Goal: Find specific page/section: Find specific page/section

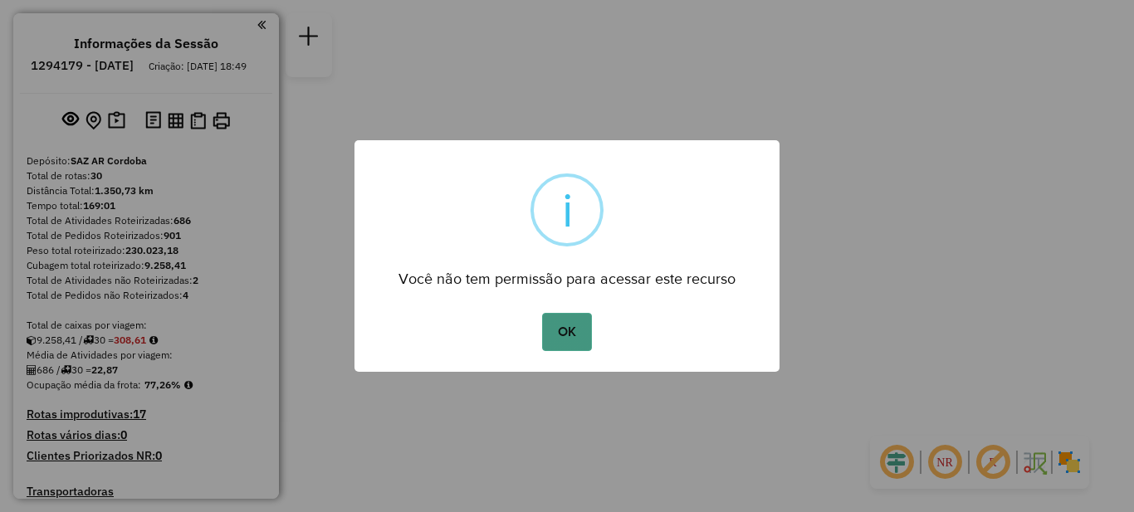
click at [570, 328] on button "OK" at bounding box center [566, 332] width 49 height 38
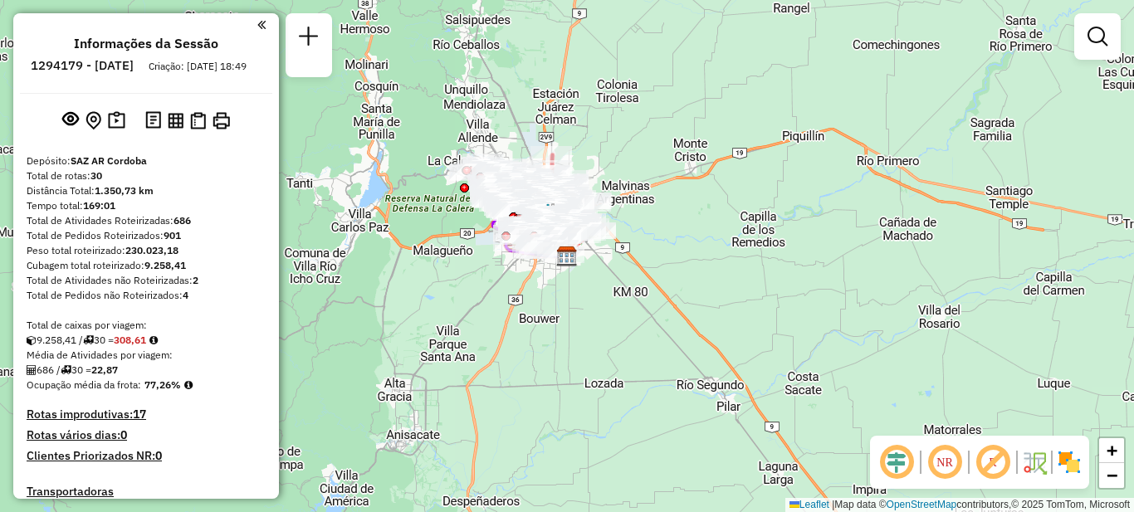
click at [257, 23] on em at bounding box center [261, 24] width 8 height 15
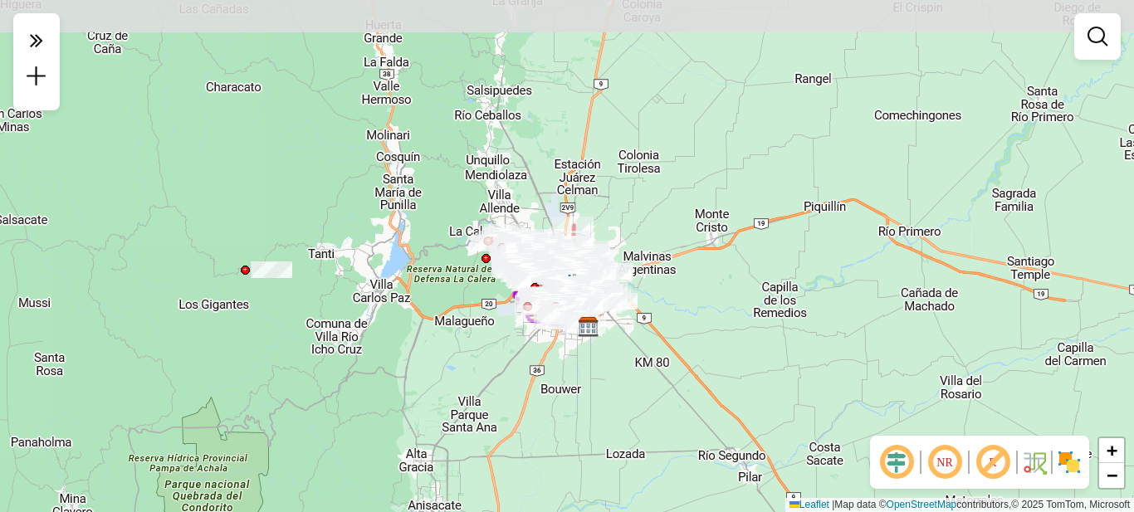
drag, startPoint x: 369, startPoint y: 287, endPoint x: 541, endPoint y: 281, distance: 172.0
click at [388, 356] on div "Janela de atendimento Grade de atendimento Capacidade Transportadoras Veículos …" at bounding box center [567, 256] width 1134 height 512
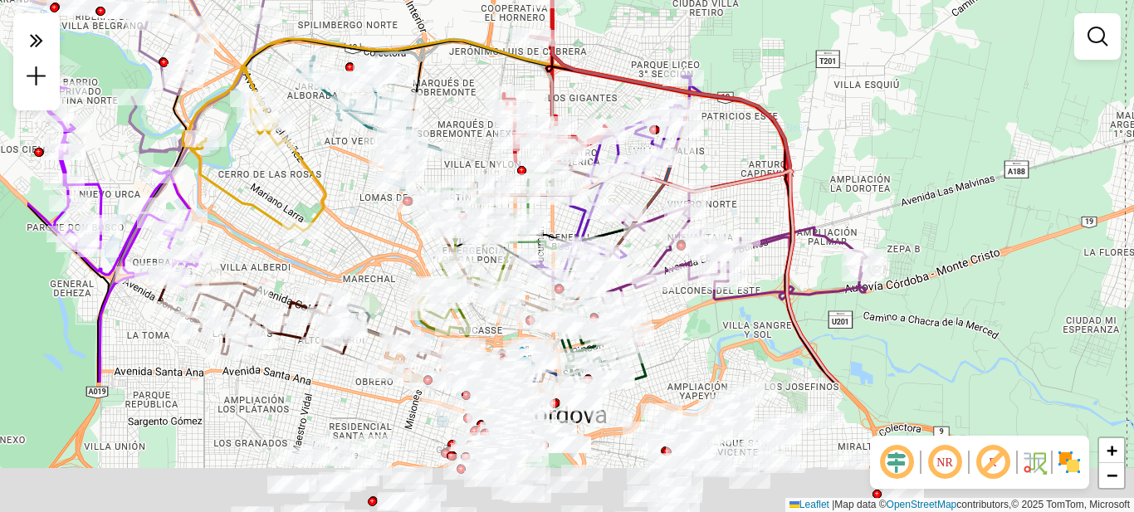
drag, startPoint x: 583, startPoint y: 198, endPoint x: 773, endPoint y: -3, distance: 277.2
click at [773, 0] on html "Aguarde... Pop-up bloqueado! Seu navegador bloqueou automáticamente a abertura …" at bounding box center [567, 256] width 1134 height 512
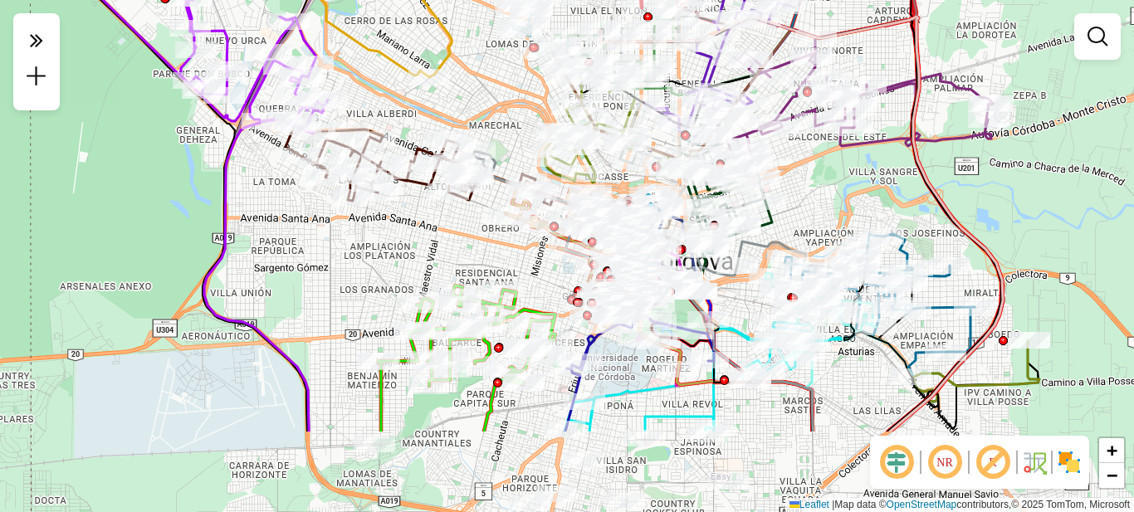
drag, startPoint x: 384, startPoint y: 232, endPoint x: 463, endPoint y: 71, distance: 180.4
click at [463, 71] on div "Janela de atendimento Grade de atendimento Capacidade Transportadoras Veículos …" at bounding box center [567, 256] width 1134 height 512
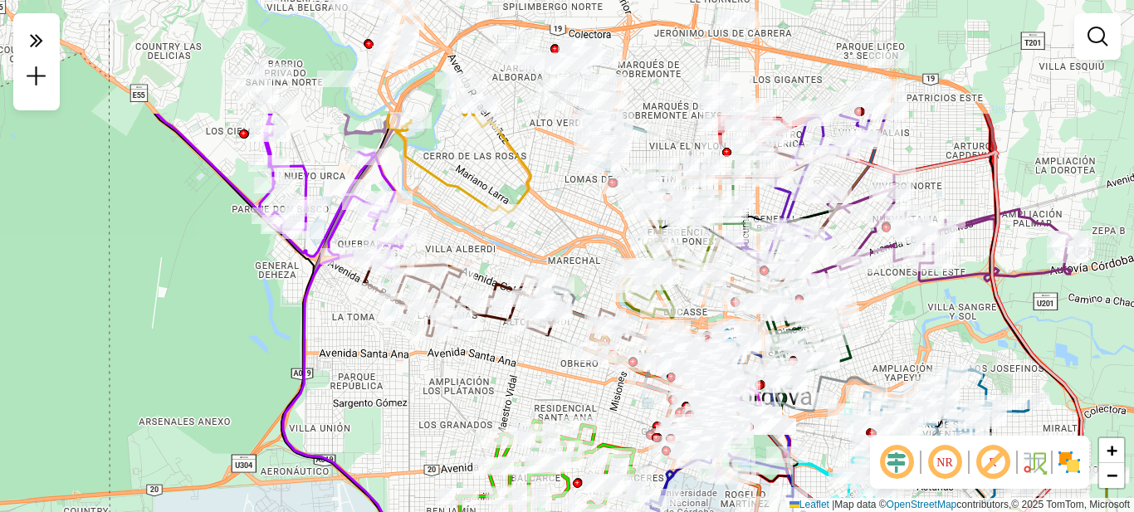
drag, startPoint x: 319, startPoint y: 221, endPoint x: 396, endPoint y: 393, distance: 188.4
click at [397, 395] on div "Janela de atendimento Grade de atendimento Capacidade Transportadoras Veículos …" at bounding box center [567, 256] width 1134 height 512
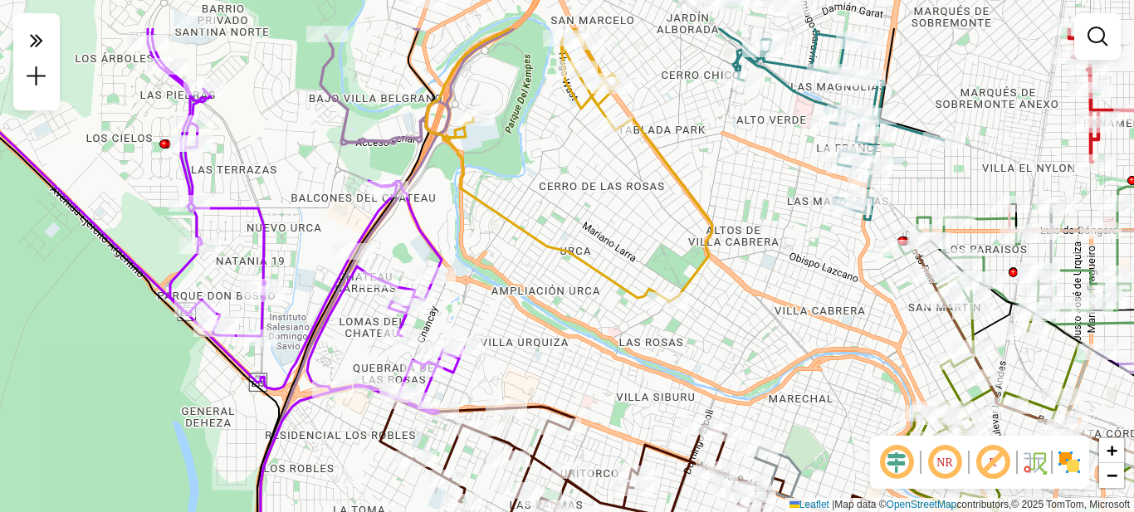
drag, startPoint x: 514, startPoint y: 182, endPoint x: 579, endPoint y: 327, distance: 159.4
click at [590, 302] on icon at bounding box center [578, 165] width 268 height 274
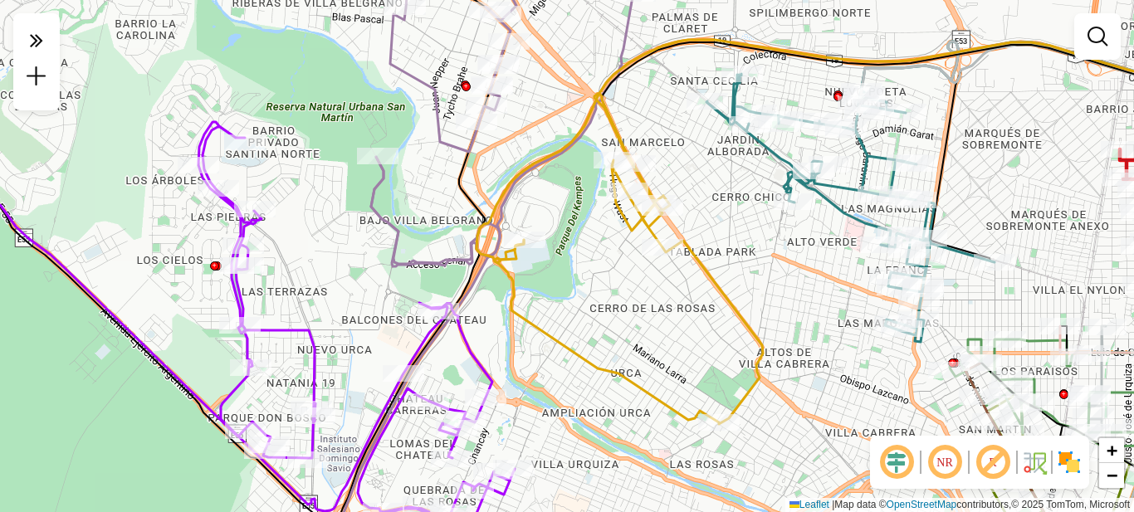
drag, startPoint x: 550, startPoint y: 149, endPoint x: 526, endPoint y: 71, distance: 82.5
click at [526, 72] on icon at bounding box center [858, 151] width 762 height 223
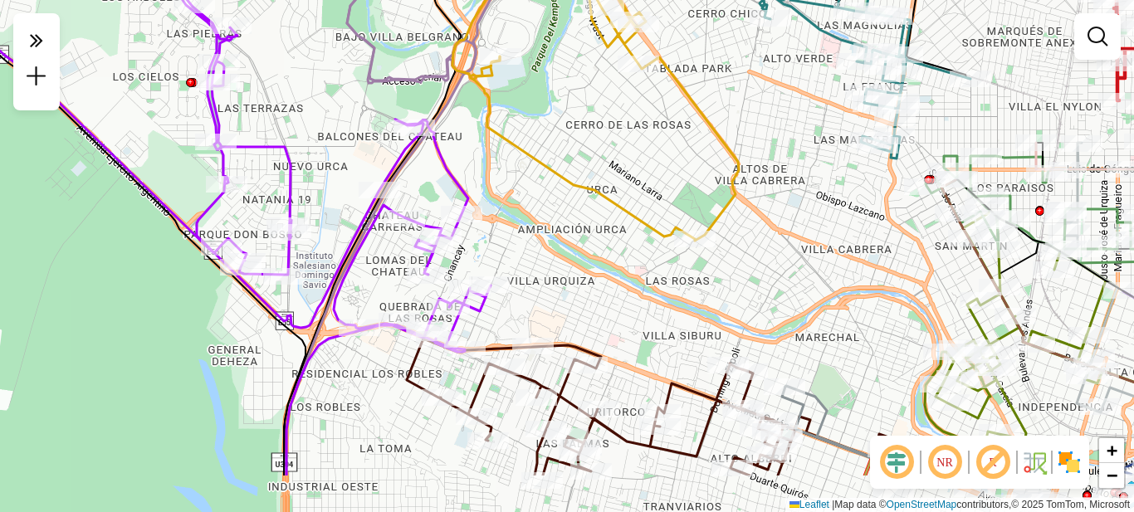
drag, startPoint x: 557, startPoint y: 263, endPoint x: 548, endPoint y: 169, distance: 94.3
click at [549, 172] on icon at bounding box center [605, 75] width 268 height 330
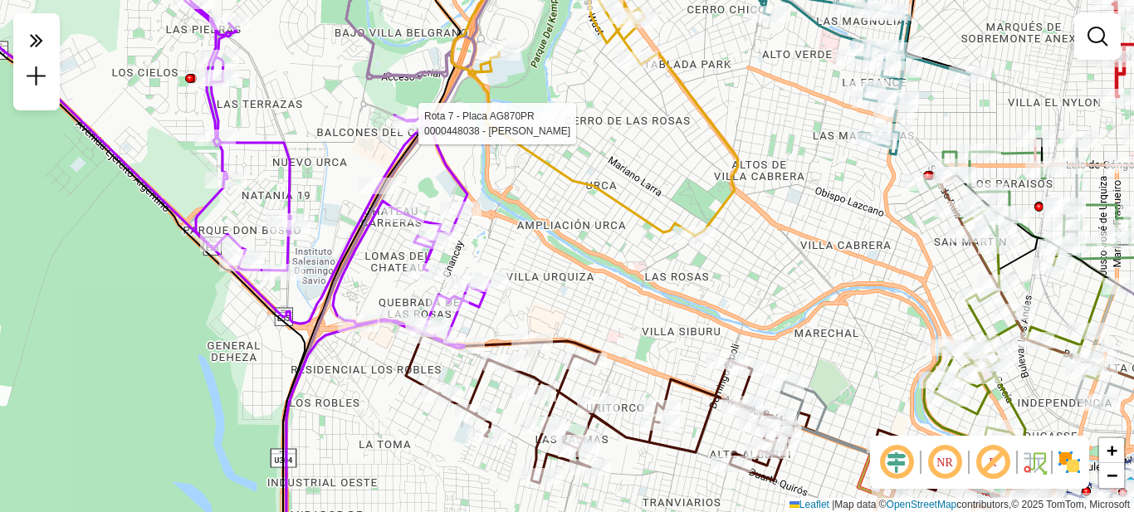
select select "**********"
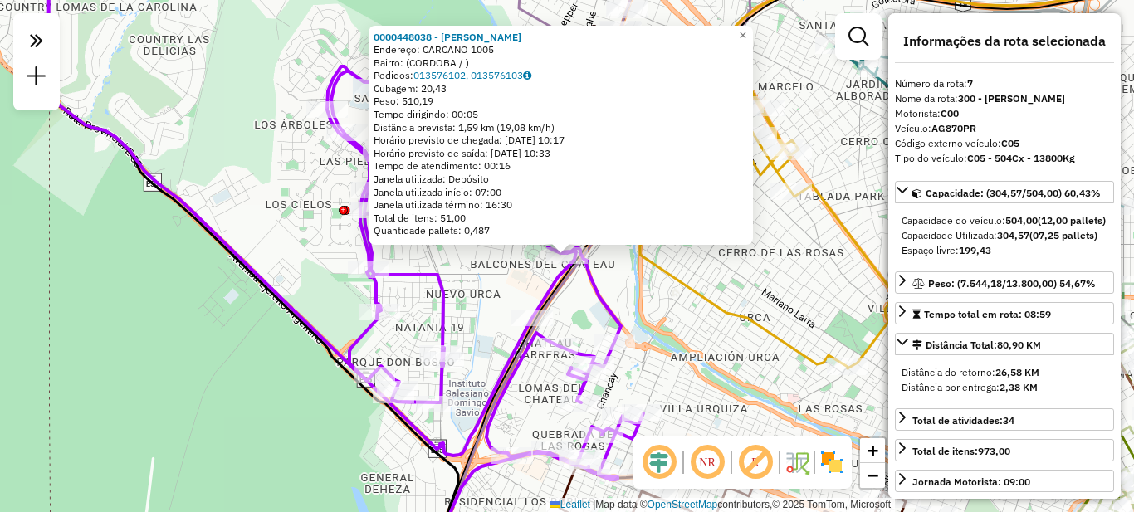
click at [670, 319] on div "0000448038 - [PERSON_NAME]: CARCANO 1005 Bairro: (CORDOBA / ) Pedidos: 01357610…" at bounding box center [567, 256] width 1134 height 512
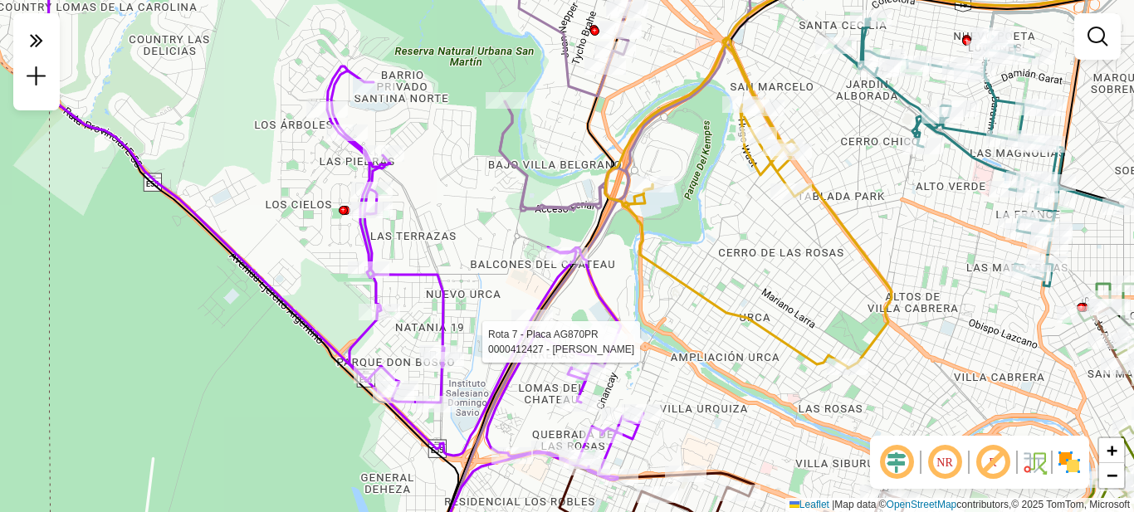
select select "**********"
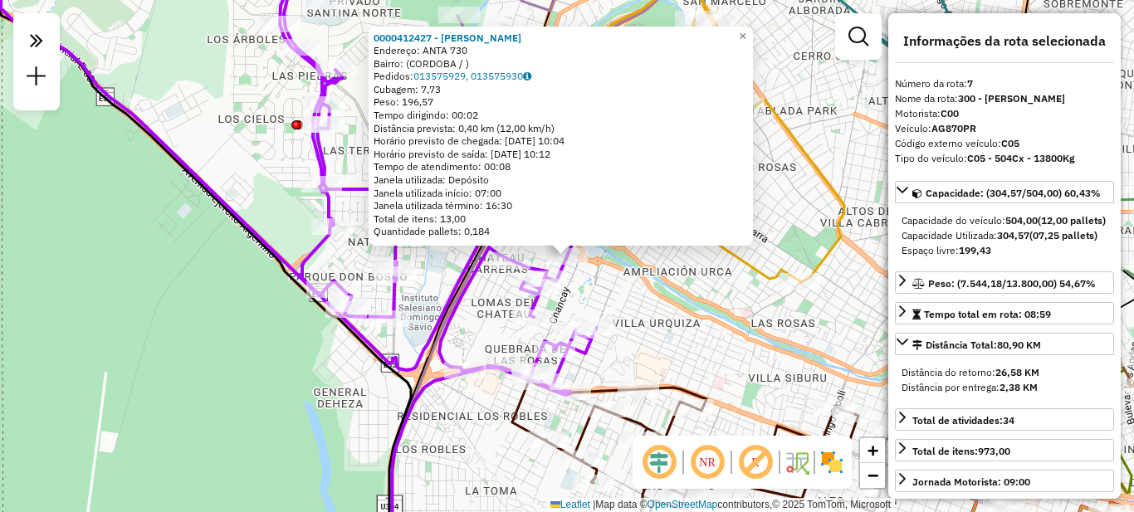
click at [699, 351] on div "0000412427 - [PERSON_NAME]: ANTA 730 Bairro: ([GEOGRAPHIC_DATA] / ) Pedidos: 01…" at bounding box center [567, 256] width 1134 height 512
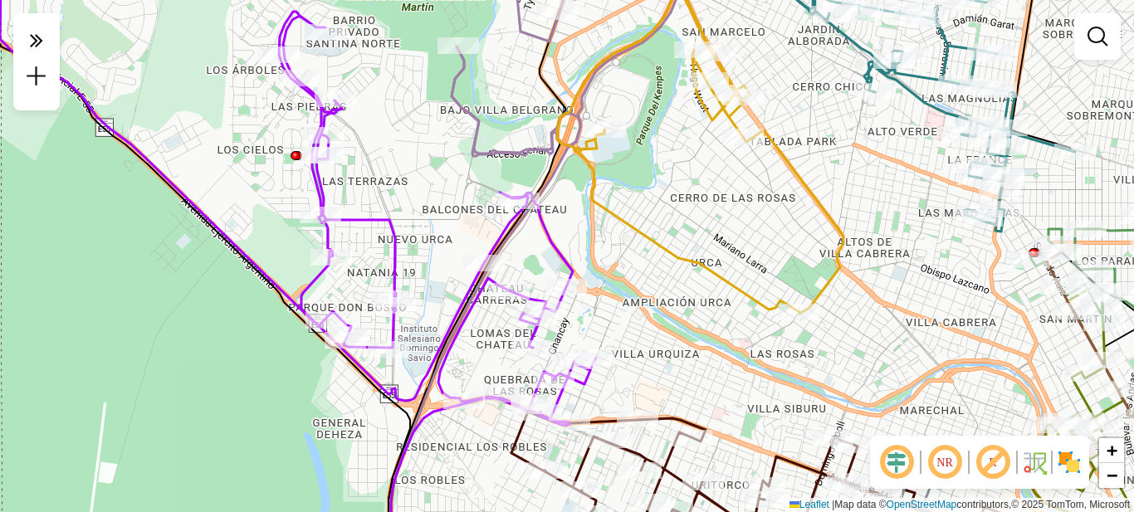
drag, startPoint x: 708, startPoint y: 278, endPoint x: 642, endPoint y: 461, distance: 194.3
click at [653, 467] on div "Janela de atendimento Grade de atendimento Capacidade Transportadoras Veículos …" at bounding box center [567, 256] width 1134 height 512
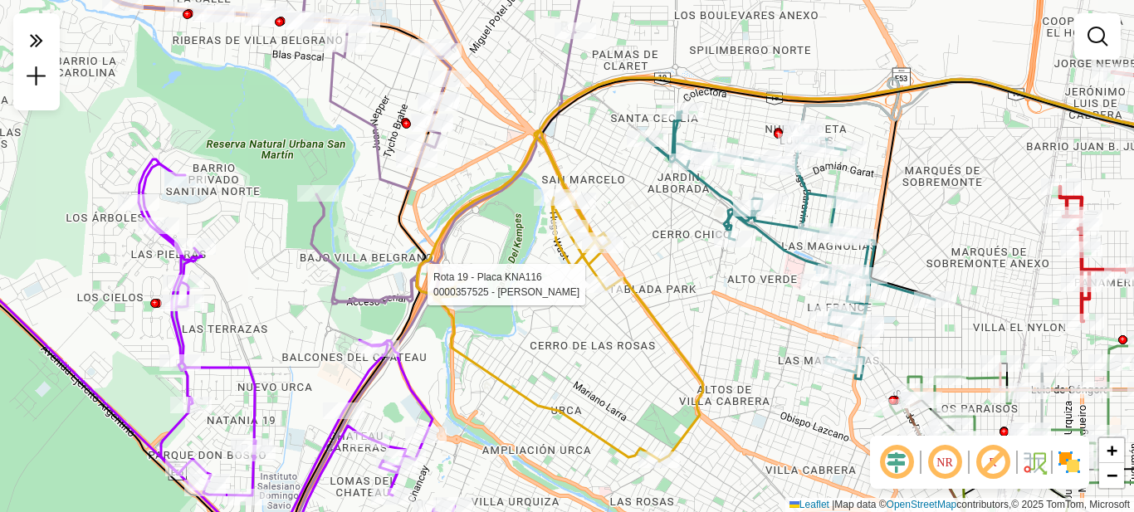
select select "**********"
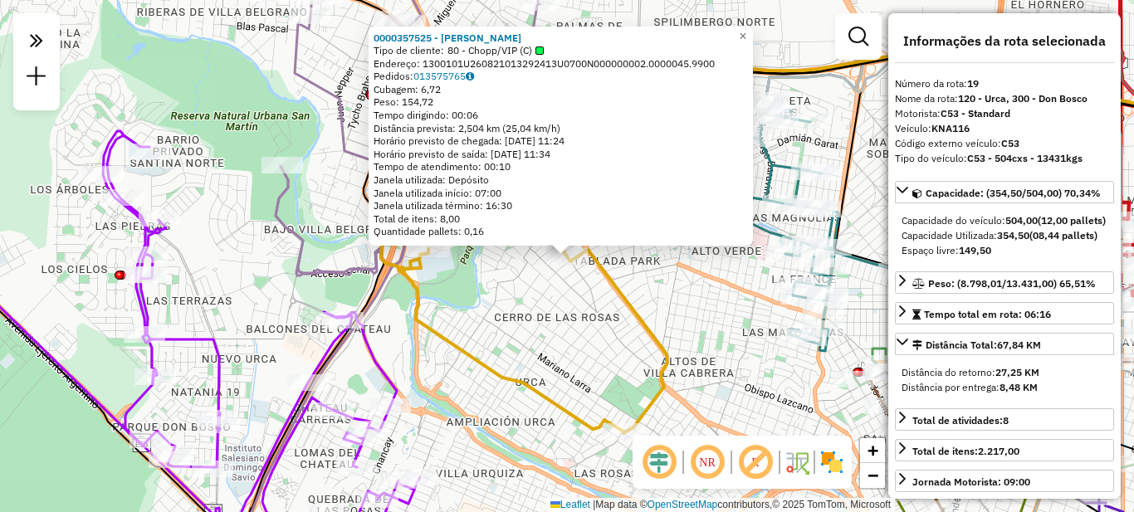
click at [696, 320] on div "0000357525 - [PERSON_NAME] Tipo de cliente: 80 - Chopp/VIP (C) Endereço: 130010…" at bounding box center [567, 256] width 1134 height 512
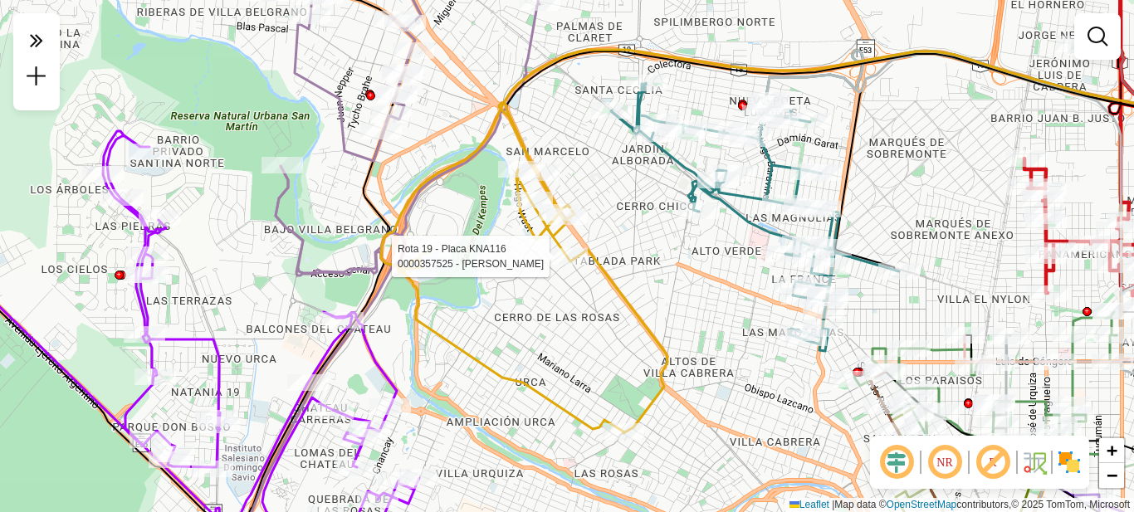
select select "**********"
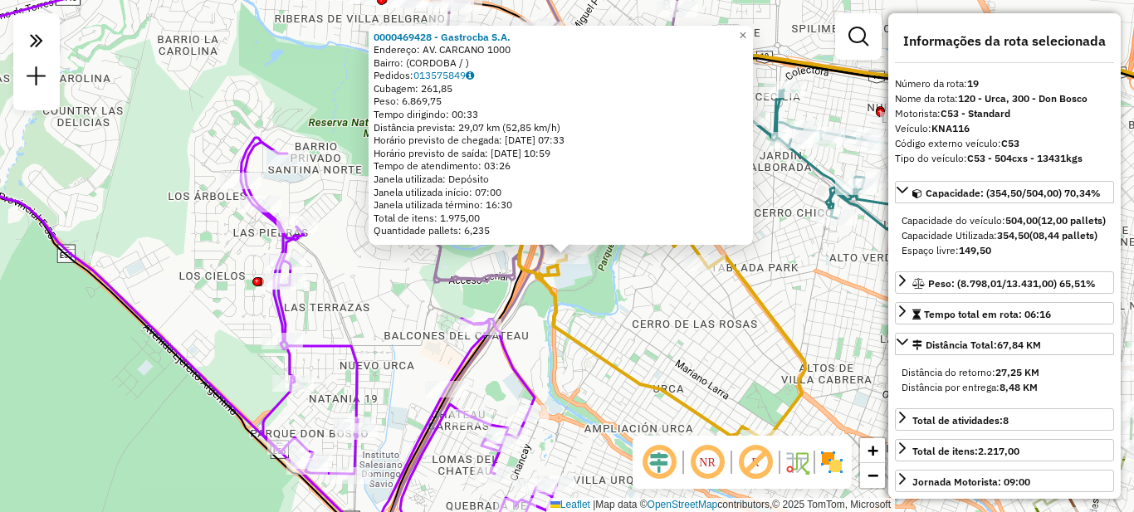
click at [628, 296] on div "0000469428 - Gastrocba [PERSON_NAME]: AV. CARCANO 1000 Bairro: ([GEOGRAPHIC_DAT…" at bounding box center [567, 256] width 1134 height 512
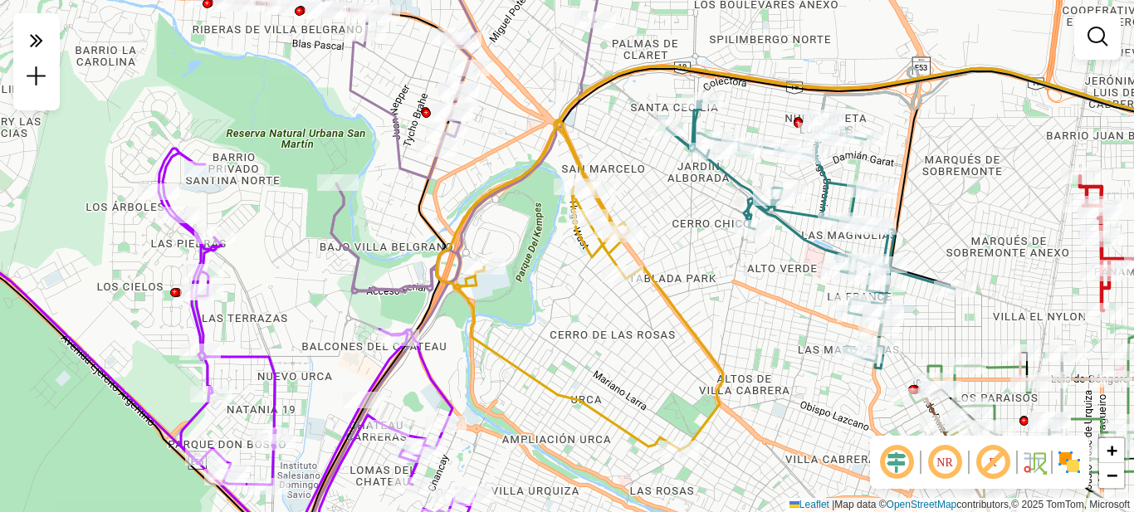
drag, startPoint x: 808, startPoint y: 236, endPoint x: 717, endPoint y: 237, distance: 90.5
click at [721, 242] on div "Janela de atendimento Grade de atendimento Capacidade Transportadoras Veículos …" at bounding box center [567, 256] width 1134 height 512
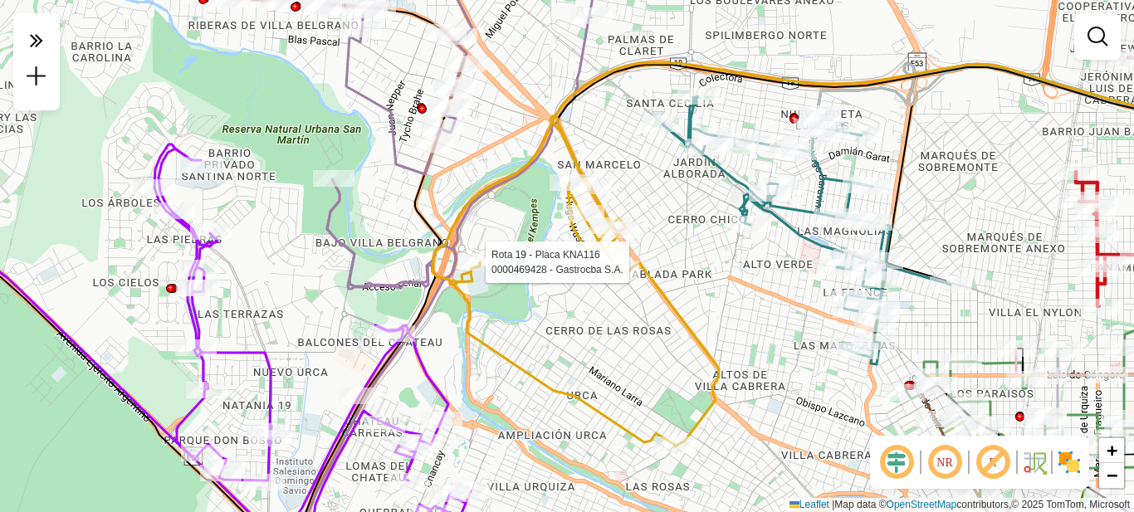
select select "**********"
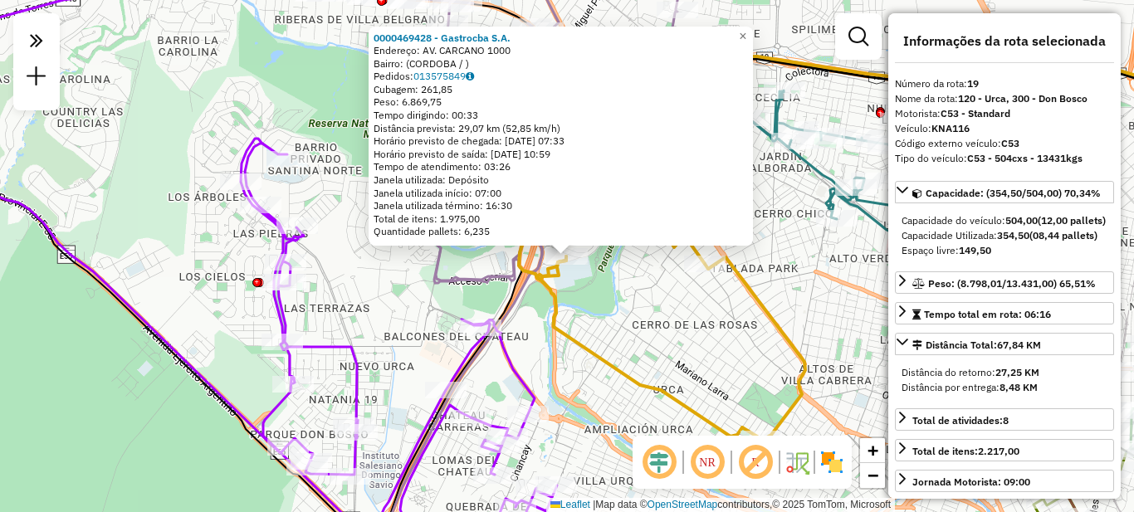
click at [723, 344] on div "0000469428 - Gastrocba [PERSON_NAME]: AV. CARCANO 1000 Bairro: ([GEOGRAPHIC_DAT…" at bounding box center [567, 256] width 1134 height 512
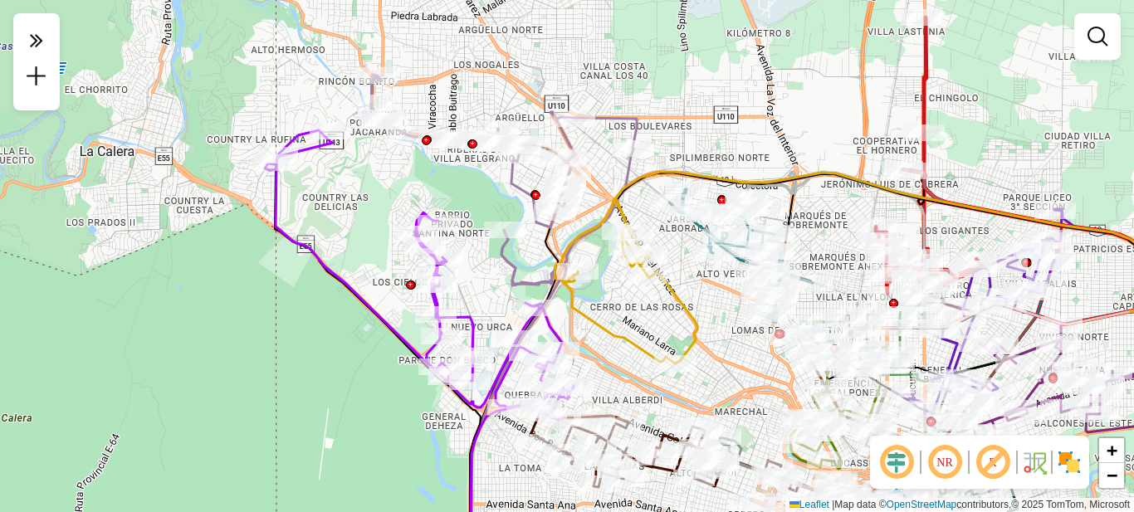
drag, startPoint x: 812, startPoint y: 294, endPoint x: 714, endPoint y: 295, distance: 98.0
click at [715, 296] on div "Janela de atendimento Grade de atendimento Capacidade Transportadoras Veículos …" at bounding box center [567, 256] width 1134 height 512
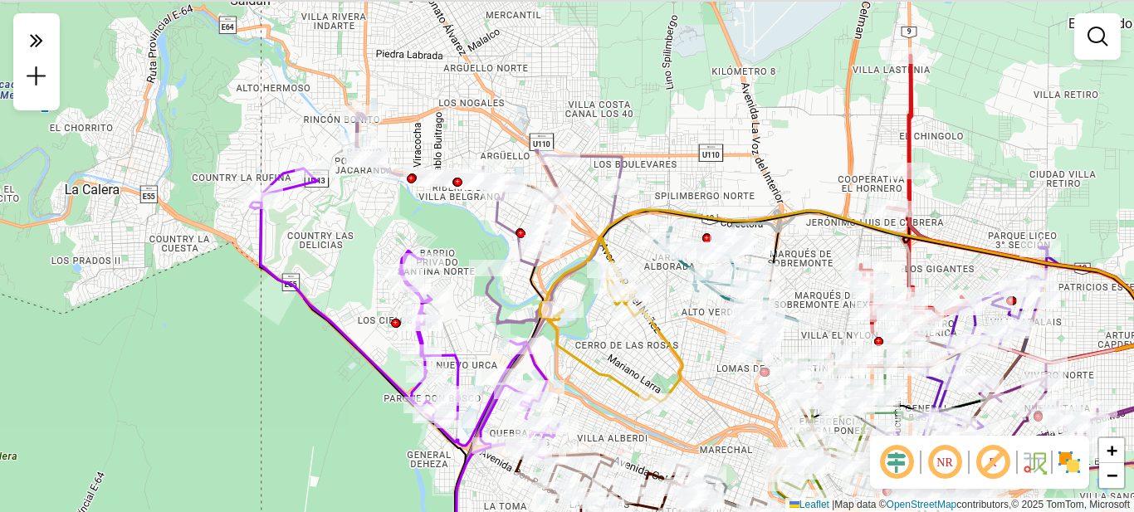
drag, startPoint x: 609, startPoint y: 153, endPoint x: 600, endPoint y: 209, distance: 57.2
click at [609, 216] on icon at bounding box center [887, 417] width 694 height 414
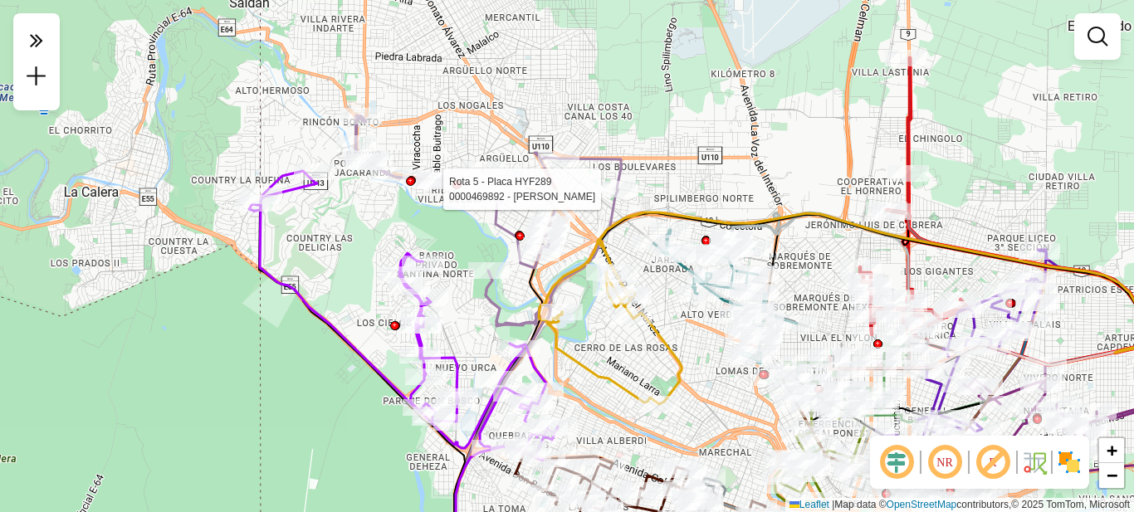
select select "**********"
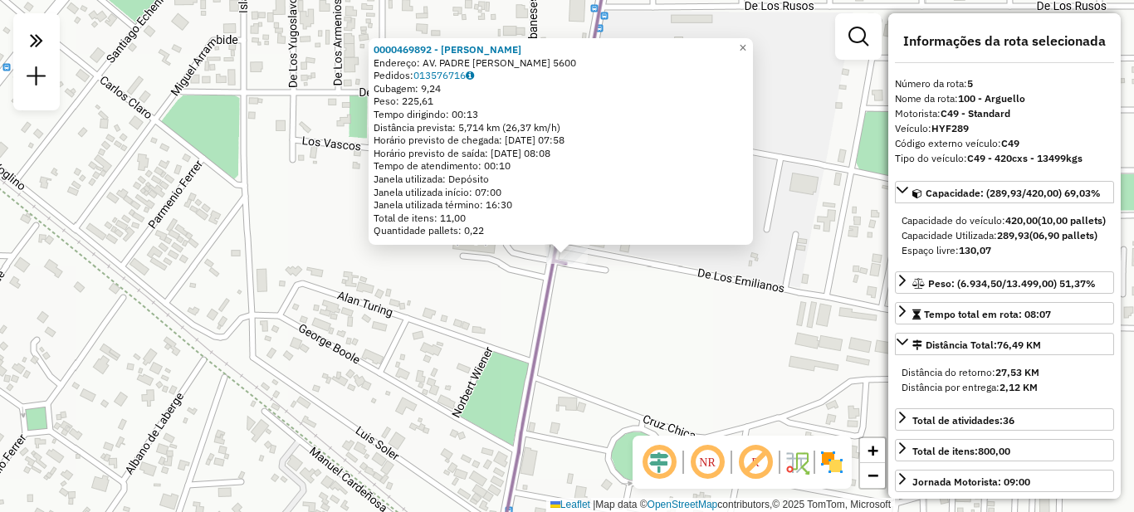
click at [665, 325] on div "0000469892 - [PERSON_NAME]: AV. PADRE [PERSON_NAME] 5600 Pedidos: 013576716 [GE…" at bounding box center [567, 256] width 1134 height 512
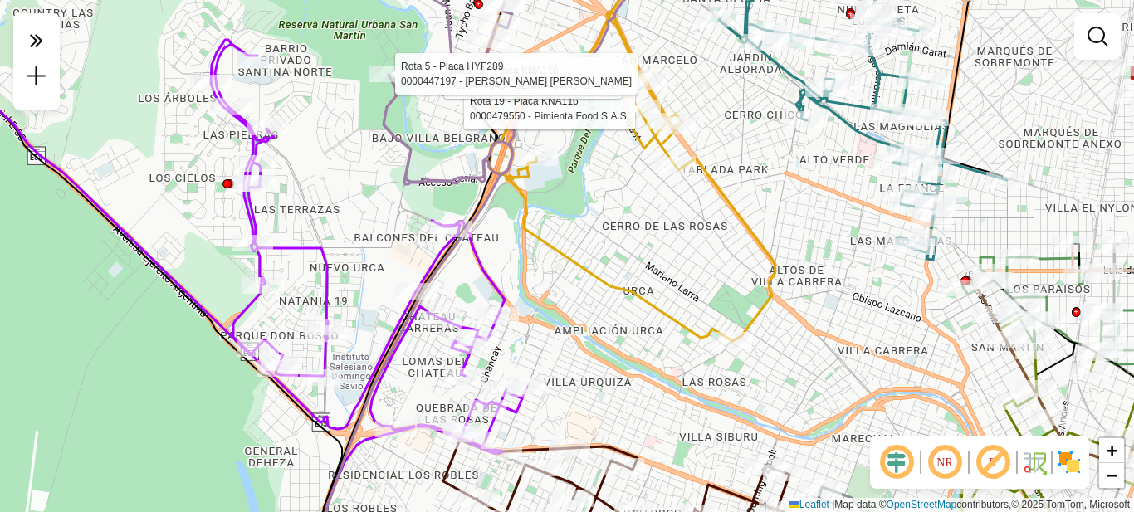
drag, startPoint x: 628, startPoint y: 259, endPoint x: 536, endPoint y: 249, distance: 91.9
click at [536, 254] on div "Rota 19 - Placa KNA116 0000479550 - Pimienta Food S.A.S. Rota 19 - Placa KNA116…" at bounding box center [567, 256] width 1134 height 512
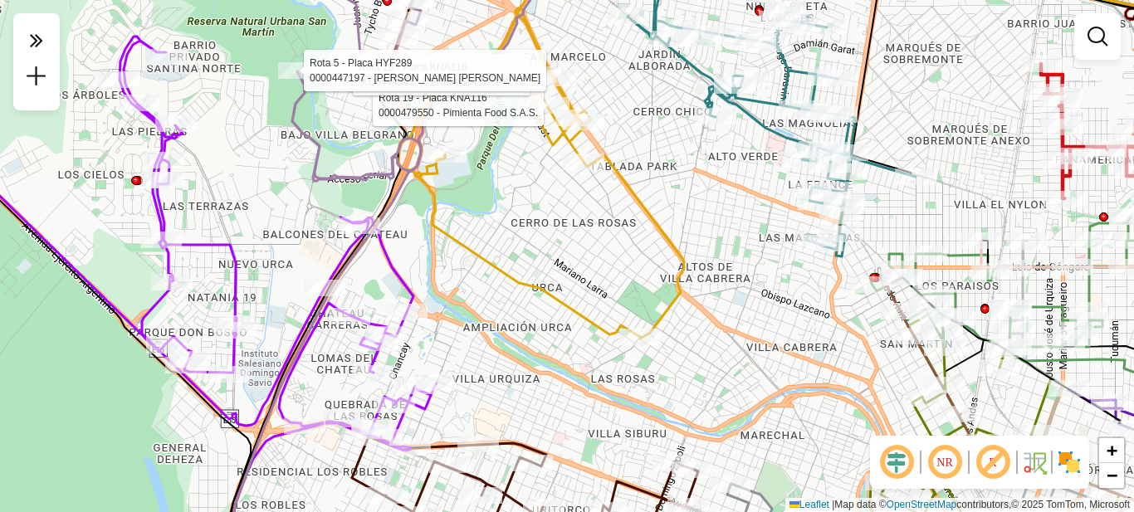
click at [603, 208] on div "Rota 19 - Placa KNA116 0000479550 - Pimienta Food S.A.S. Rota 19 - Placa KNA116…" at bounding box center [567, 256] width 1134 height 512
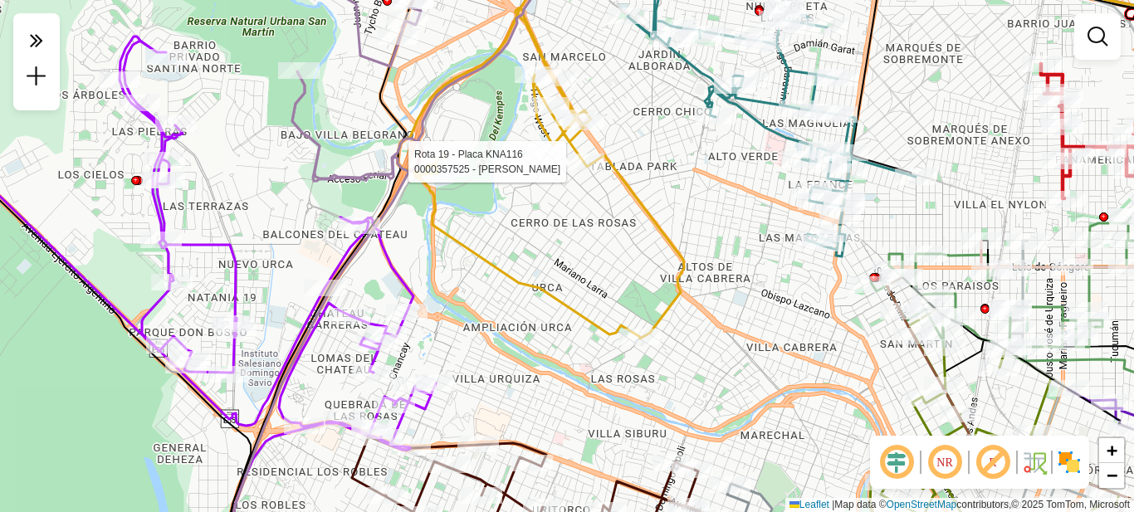
select select "**********"
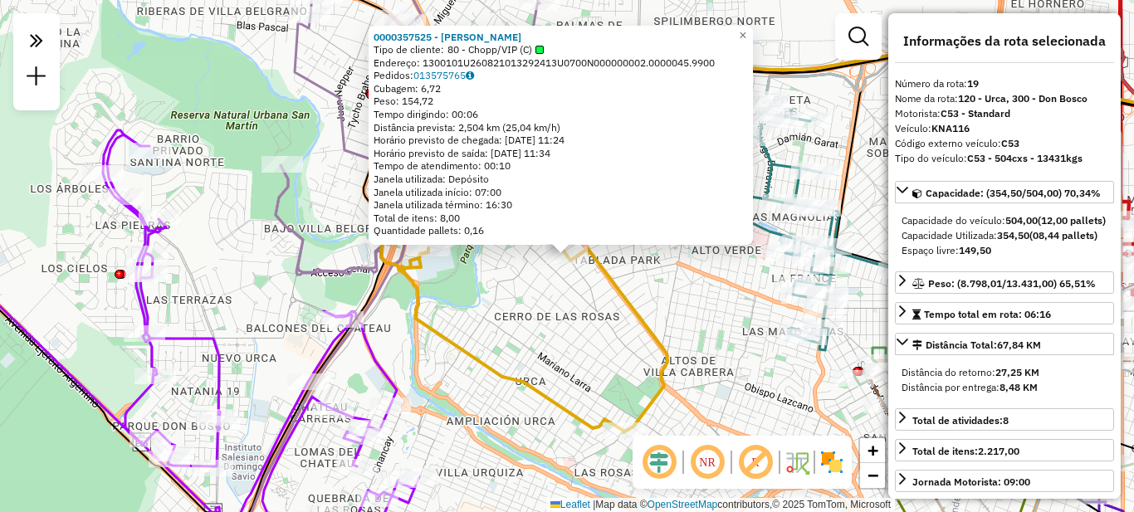
click at [654, 320] on icon at bounding box center [533, 267] width 268 height 330
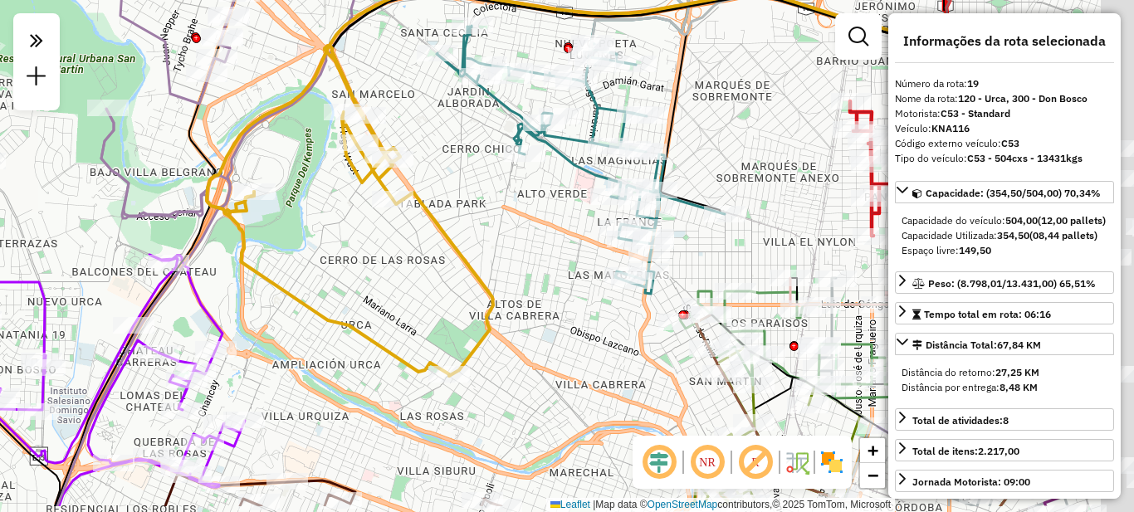
drag, startPoint x: 692, startPoint y: 292, endPoint x: 482, endPoint y: 231, distance: 218.0
click at [483, 232] on div "Janela de atendimento Grade de atendimento Capacidade Transportadoras Veículos …" at bounding box center [567, 256] width 1134 height 512
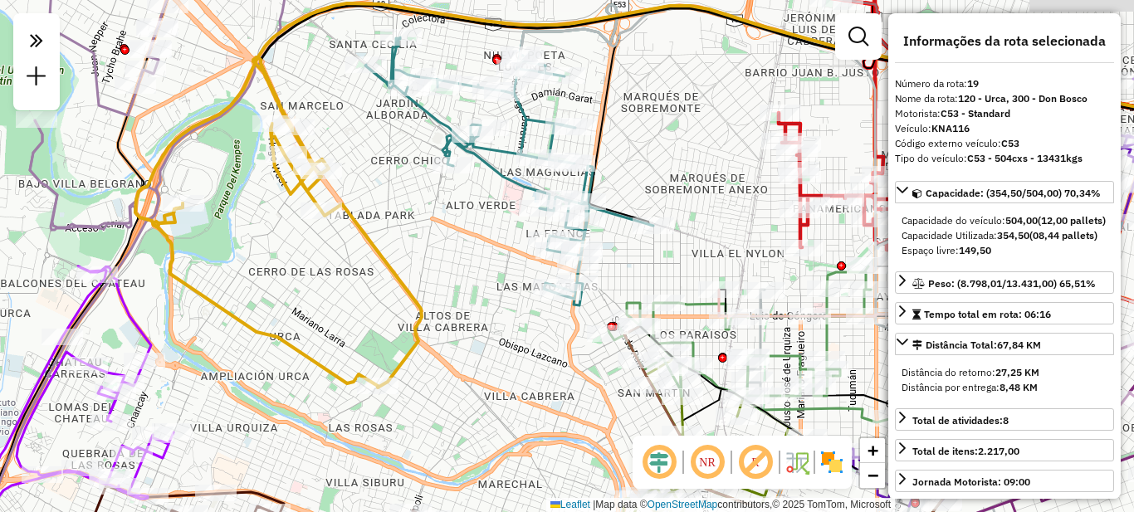
drag, startPoint x: 715, startPoint y: 111, endPoint x: 584, endPoint y: 149, distance: 135.8
click at [585, 149] on div "Janela de atendimento Grade de atendimento Capacidade Transportadoras Veículos …" at bounding box center [567, 256] width 1134 height 512
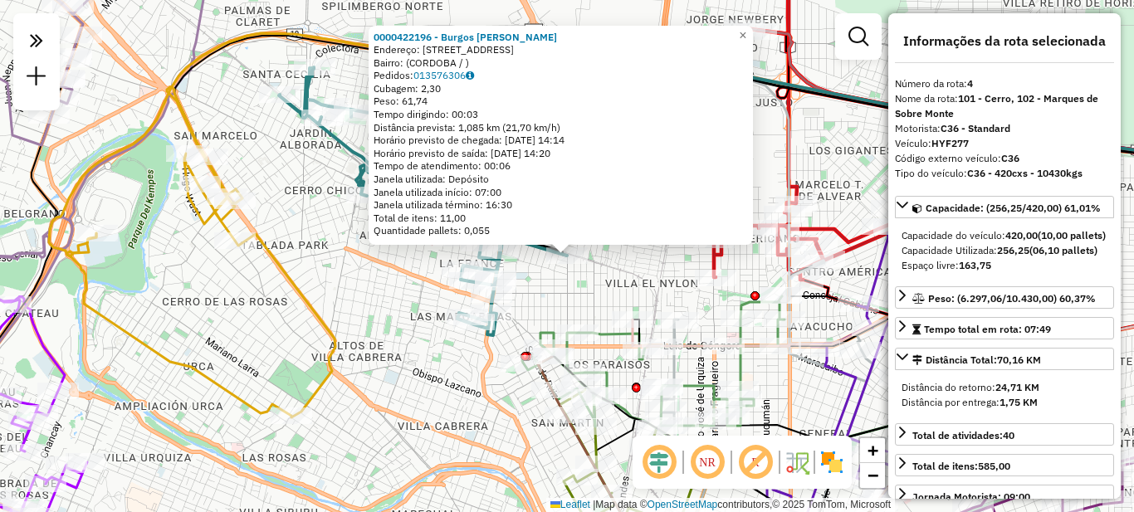
click at [625, 273] on div "0000422196 - [GEOGRAPHIC_DATA] [PERSON_NAME]: [STREET_ADDRESS] Pedidos: 0135763…" at bounding box center [567, 256] width 1134 height 512
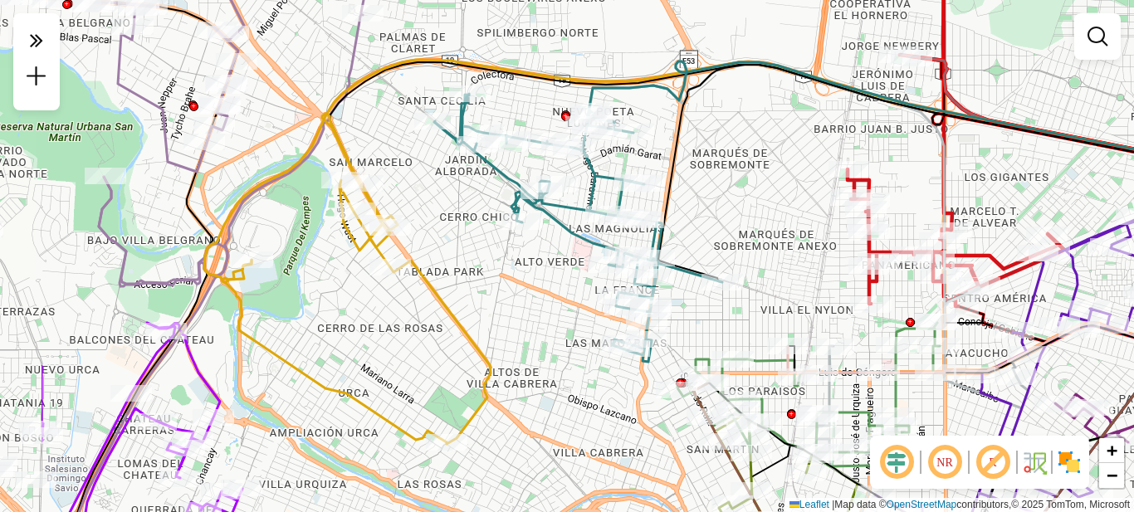
drag, startPoint x: 365, startPoint y: 266, endPoint x: 481, endPoint y: 270, distance: 115.5
click at [481, 270] on div "Janela de atendimento Grade de atendimento Capacidade Transportadoras Veículos …" at bounding box center [567, 256] width 1134 height 512
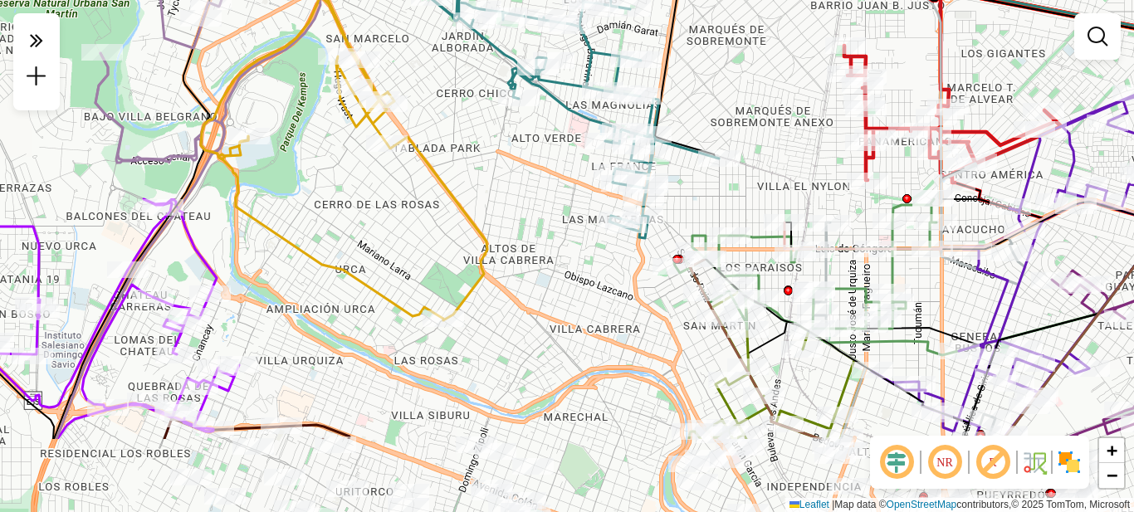
drag, startPoint x: 518, startPoint y: 349, endPoint x: 515, endPoint y: 225, distance: 123.7
click at [515, 225] on div "Janela de atendimento Grade de atendimento Capacidade Transportadoras Veículos …" at bounding box center [567, 256] width 1134 height 512
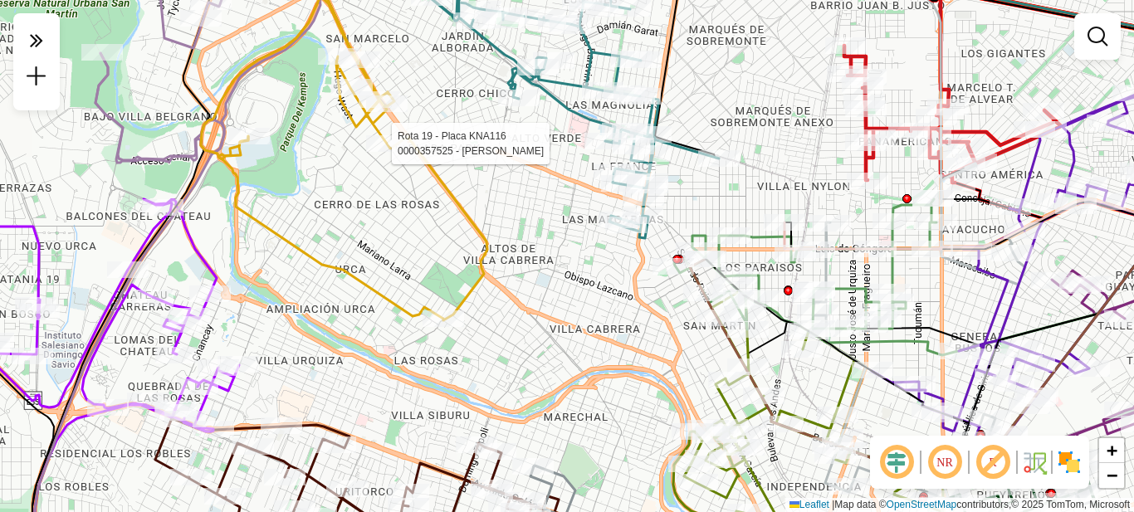
select select "**********"
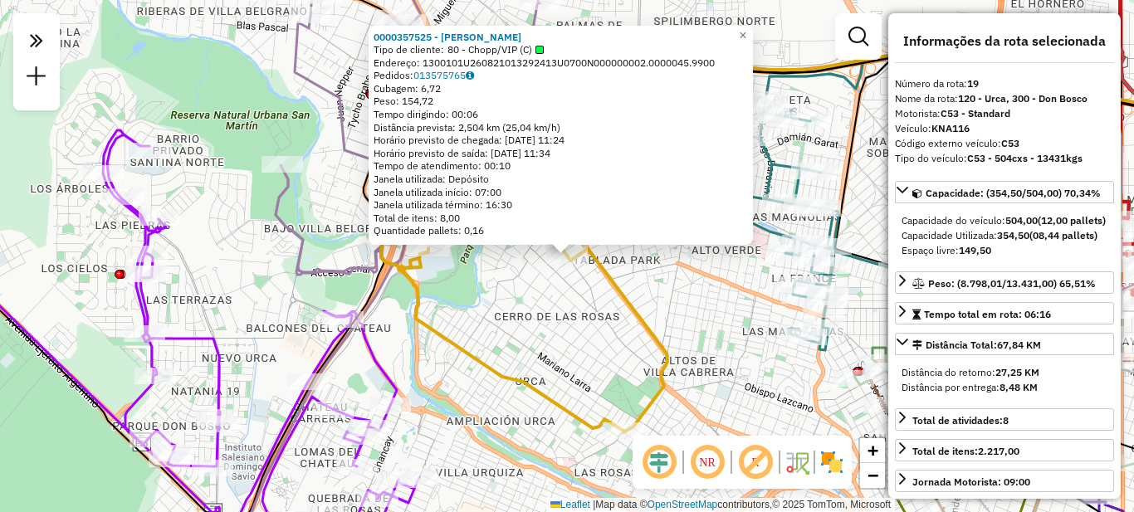
click at [701, 321] on div "0000357525 - [PERSON_NAME] Tipo de cliente: 80 - Chopp/VIP (C) Endereço: 130010…" at bounding box center [567, 256] width 1134 height 512
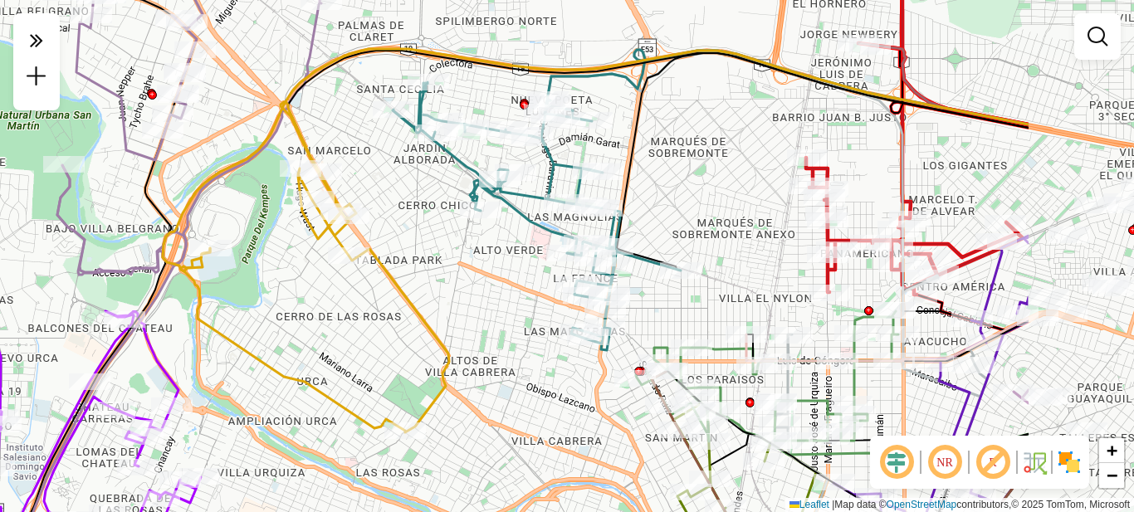
drag, startPoint x: 712, startPoint y: 306, endPoint x: 491, endPoint y: 306, distance: 221.7
click at [491, 306] on div "Janela de atendimento Grade de atendimento Capacidade Transportadoras Veículos …" at bounding box center [567, 256] width 1134 height 512
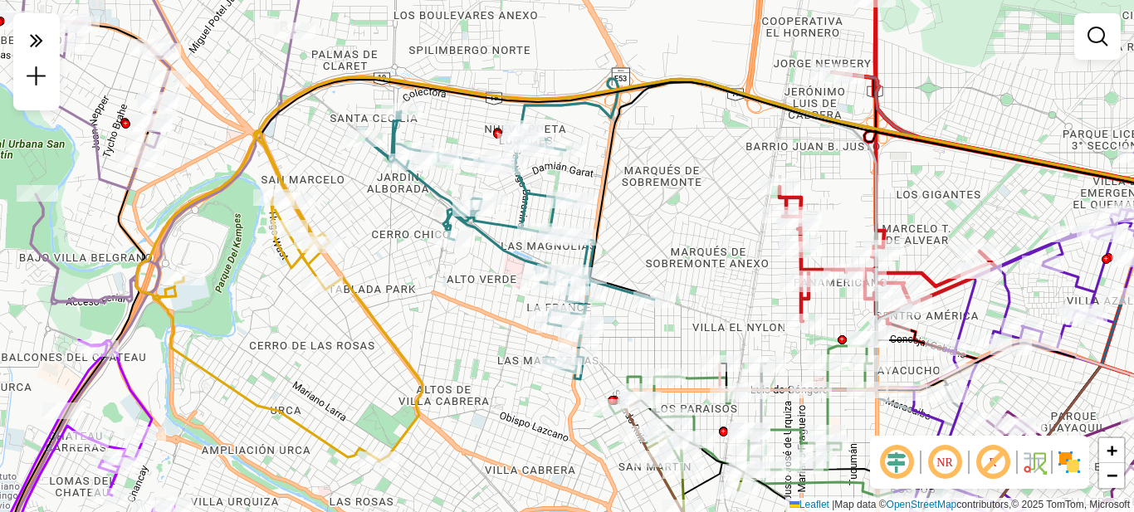
drag, startPoint x: 760, startPoint y: 202, endPoint x: 736, endPoint y: 231, distance: 37.2
click at [736, 231] on div "Janela de atendimento Grade de atendimento Capacidade Transportadoras Veículos …" at bounding box center [567, 256] width 1134 height 512
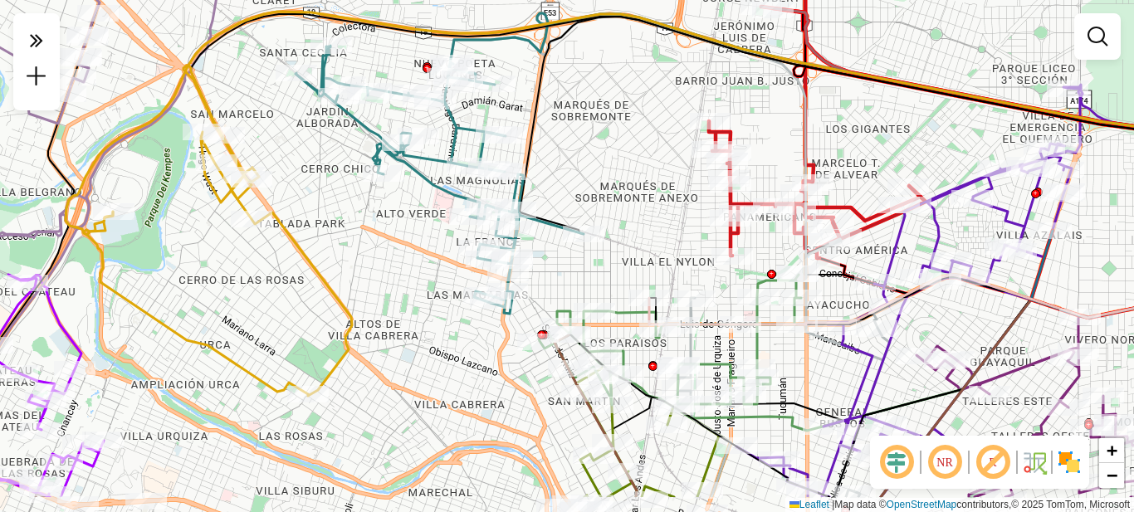
drag, startPoint x: 723, startPoint y: 261, endPoint x: 653, endPoint y: 195, distance: 96.3
click at [653, 195] on div "Janela de atendimento Grade de atendimento Capacidade Transportadoras Veículos …" at bounding box center [567, 256] width 1134 height 512
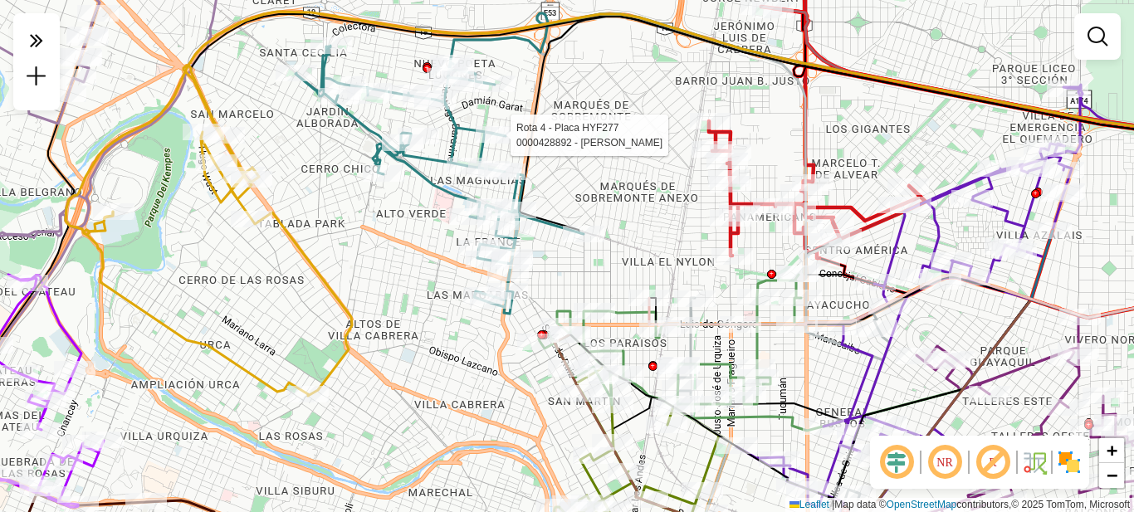
select select "**********"
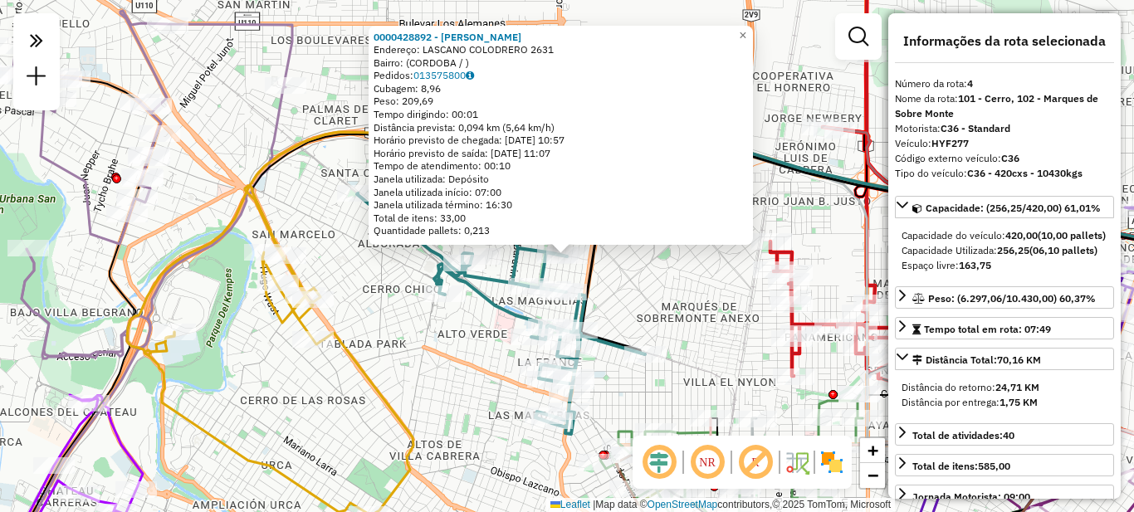
click at [646, 282] on div "0000428892 - Cocu [PERSON_NAME]: LASCANO COLODRERO 2631 Bairro: (CORDOBA / ) Pe…" at bounding box center [567, 256] width 1134 height 512
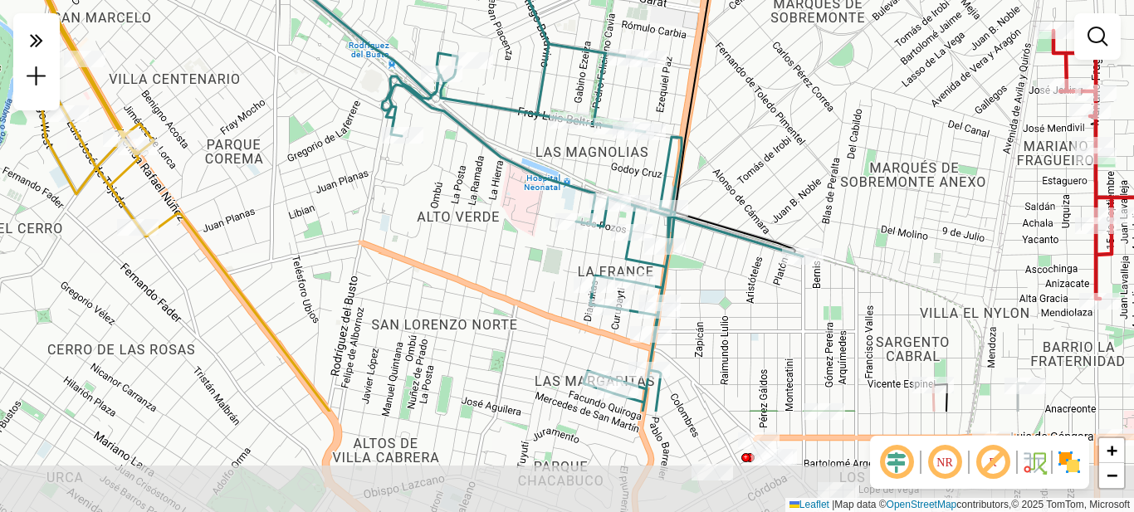
drag, startPoint x: 654, startPoint y: 313, endPoint x: 706, endPoint y: 163, distance: 158.8
click at [706, 161] on div "Janela de atendimento Grade de atendimento Capacidade Transportadoras Veículos …" at bounding box center [567, 256] width 1134 height 512
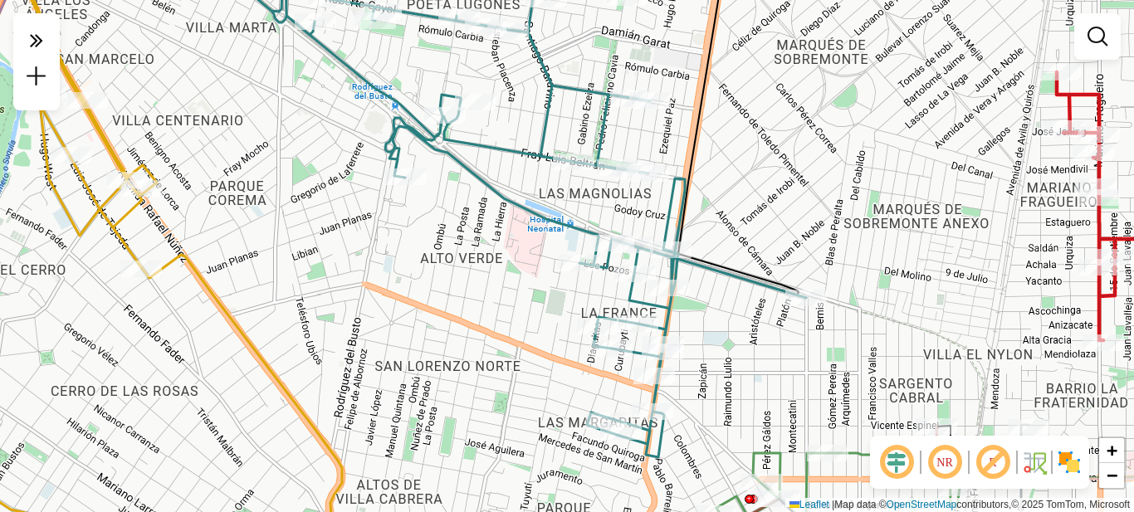
drag, startPoint x: 777, startPoint y: 183, endPoint x: 795, endPoint y: 306, distance: 123.4
click at [795, 306] on div "Janela de atendimento Grade de atendimento Capacidade Transportadoras Veículos …" at bounding box center [567, 256] width 1134 height 512
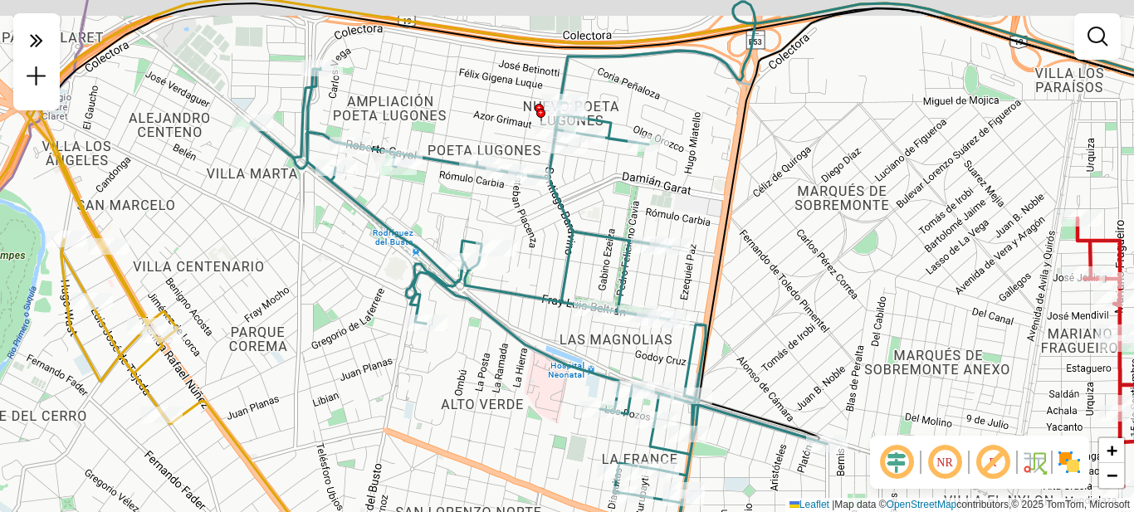
drag, startPoint x: 809, startPoint y: 210, endPoint x: 804, endPoint y: 298, distance: 88.1
click at [807, 308] on div "Janela de atendimento Grade de atendimento Capacidade Transportadoras Veículos …" at bounding box center [567, 256] width 1134 height 512
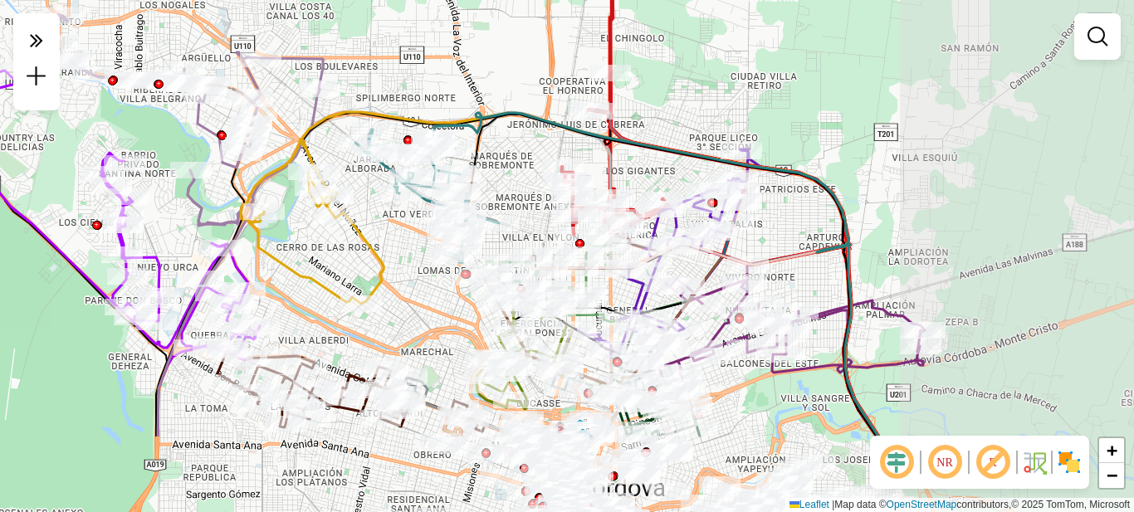
drag, startPoint x: 844, startPoint y: 273, endPoint x: 535, endPoint y: 147, distance: 332.9
click at [535, 147] on div "Janela de atendimento Grade de atendimento Capacidade Transportadoras Veículos …" at bounding box center [567, 256] width 1134 height 512
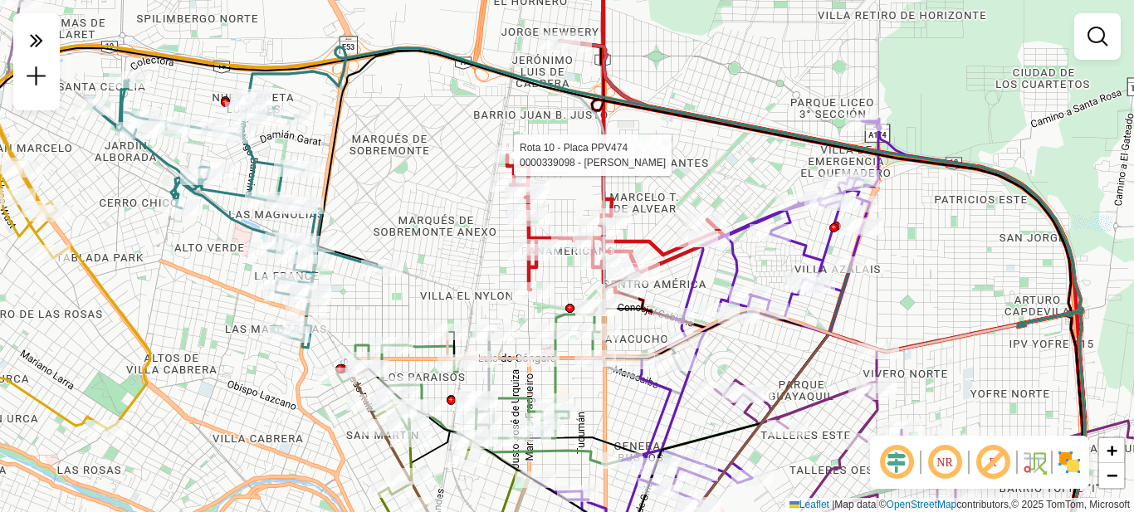
select select "**********"
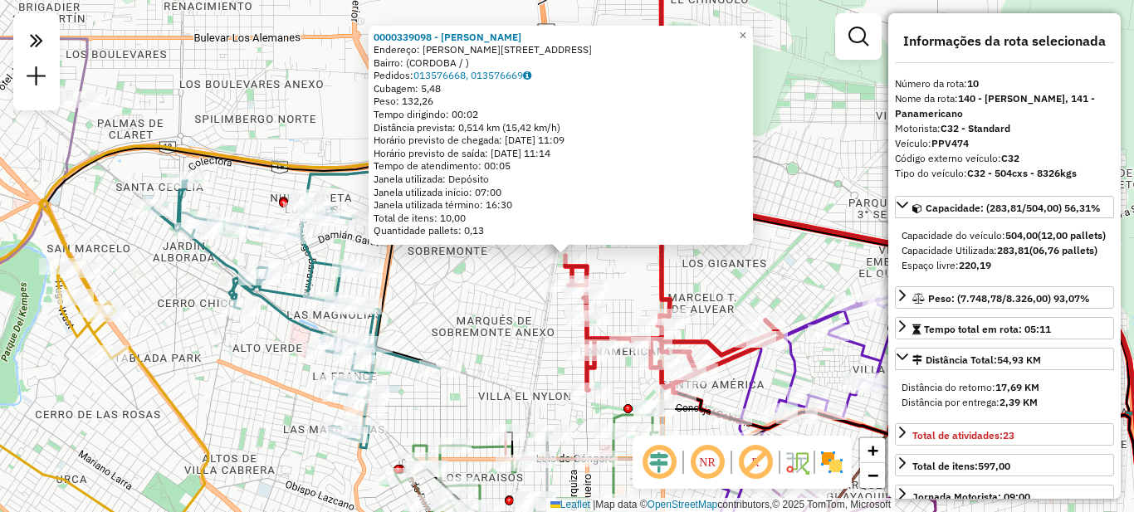
click at [771, 287] on div "0000339098 - [PERSON_NAME]: [PERSON_NAME] 4785 Bairro: (CORDOBA / ) Pedidos: 01…" at bounding box center [567, 256] width 1134 height 512
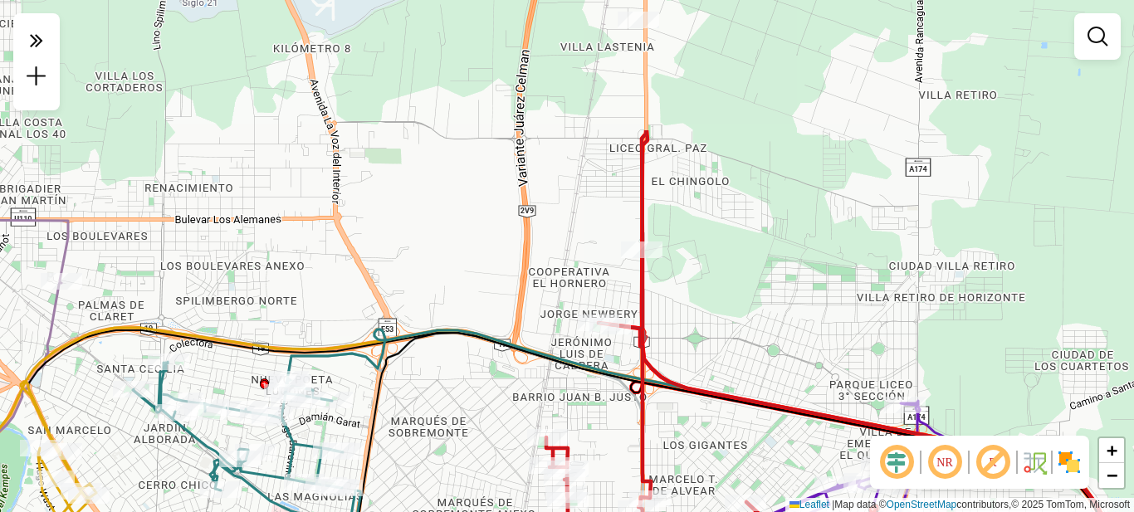
drag, startPoint x: 775, startPoint y: 285, endPoint x: 746, endPoint y: 462, distance: 179.2
click at [751, 467] on div "Janela de atendimento Grade de atendimento Capacidade Transportadoras Veículos …" at bounding box center [567, 256] width 1134 height 512
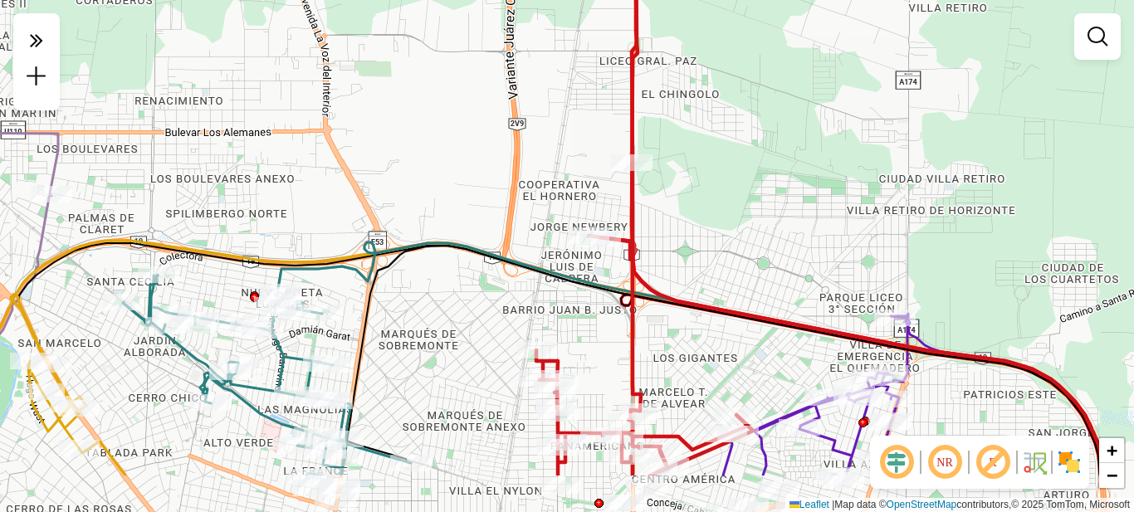
drag, startPoint x: 751, startPoint y: 244, endPoint x: 741, endPoint y: 37, distance: 207.8
click at [742, 43] on div "Janela de atendimento Grade de atendimento Capacidade Transportadoras Veículos …" at bounding box center [567, 256] width 1134 height 512
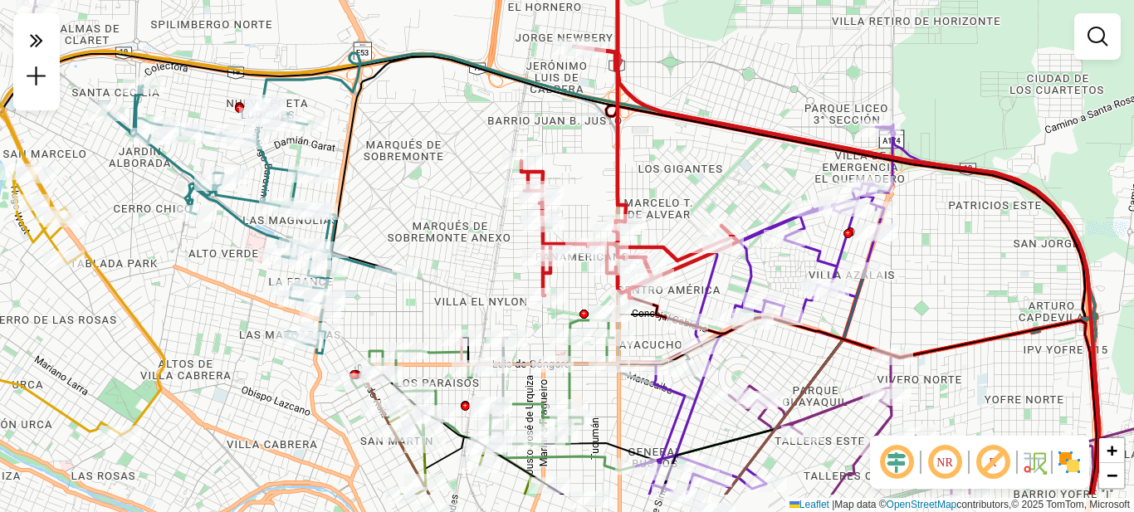
drag, startPoint x: 736, startPoint y: 265, endPoint x: 716, endPoint y: 49, distance: 216.8
click at [716, 49] on div "Janela de atendimento Grade de atendimento Capacidade Transportadoras Veículos …" at bounding box center [567, 256] width 1134 height 512
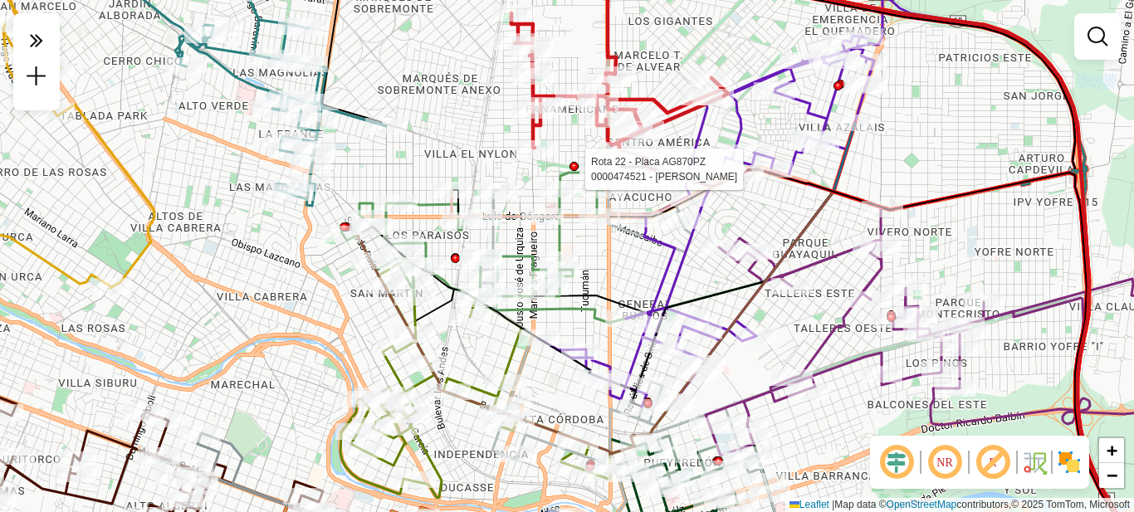
select select "**********"
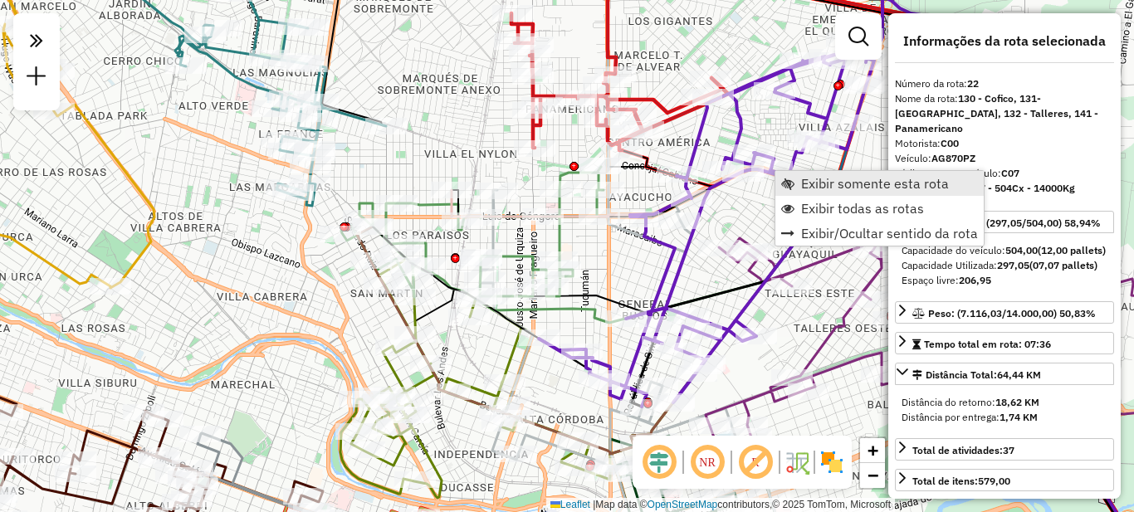
click at [836, 183] on span "Exibir somente esta rota" at bounding box center [875, 183] width 148 height 13
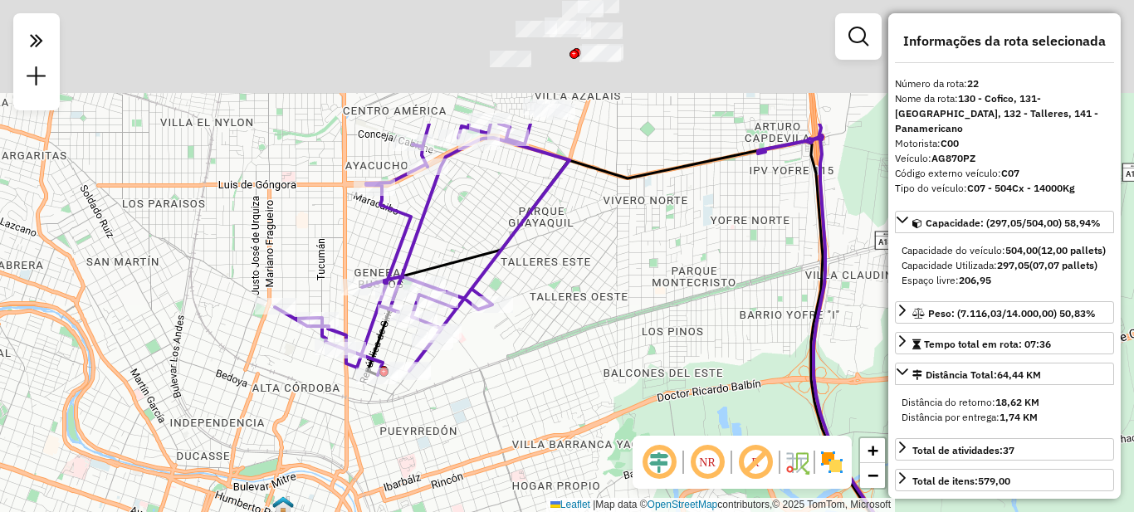
drag, startPoint x: 582, startPoint y: 222, endPoint x: 640, endPoint y: 378, distance: 166.5
click at [640, 379] on div "Janela de atendimento Grade de atendimento Capacidade Transportadoras Veículos …" at bounding box center [567, 256] width 1134 height 512
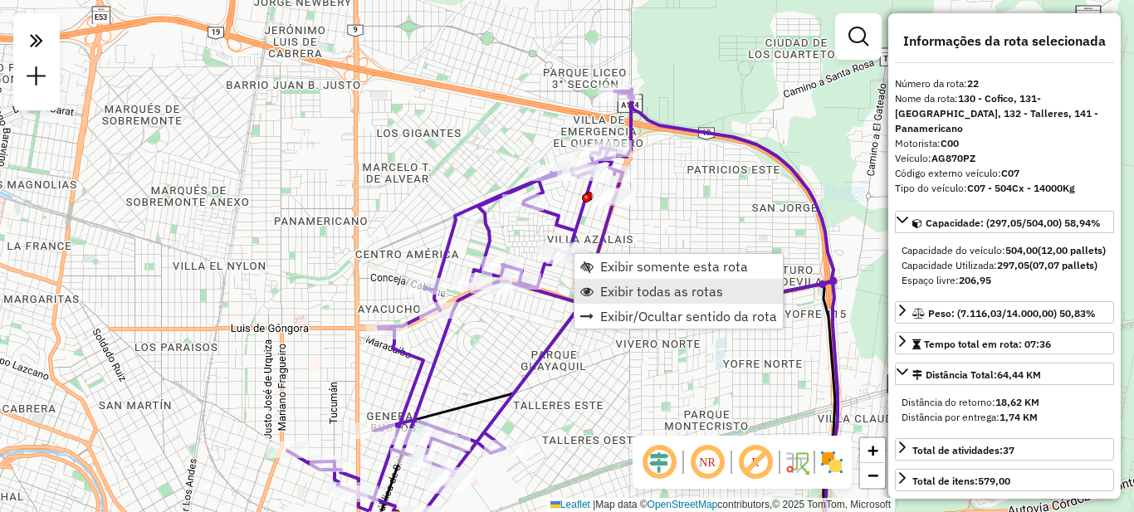
click at [648, 291] on span "Exibir todas as rotas" at bounding box center [661, 291] width 123 height 13
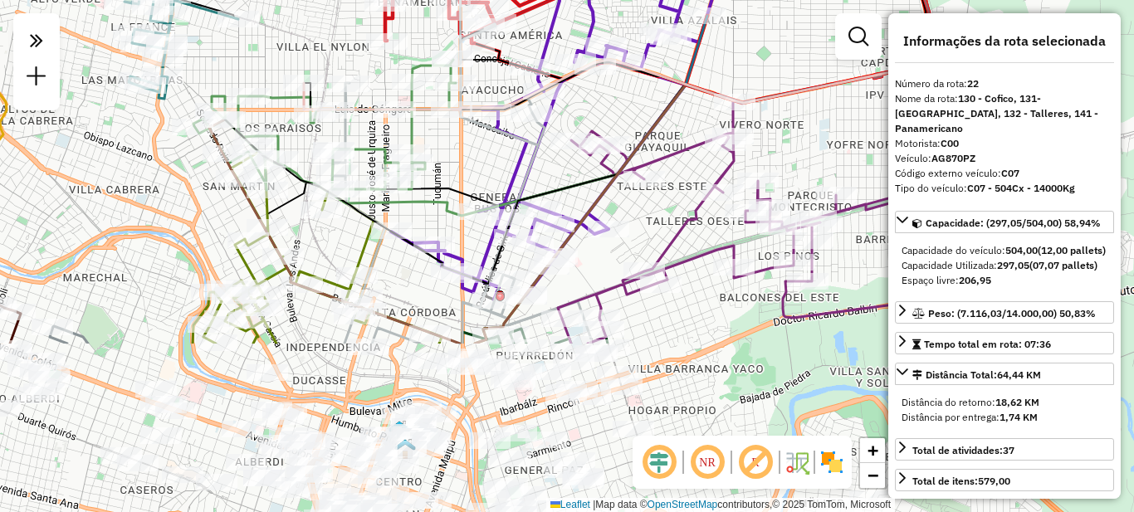
drag, startPoint x: 687, startPoint y: 330, endPoint x: 791, endPoint y: 102, distance: 250.8
click at [791, 102] on div "Janela de atendimento Grade de atendimento Capacidade Transportadoras Veículos …" at bounding box center [567, 256] width 1134 height 512
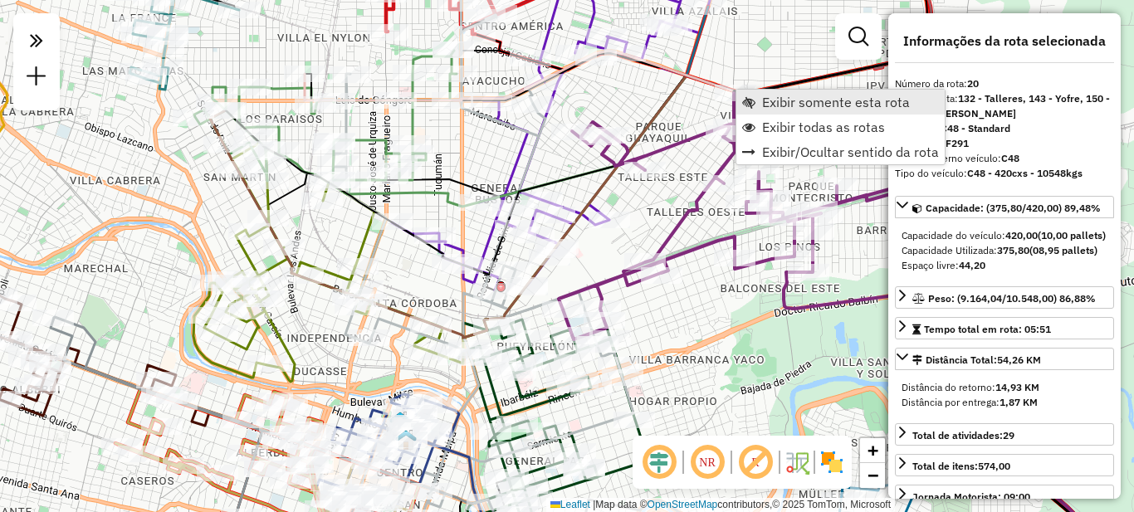
click at [780, 99] on span "Exibir somente esta rota" at bounding box center [836, 101] width 148 height 13
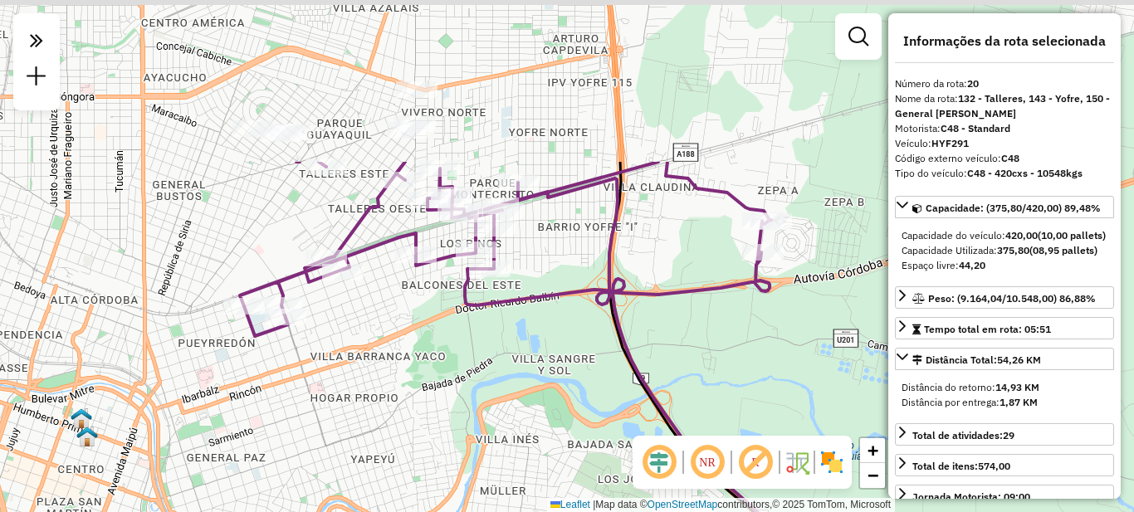
drag, startPoint x: 609, startPoint y: 209, endPoint x: 437, endPoint y: 430, distance: 279.8
click at [441, 433] on div "Janela de atendimento Grade de atendimento Capacidade Transportadoras Veículos …" at bounding box center [567, 256] width 1134 height 512
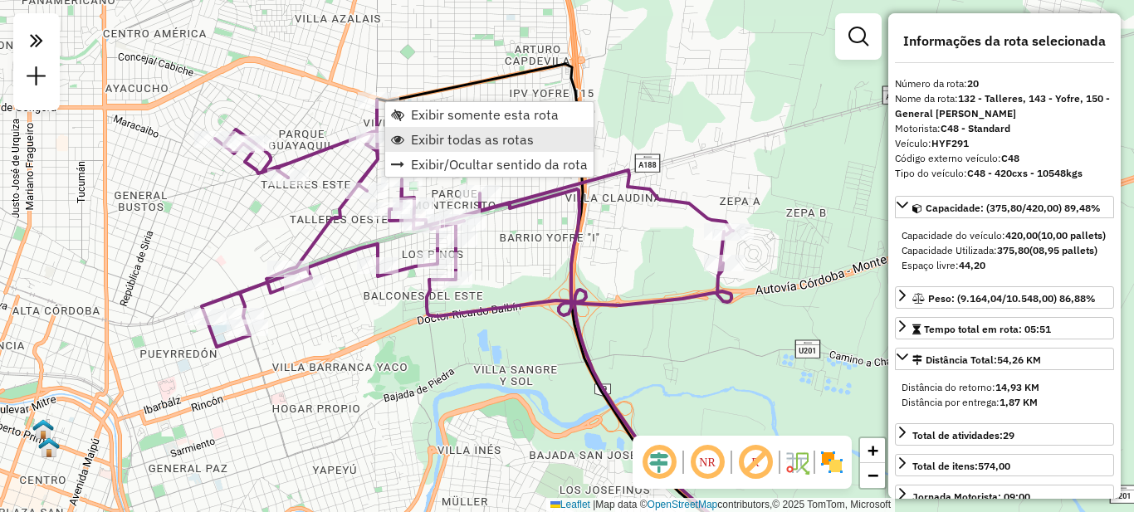
click at [452, 143] on span "Exibir todas as rotas" at bounding box center [472, 139] width 123 height 13
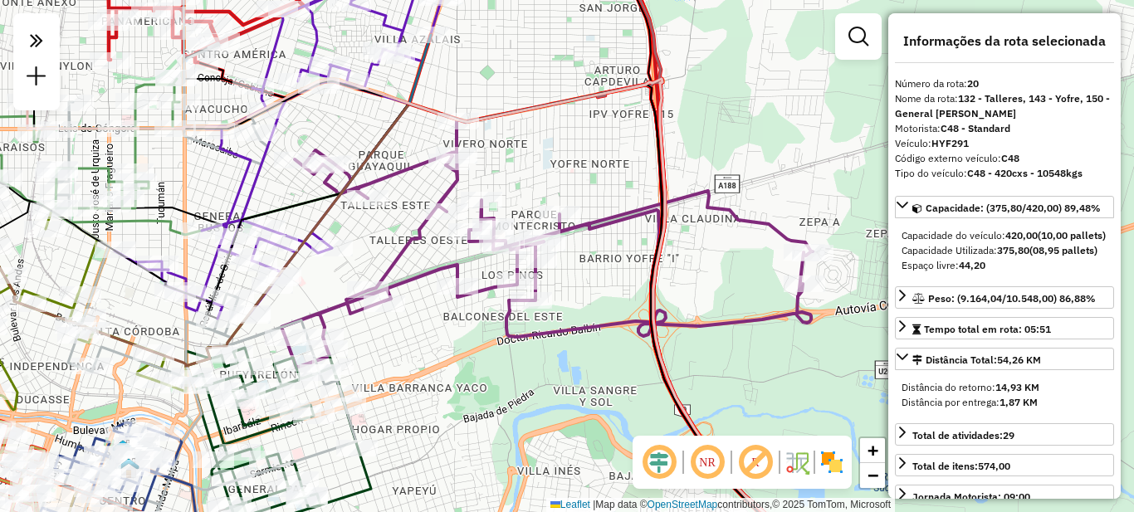
drag, startPoint x: 364, startPoint y: 350, endPoint x: 585, endPoint y: 390, distance: 225.4
click at [577, 390] on div "Janela de atendimento Grade de atendimento Capacidade Transportadoras Veículos …" at bounding box center [567, 256] width 1134 height 512
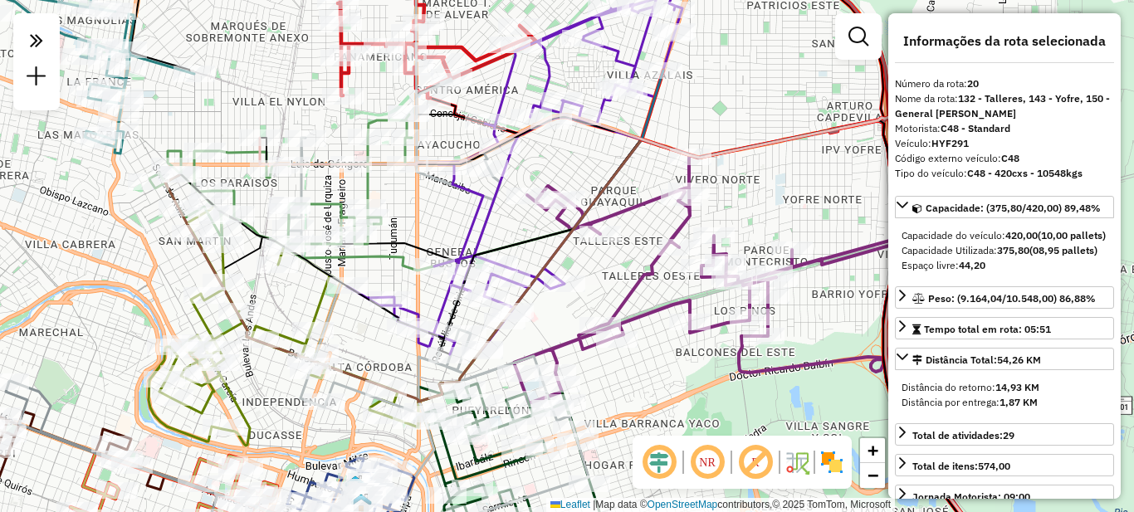
drag, startPoint x: 575, startPoint y: 359, endPoint x: 672, endPoint y: 375, distance: 98.4
click at [672, 375] on div "Janela de atendimento Grade de atendimento Capacidade Transportadoras Veículos …" at bounding box center [567, 256] width 1134 height 512
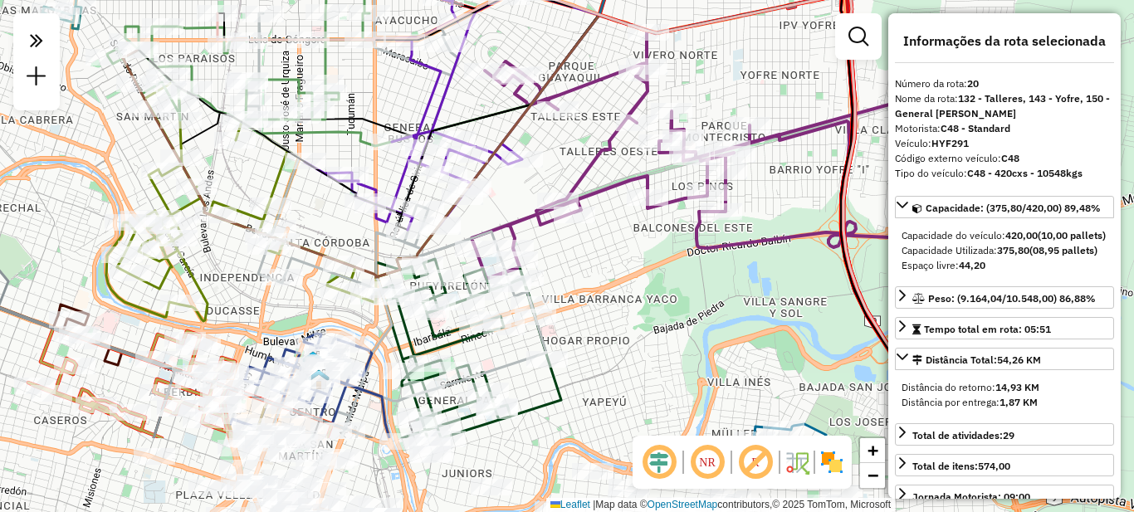
drag, startPoint x: 665, startPoint y: 379, endPoint x: 623, endPoint y: 255, distance: 131.5
click at [623, 255] on div "Janela de atendimento Grade de atendimento Capacidade Transportadoras Veículos …" at bounding box center [567, 256] width 1134 height 512
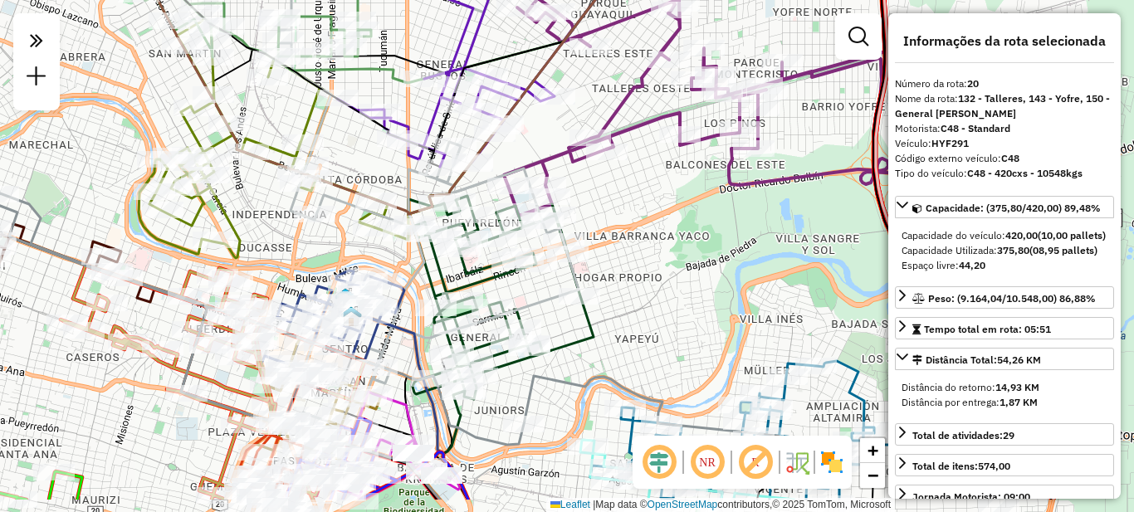
drag, startPoint x: 636, startPoint y: 393, endPoint x: 707, endPoint y: 296, distance: 119.9
click at [707, 296] on div "Janela de atendimento Grade de atendimento Capacidade Transportadoras Veículos …" at bounding box center [567, 256] width 1134 height 512
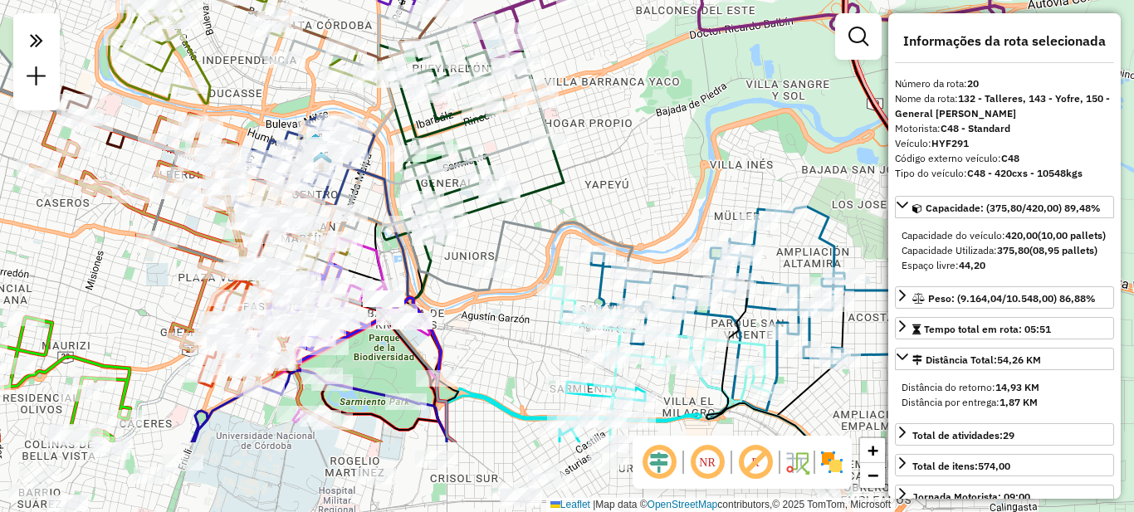
drag, startPoint x: 658, startPoint y: 289, endPoint x: 539, endPoint y: 96, distance: 226.7
click at [540, 98] on div "Janela de atendimento Grade de atendimento Capacidade Transportadoras Veículos …" at bounding box center [567, 256] width 1134 height 512
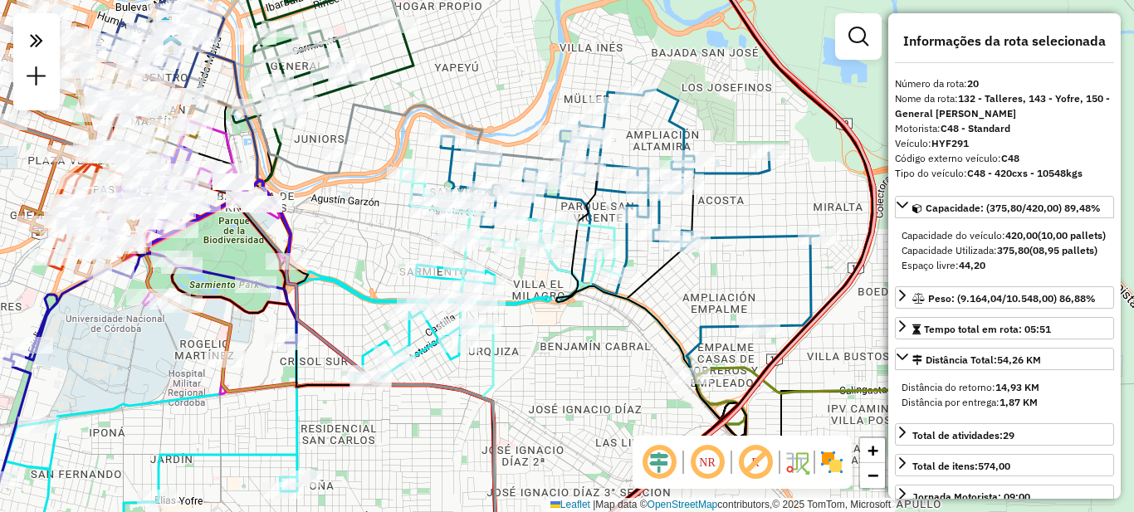
drag, startPoint x: 707, startPoint y: 76, endPoint x: 608, endPoint y: 35, distance: 107.2
click at [608, 35] on div "Janela de atendimento Grade de atendimento Capacidade Transportadoras Veículos …" at bounding box center [567, 256] width 1134 height 512
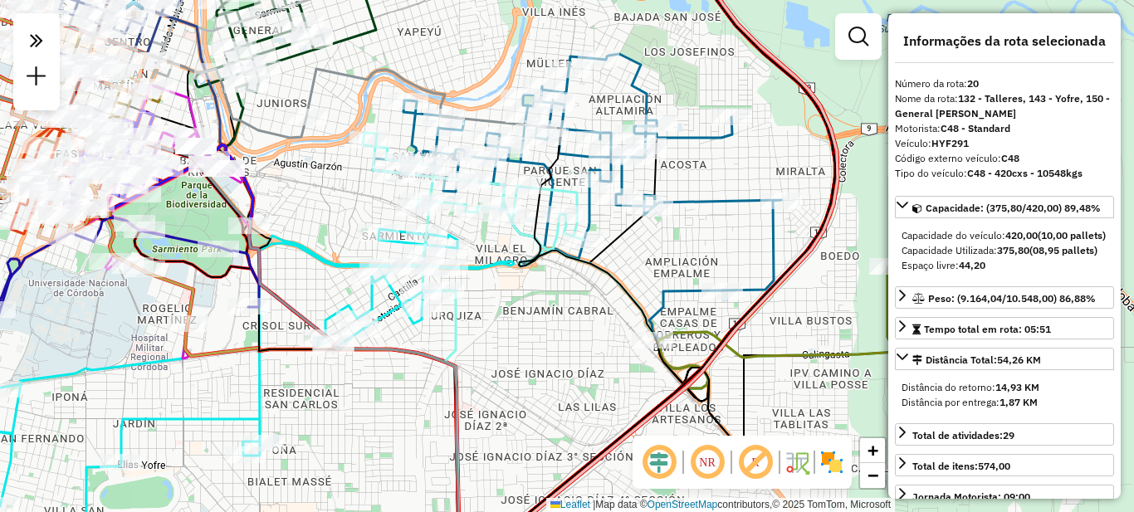
drag, startPoint x: 573, startPoint y: 410, endPoint x: 521, endPoint y: 366, distance: 68.4
click at [521, 366] on div "Janela de atendimento Grade de atendimento Capacidade Transportadoras Veículos …" at bounding box center [567, 256] width 1134 height 512
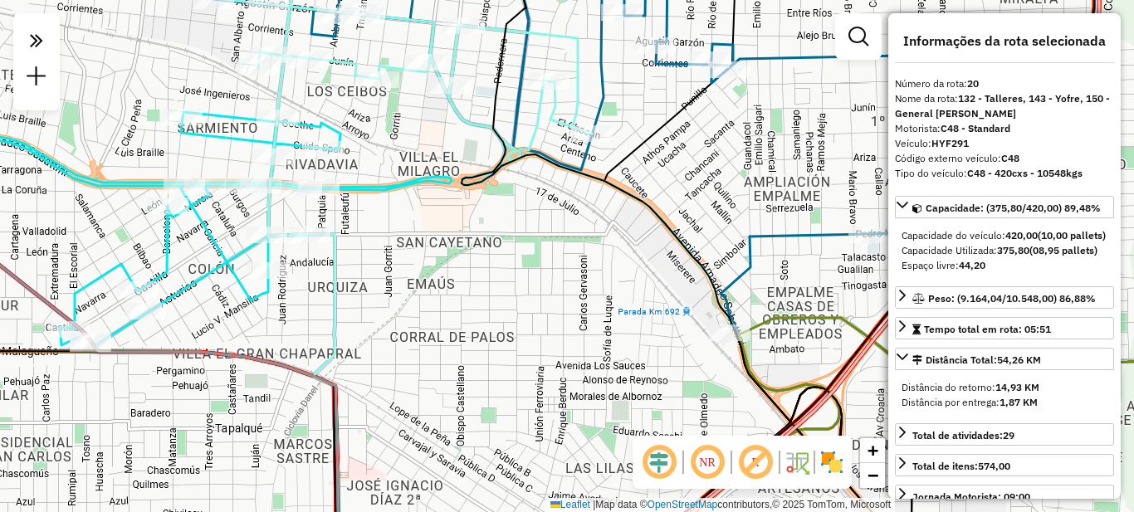
drag, startPoint x: 563, startPoint y: 294, endPoint x: 494, endPoint y: 355, distance: 91.8
click at [494, 355] on div "Janela de atendimento Grade de atendimento Capacidade Transportadoras Veículos …" at bounding box center [567, 256] width 1134 height 512
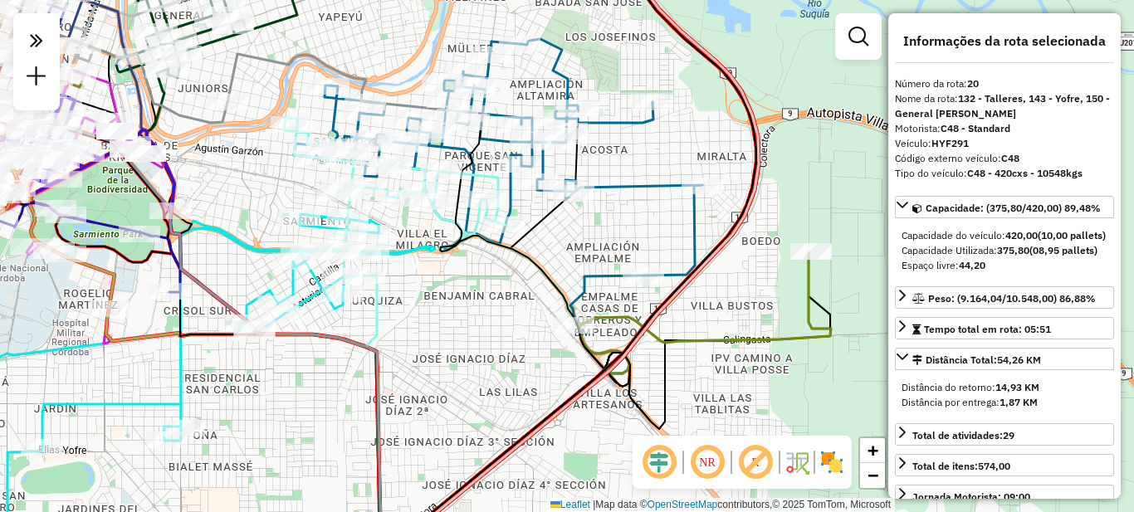
drag, startPoint x: 557, startPoint y: 330, endPoint x: 554, endPoint y: 281, distance: 49.1
click at [554, 281] on icon at bounding box center [530, 313] width 199 height 402
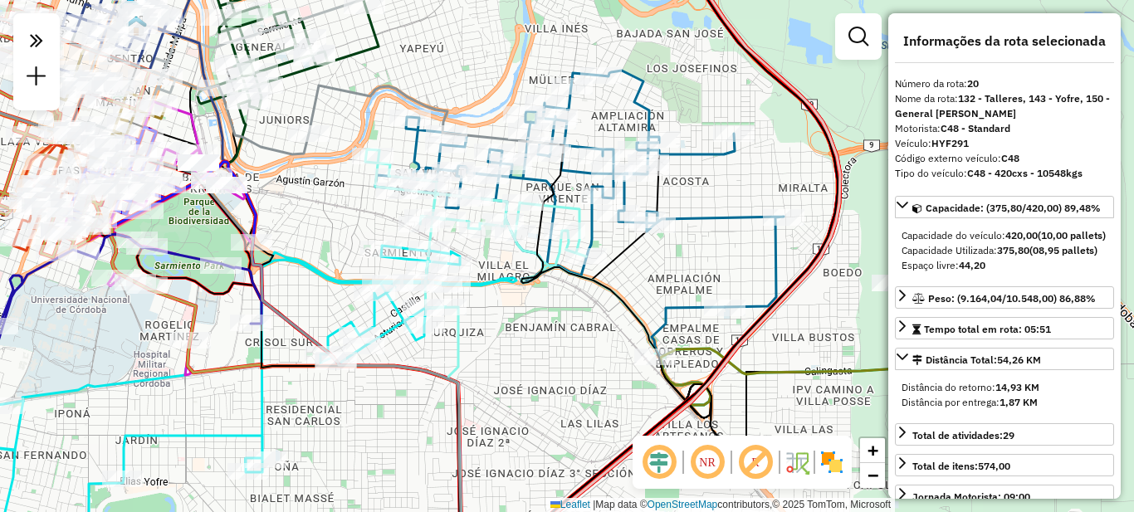
drag, startPoint x: 556, startPoint y: 242, endPoint x: 659, endPoint y: 273, distance: 107.7
click at [657, 279] on div "Janela de atendimento Grade de atendimento Capacidade Transportadoras Veículos …" at bounding box center [567, 256] width 1134 height 512
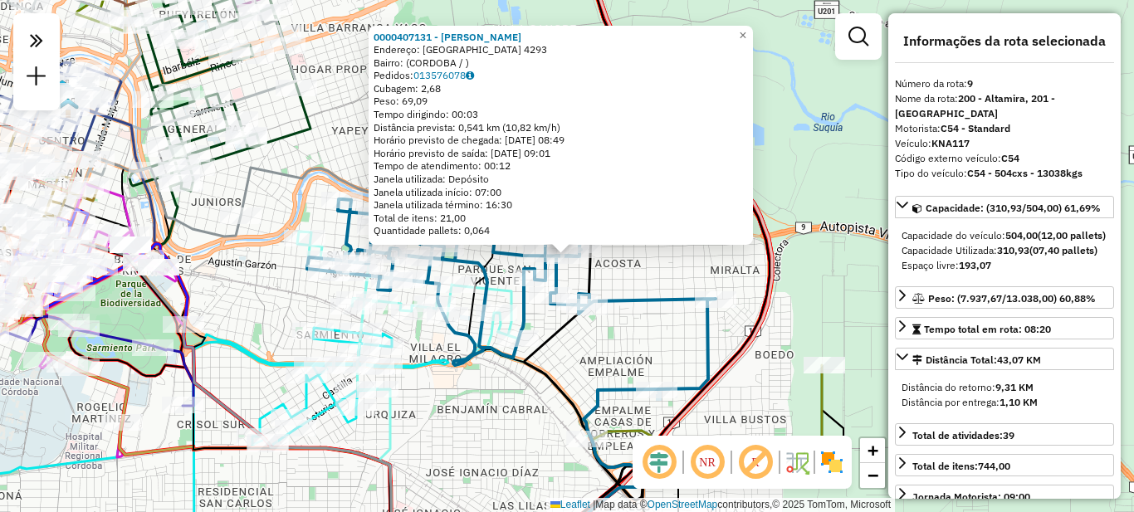
click at [626, 329] on div "0000407131 - [PERSON_NAME]: [GEOGRAPHIC_DATA] 4293 Bairro: ([GEOGRAPHIC_DATA] /…" at bounding box center [567, 256] width 1134 height 512
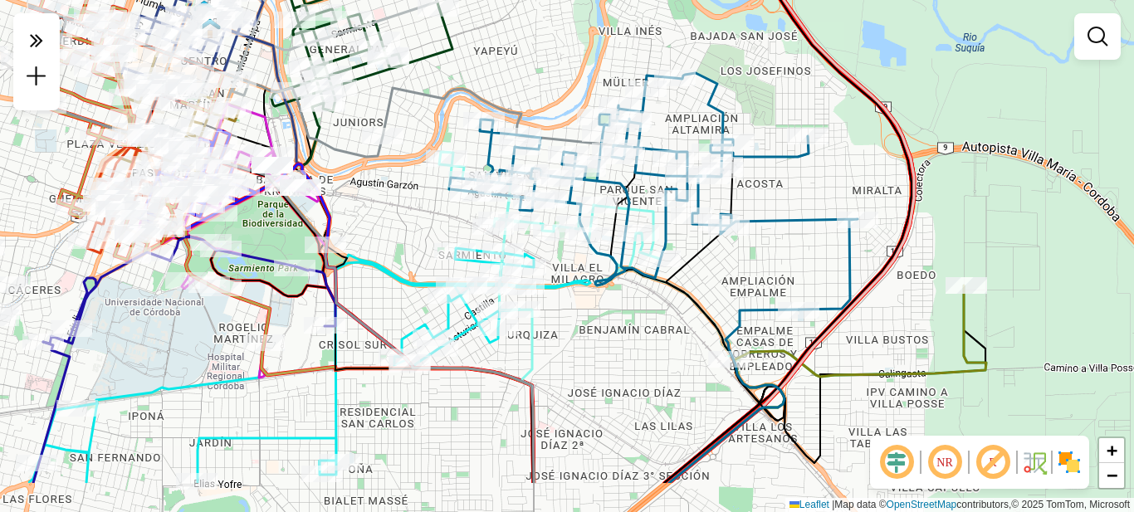
drag, startPoint x: 570, startPoint y: 368, endPoint x: 691, endPoint y: 266, distance: 158.5
click at [711, 286] on div "Janela de atendimento Grade de atendimento Capacidade Transportadoras Veículos …" at bounding box center [567, 256] width 1134 height 512
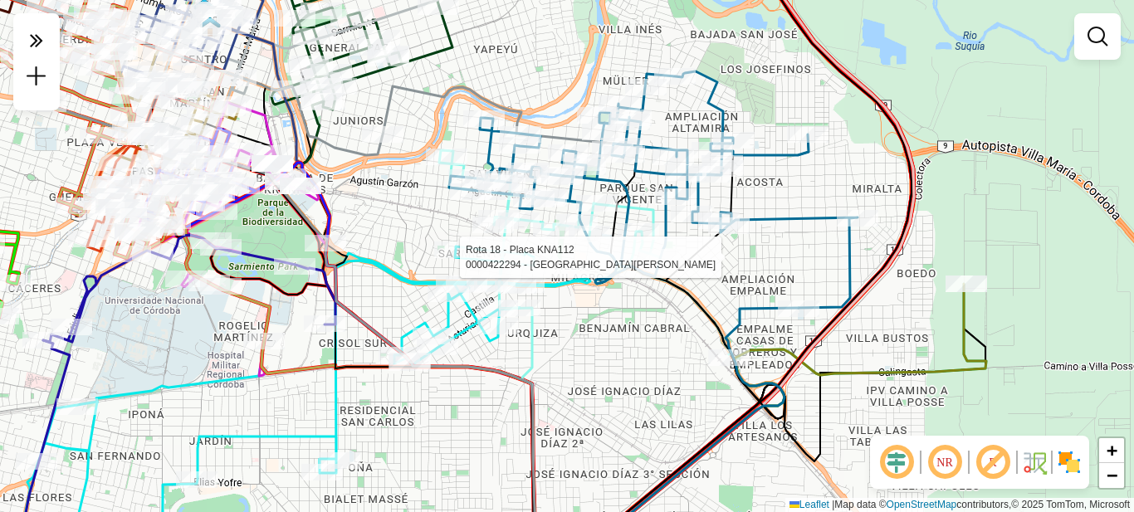
select select "**********"
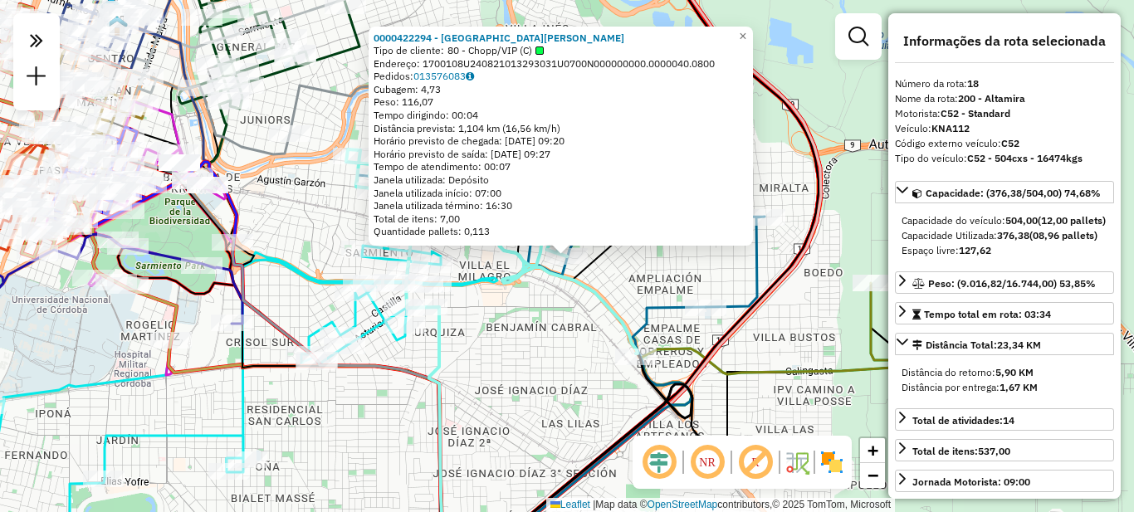
click at [535, 356] on div "0000422294 - VILLALON [PERSON_NAME] Tipo de cliente: 80 - Chopp/VIP (C) Endereç…" at bounding box center [567, 256] width 1134 height 512
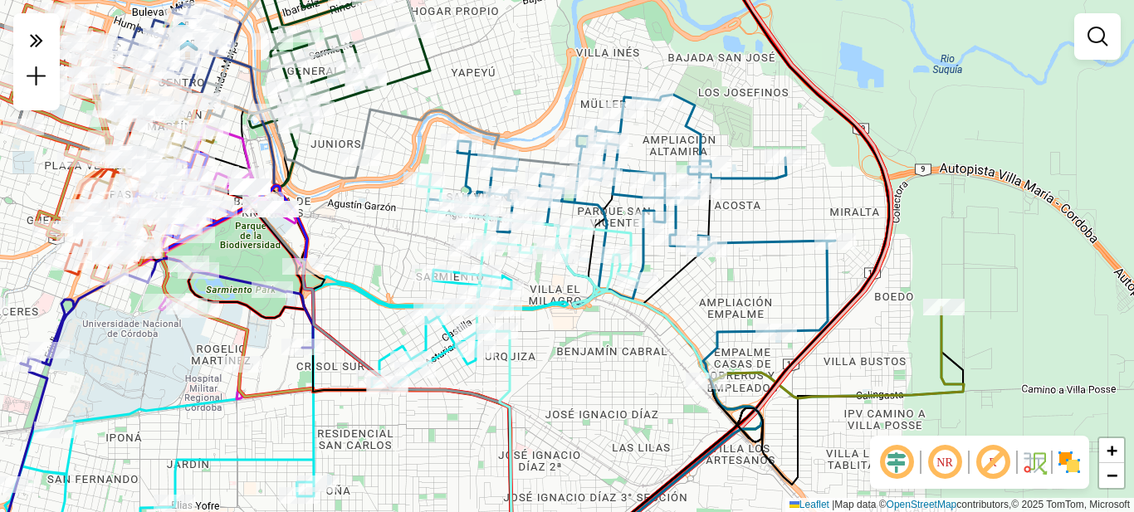
drag, startPoint x: 482, startPoint y: 358, endPoint x: 594, endPoint y: 377, distance: 113.7
click at [594, 380] on div "Janela de atendimento Grade de atendimento Capacidade Transportadoras Veículos …" at bounding box center [567, 256] width 1134 height 512
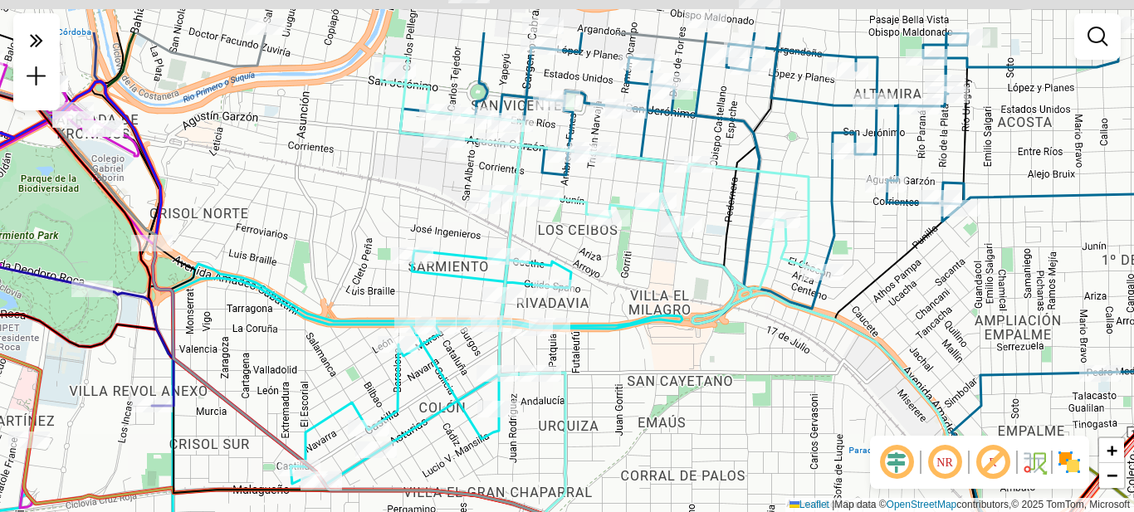
drag, startPoint x: 587, startPoint y: 293, endPoint x: 700, endPoint y: 472, distance: 211.9
click at [701, 472] on div "Janela de atendimento Grade de atendimento Capacidade Transportadoras Veículos …" at bounding box center [567, 256] width 1134 height 512
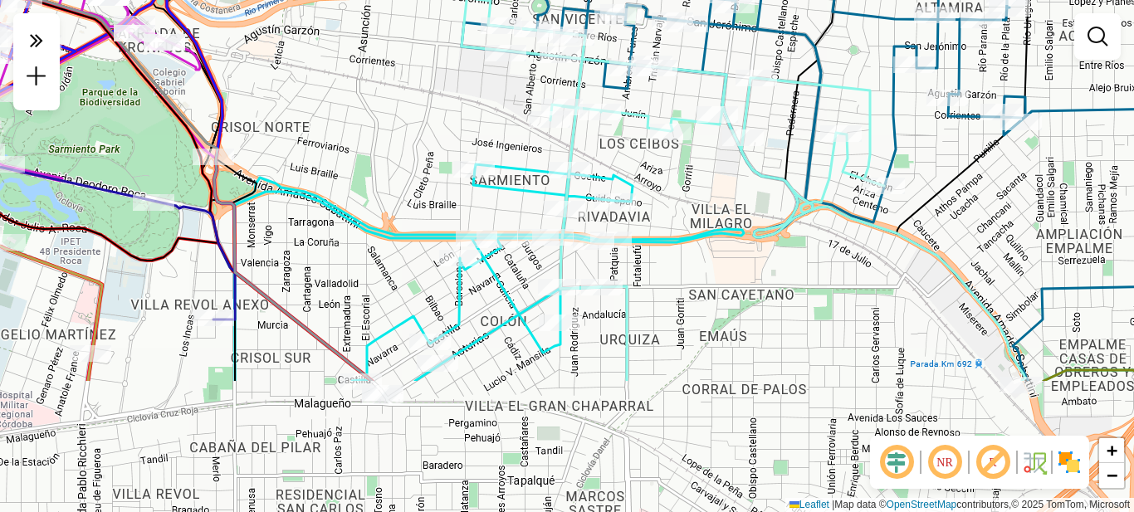
drag, startPoint x: 682, startPoint y: 465, endPoint x: 659, endPoint y: 263, distance: 203.1
click at [682, 269] on div "Janela de atendimento Grade de atendimento Capacidade Transportadoras Veículos …" at bounding box center [567, 256] width 1134 height 512
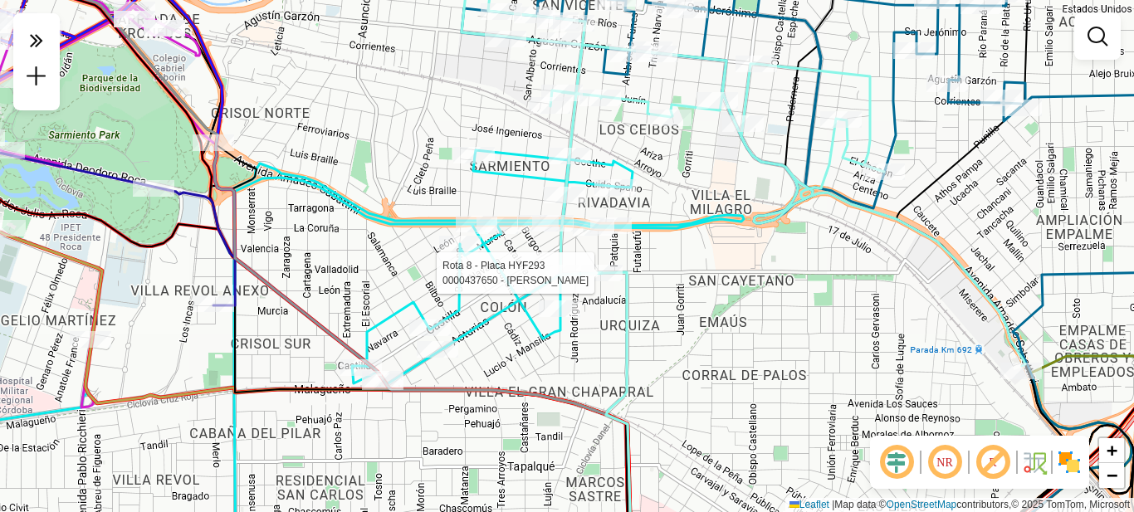
select select "**********"
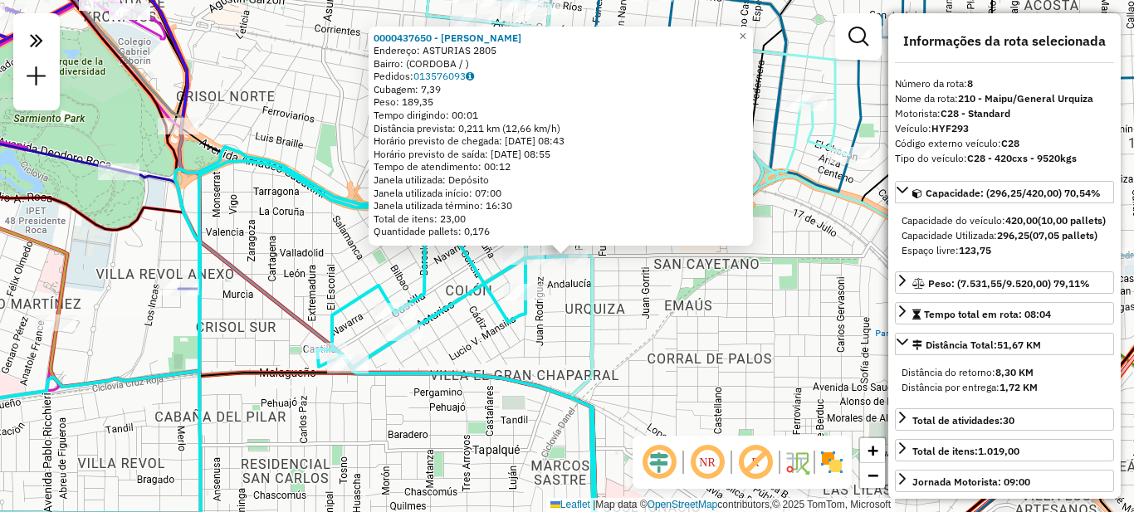
click at [636, 320] on div "0000437650 - [PERSON_NAME]: ASTURIAS 2805 Bairro: ([GEOGRAPHIC_DATA] / ) Pedido…" at bounding box center [567, 256] width 1134 height 512
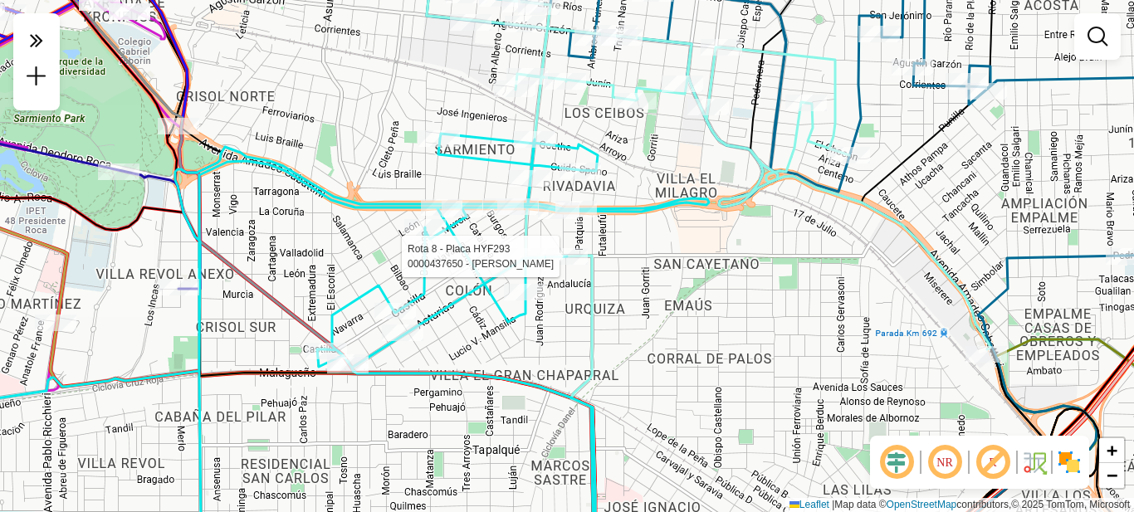
select select "**********"
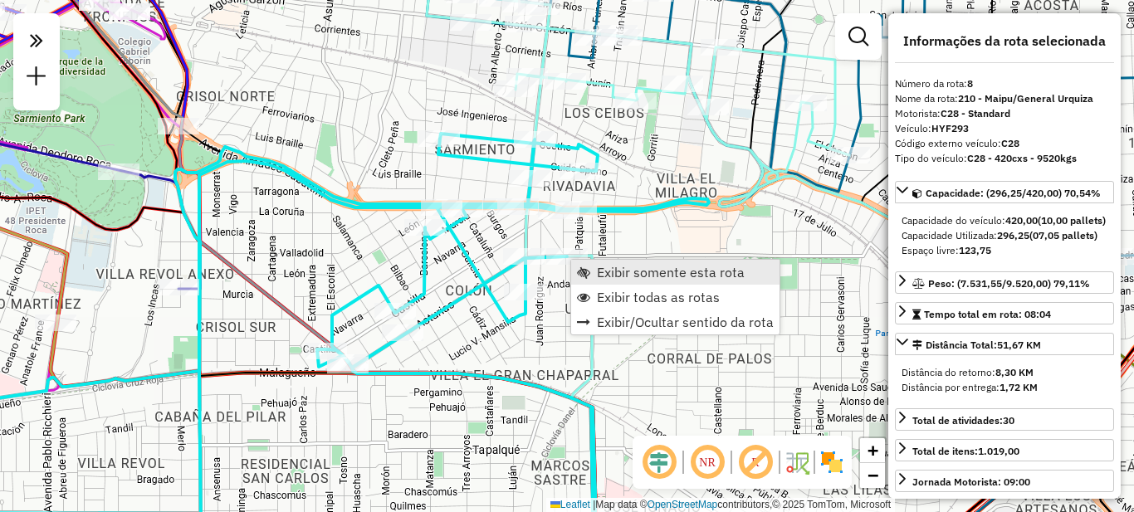
click at [613, 269] on span "Exibir somente esta rota" at bounding box center [671, 272] width 148 height 13
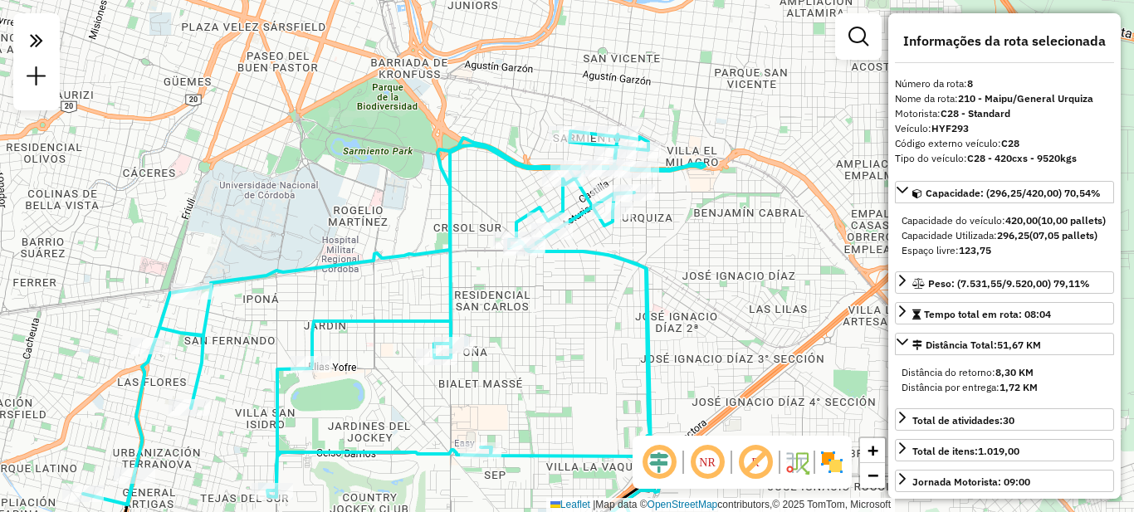
drag, startPoint x: 726, startPoint y: 224, endPoint x: 551, endPoint y: 325, distance: 201.6
click at [551, 325] on div "Janela de atendimento Grade de atendimento Capacidade Transportadoras Veículos …" at bounding box center [567, 256] width 1134 height 512
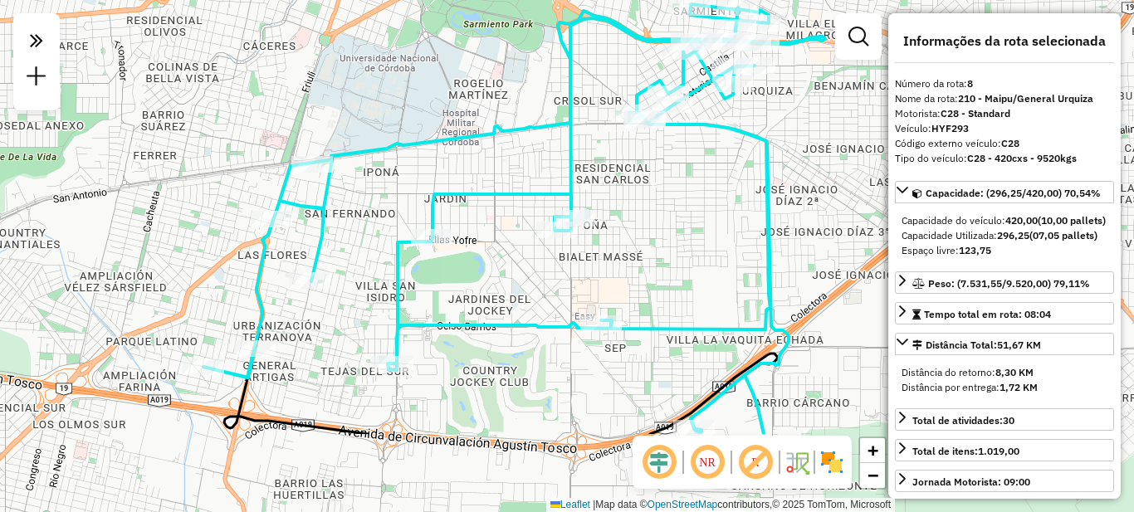
drag, startPoint x: 540, startPoint y: 397, endPoint x: 661, endPoint y: 268, distance: 176.8
click at [661, 268] on div "Janela de atendimento Grade de atendimento Capacidade Transportadoras Veículos …" at bounding box center [567, 256] width 1134 height 512
drag, startPoint x: 661, startPoint y: 268, endPoint x: 579, endPoint y: 369, distance: 129.3
click at [580, 369] on div "Janela de atendimento Grade de atendimento Capacidade Transportadoras Veículos …" at bounding box center [567, 256] width 1134 height 512
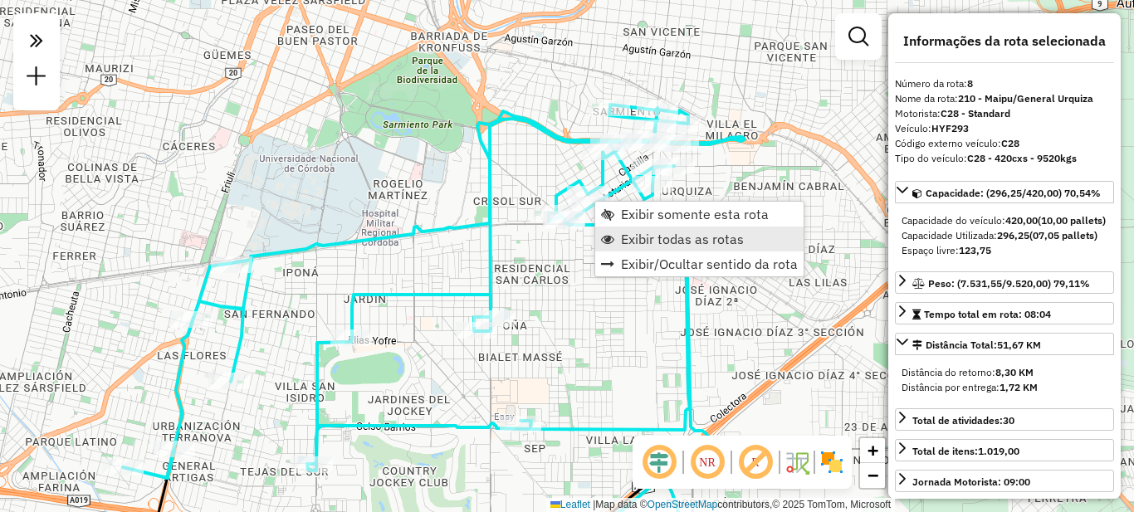
click at [659, 238] on span "Exibir todas as rotas" at bounding box center [682, 238] width 123 height 13
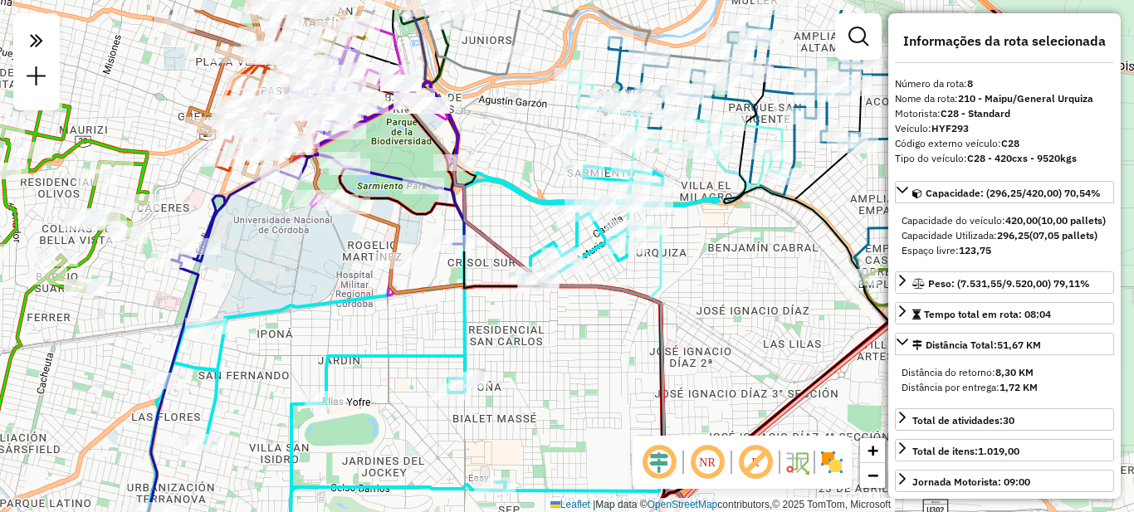
drag, startPoint x: 577, startPoint y: 324, endPoint x: 547, endPoint y: 385, distance: 68.3
click at [547, 385] on div "Janela de atendimento Grade de atendimento Capacidade Transportadoras Veículos …" at bounding box center [567, 256] width 1134 height 512
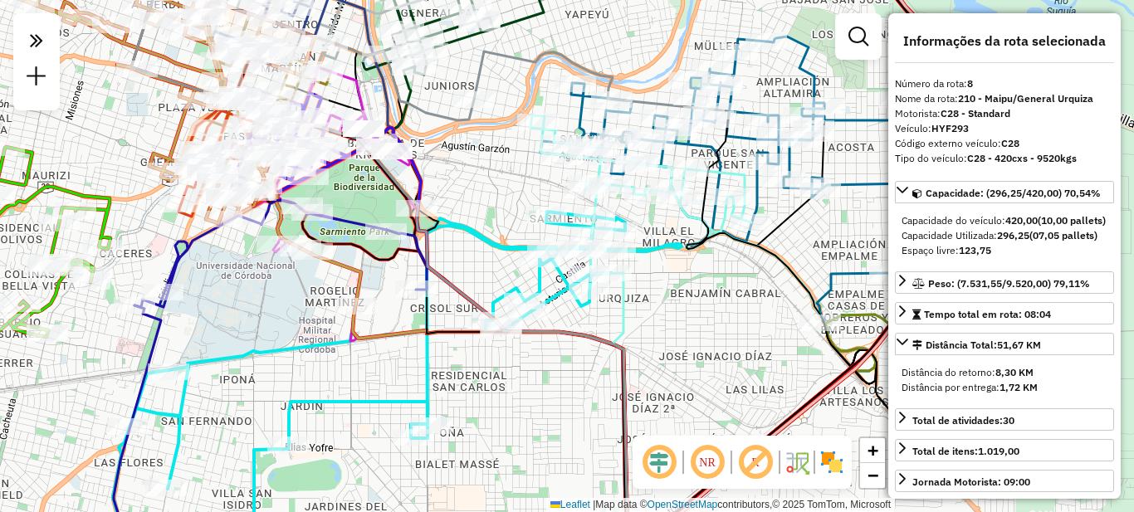
drag, startPoint x: 746, startPoint y: 271, endPoint x: 692, endPoint y: 335, distance: 83.1
click at [693, 337] on div "Janela de atendimento Grade de atendimento Capacidade Transportadoras Veículos …" at bounding box center [567, 256] width 1134 height 512
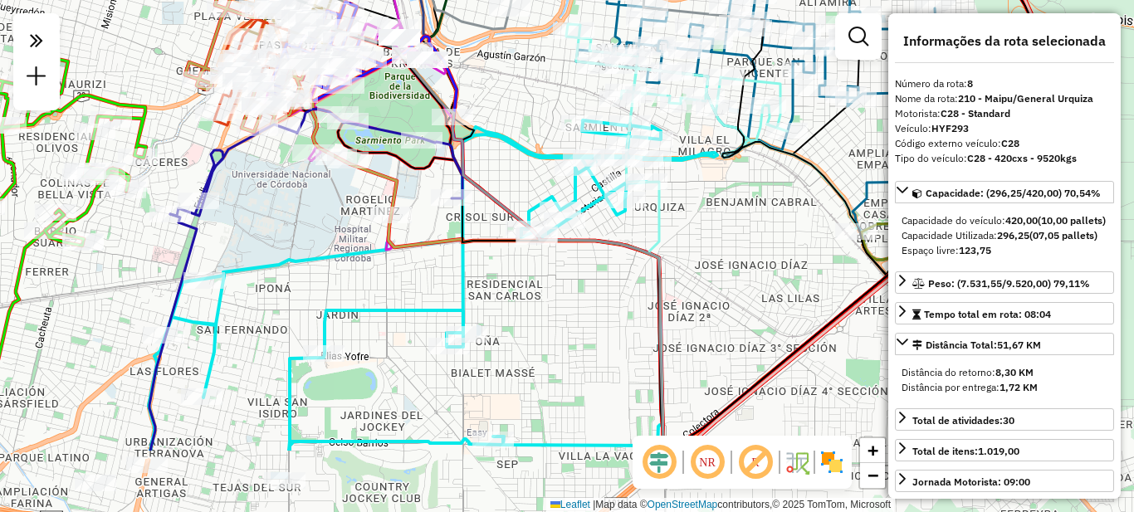
drag, startPoint x: 650, startPoint y: 374, endPoint x: 676, endPoint y: 298, distance: 80.6
click at [676, 298] on div "Janela de atendimento Grade de atendimento Capacidade Transportadoras Veículos …" at bounding box center [567, 256] width 1134 height 512
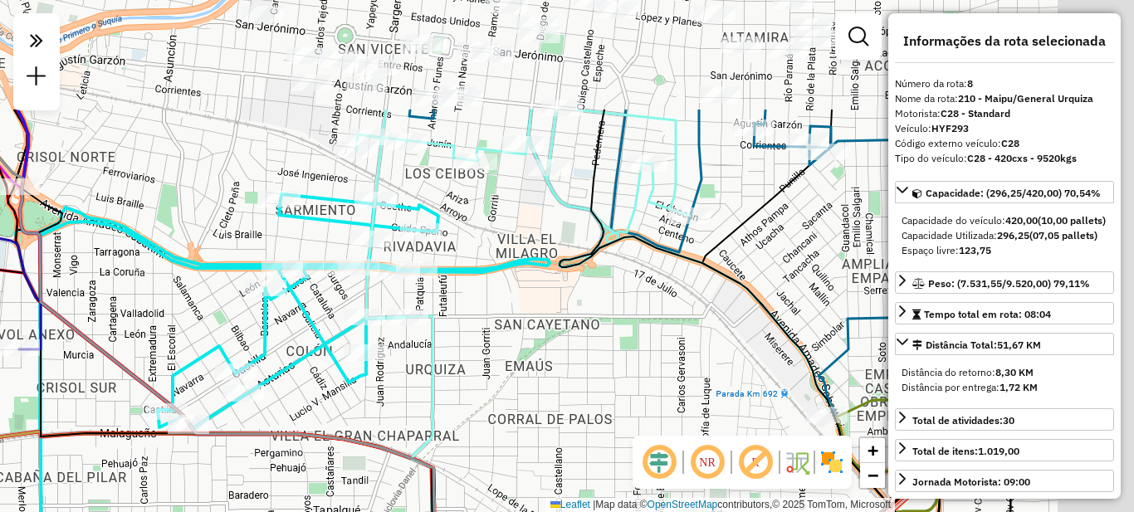
drag, startPoint x: 704, startPoint y: 247, endPoint x: 536, endPoint y: 373, distance: 209.9
click at [546, 417] on div "Janela de atendimento Grade de atendimento Capacidade Transportadoras Veículos …" at bounding box center [567, 256] width 1134 height 512
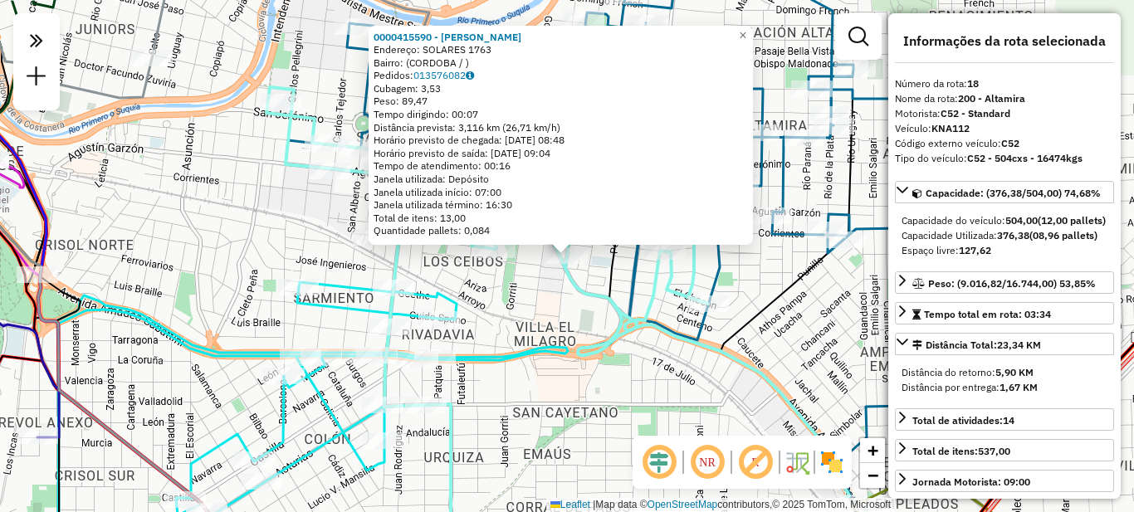
drag, startPoint x: 550, startPoint y: 332, endPoint x: 524, endPoint y: 244, distance: 91.9
click at [550, 330] on div "0000415590 - [PERSON_NAME]: SOLARES 1763 Bairro: ([GEOGRAPHIC_DATA] / ) Pedidos…" at bounding box center [567, 256] width 1134 height 512
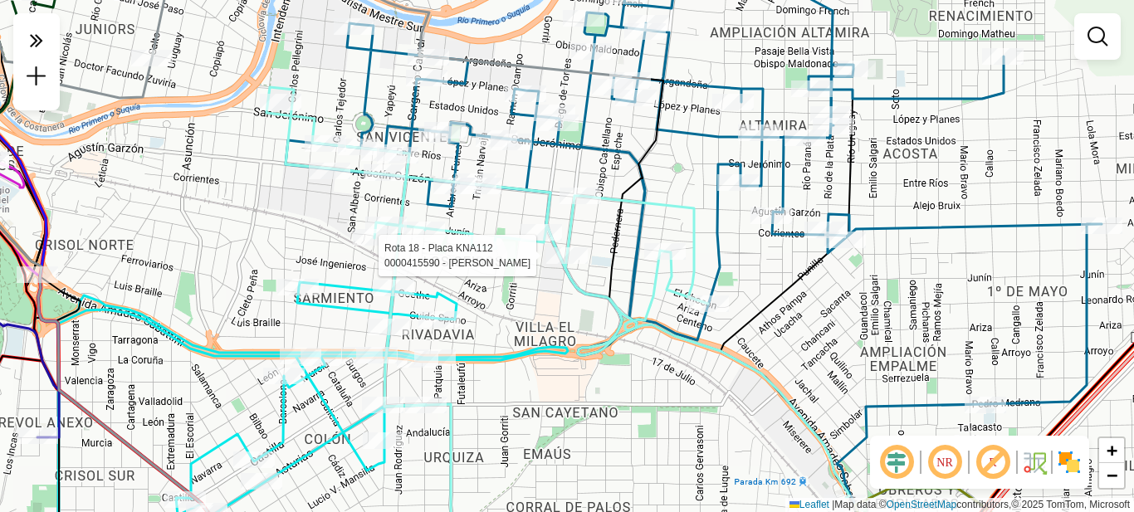
select select "**********"
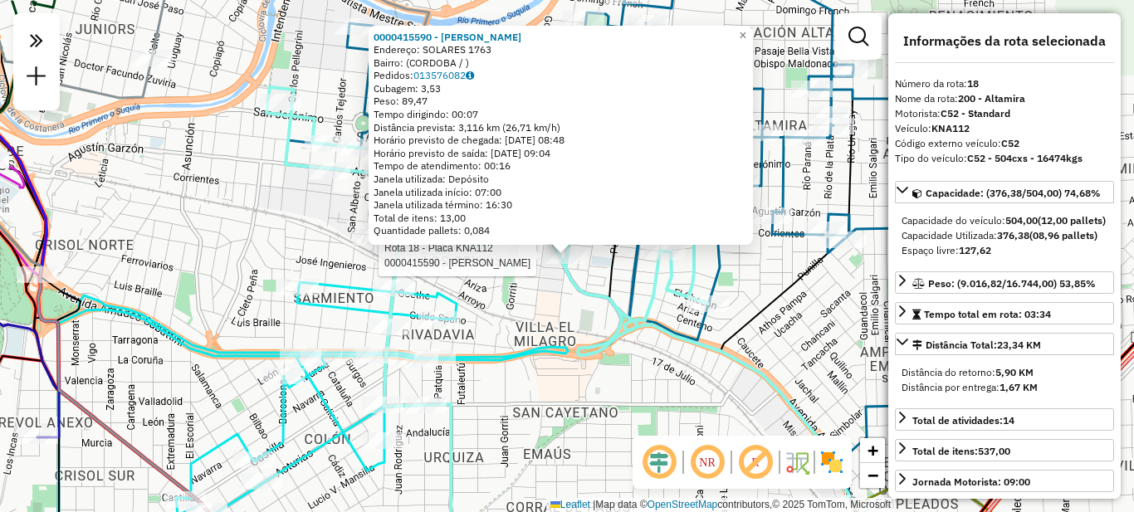
click at [445, 311] on icon at bounding box center [227, 422] width 682 height 281
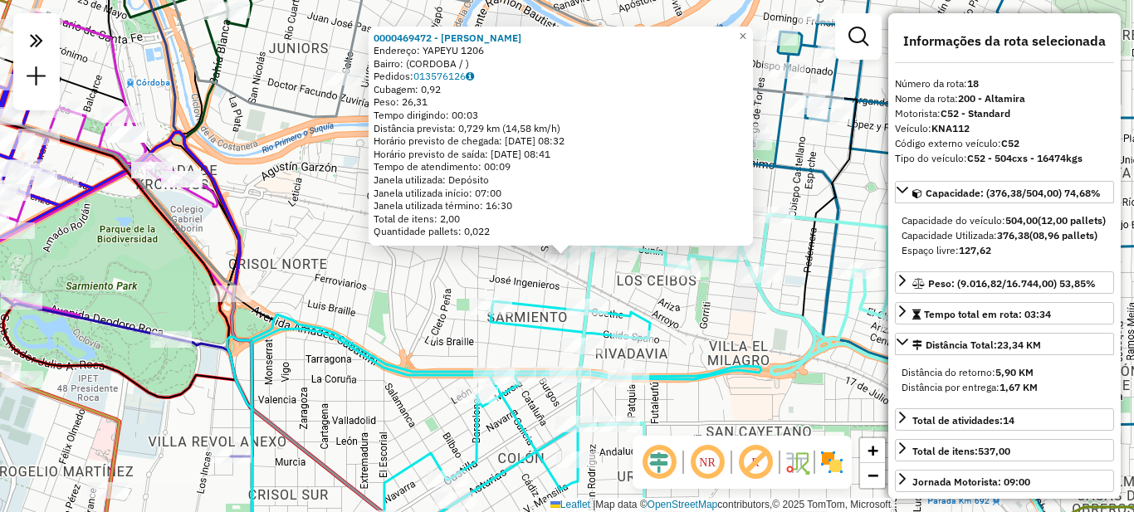
click at [658, 369] on icon at bounding box center [414, 432] width 693 height 262
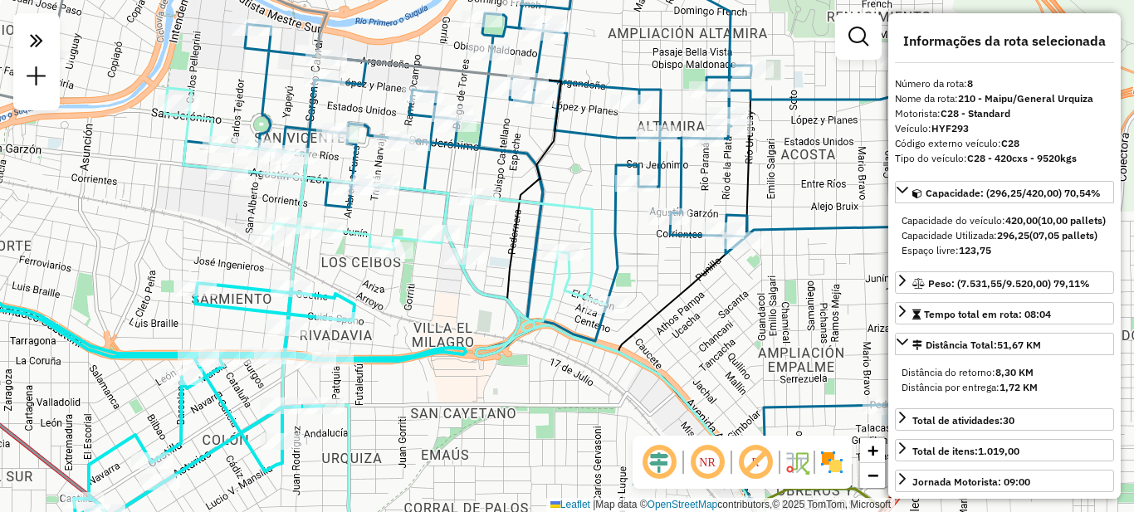
drag, startPoint x: 711, startPoint y: 380, endPoint x: 416, endPoint y: 362, distance: 296.1
click at [416, 362] on icon at bounding box center [119, 414] width 693 height 262
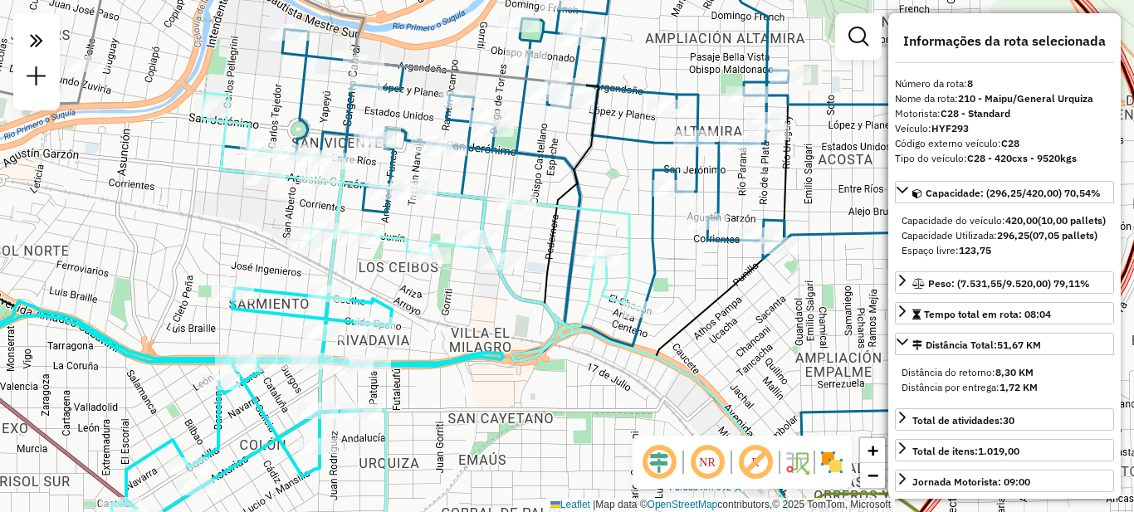
drag, startPoint x: 444, startPoint y: 344, endPoint x: 482, endPoint y: 349, distance: 37.7
click at [482, 349] on icon at bounding box center [213, 428] width 579 height 280
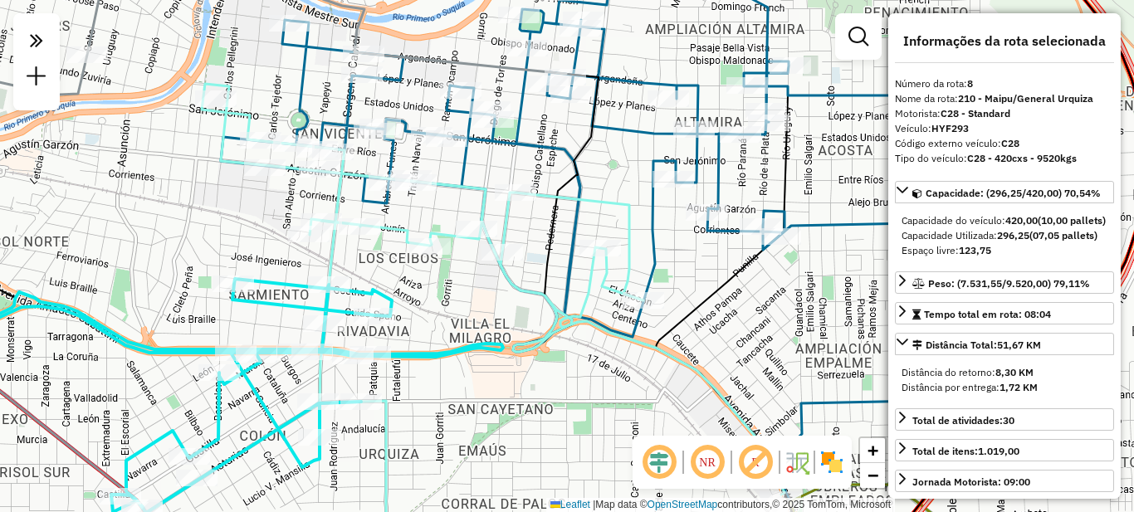
drag, startPoint x: 486, startPoint y: 352, endPoint x: 487, endPoint y: 340, distance: 11.7
click at [487, 340] on icon at bounding box center [194, 416] width 617 height 275
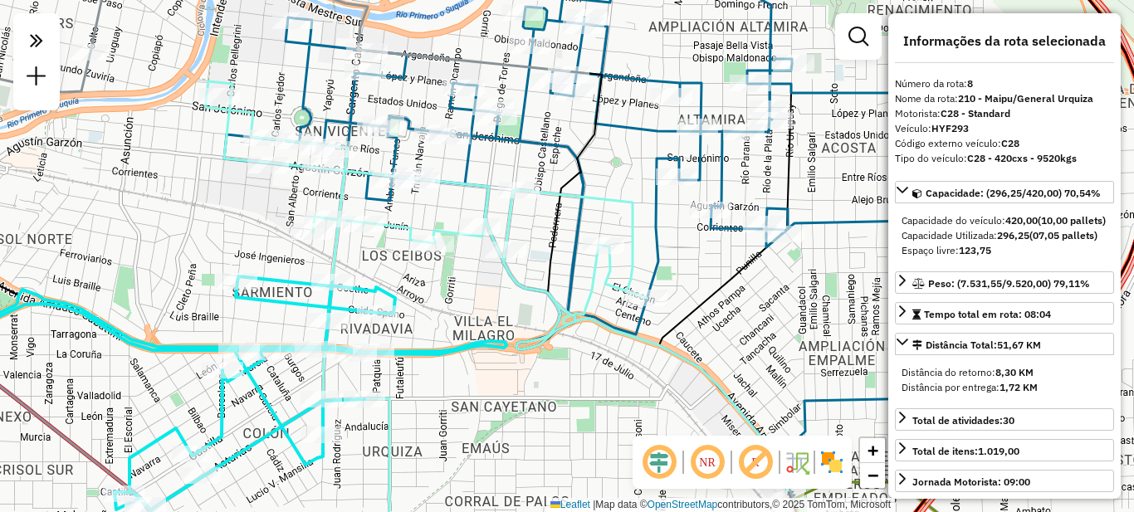
drag, startPoint x: 523, startPoint y: 409, endPoint x: 691, endPoint y: 297, distance: 201.7
click at [690, 298] on div "Janela de atendimento Grade de atendimento Capacidade Transportadoras Veículos …" at bounding box center [567, 256] width 1134 height 512
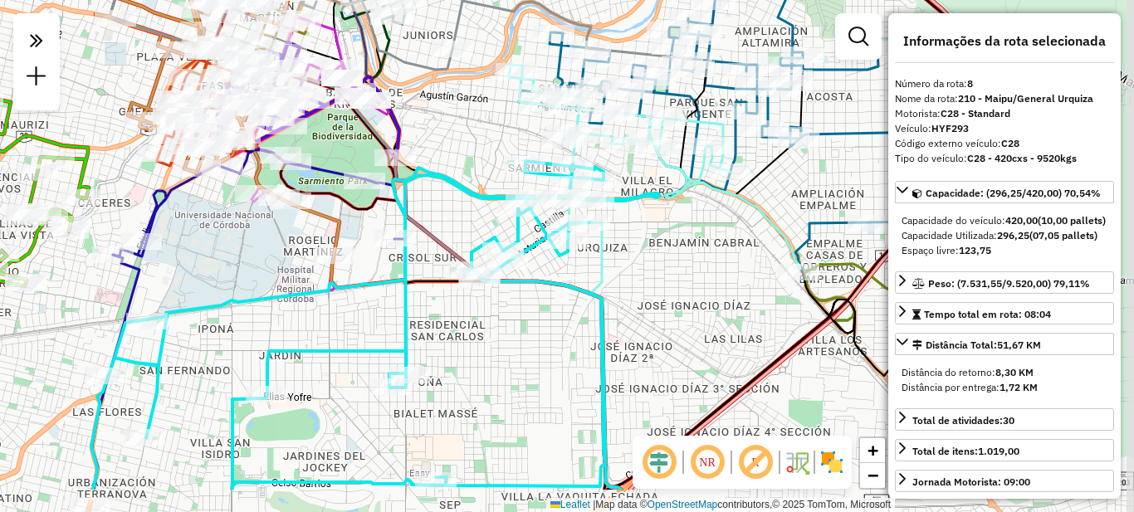
drag, startPoint x: 669, startPoint y: 361, endPoint x: 649, endPoint y: 287, distance: 76.5
click at [650, 288] on div "Janela de atendimento Grade de atendimento Capacidade Transportadoras Veículos …" at bounding box center [567, 256] width 1134 height 512
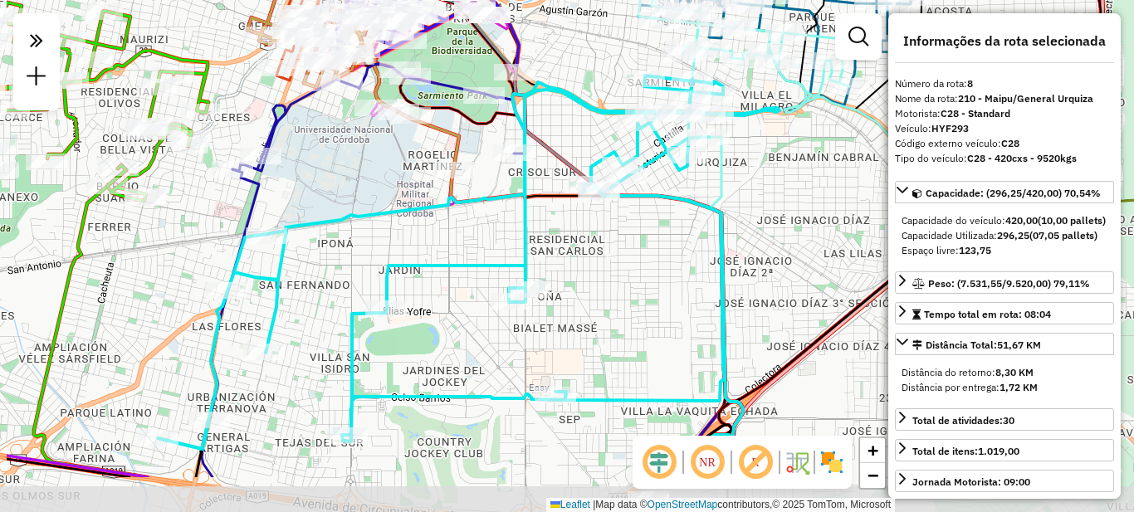
drag, startPoint x: 581, startPoint y: 299, endPoint x: 701, endPoint y: 212, distance: 148.0
click at [701, 212] on icon at bounding box center [469, 277] width 622 height 402
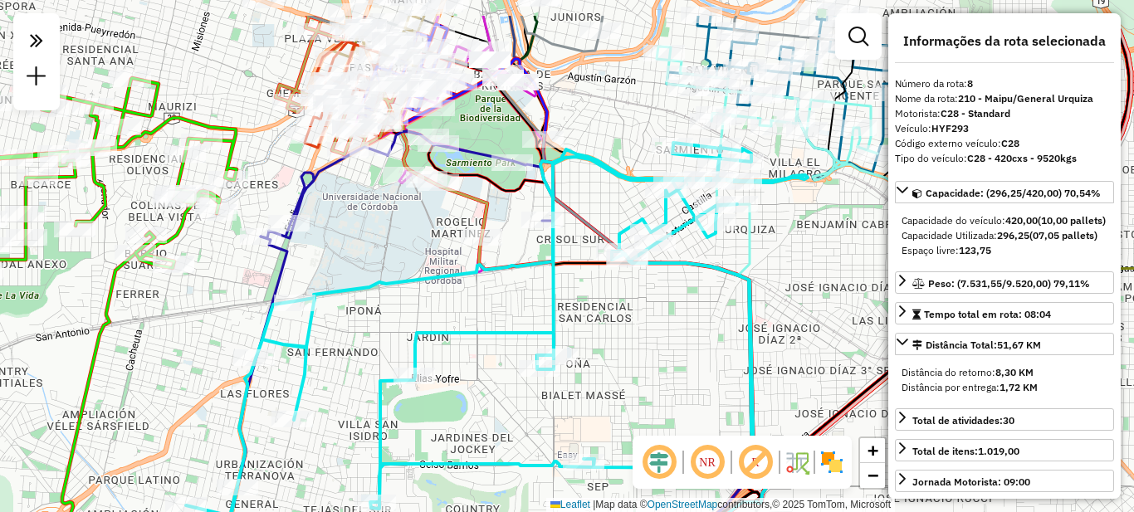
drag, startPoint x: 566, startPoint y: 235, endPoint x: 619, endPoint y: 371, distance: 145.9
click at [619, 387] on div "Janela de atendimento Grade de atendimento Capacidade Transportadoras Veículos …" at bounding box center [567, 256] width 1134 height 512
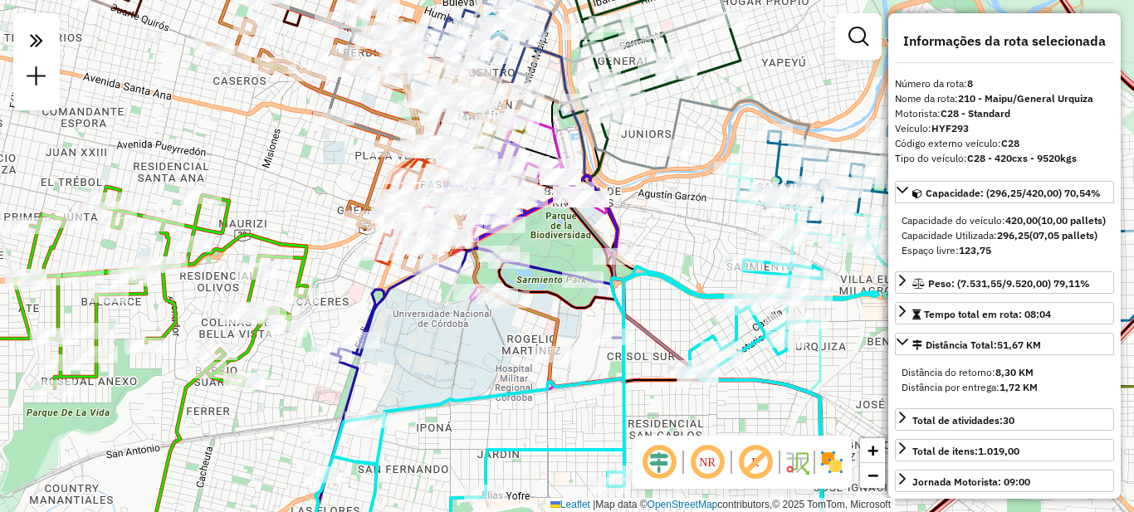
drag, startPoint x: 620, startPoint y: 187, endPoint x: 673, endPoint y: 176, distance: 54.2
click at [675, 189] on div "Janela de atendimento Grade de atendimento Capacidade Transportadoras Veículos …" at bounding box center [567, 256] width 1134 height 512
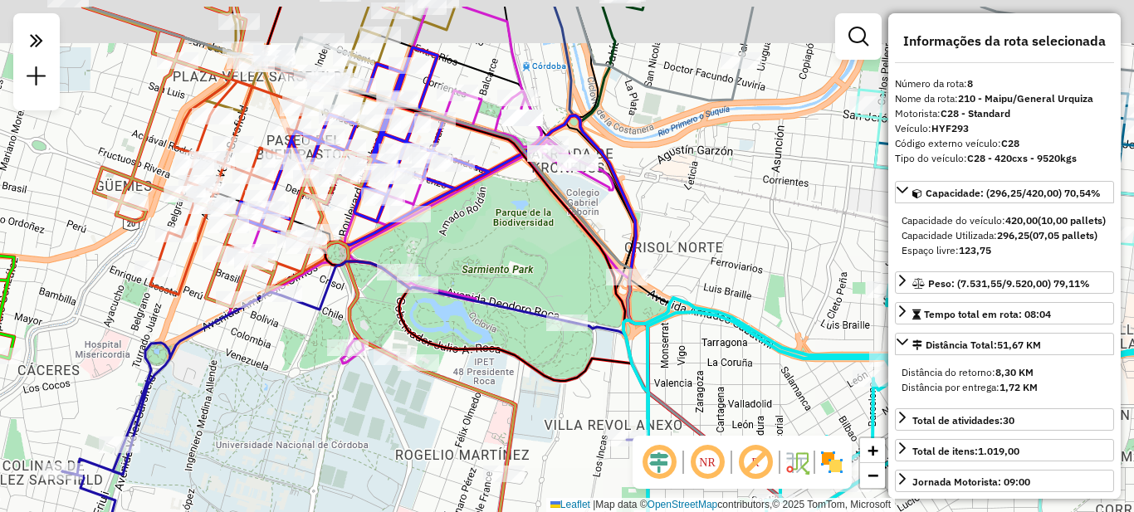
drag, startPoint x: 672, startPoint y: 208, endPoint x: 706, endPoint y: 267, distance: 66.9
click at [706, 267] on div "Janela de atendimento Grade de atendimento Capacidade Transportadoras Veículos …" at bounding box center [567, 256] width 1134 height 512
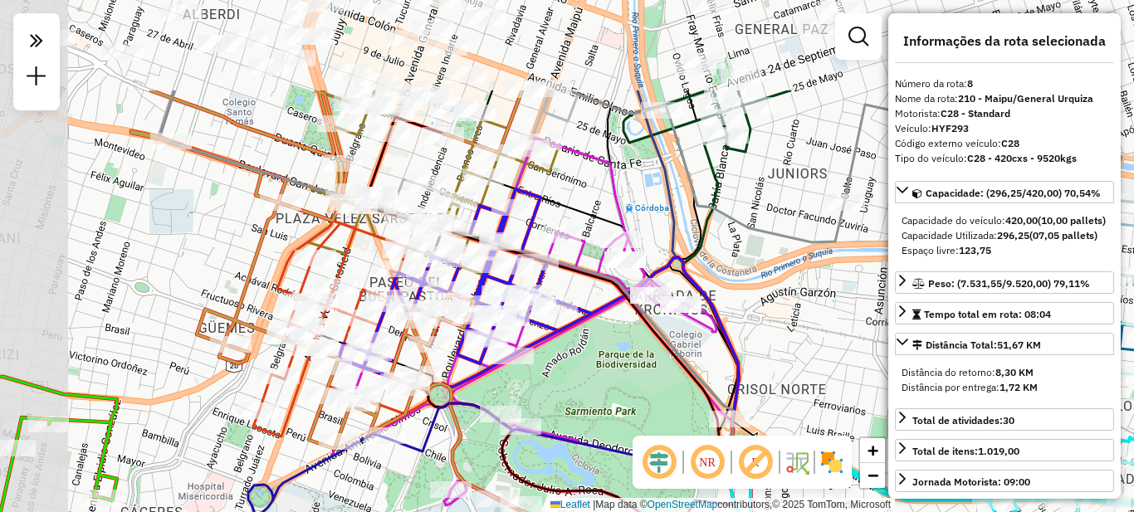
drag, startPoint x: 699, startPoint y: 167, endPoint x: 800, endPoint y: 307, distance: 173.0
click at [800, 307] on div "Janela de atendimento Grade de atendimento Capacidade Transportadoras Veículos …" at bounding box center [567, 256] width 1134 height 512
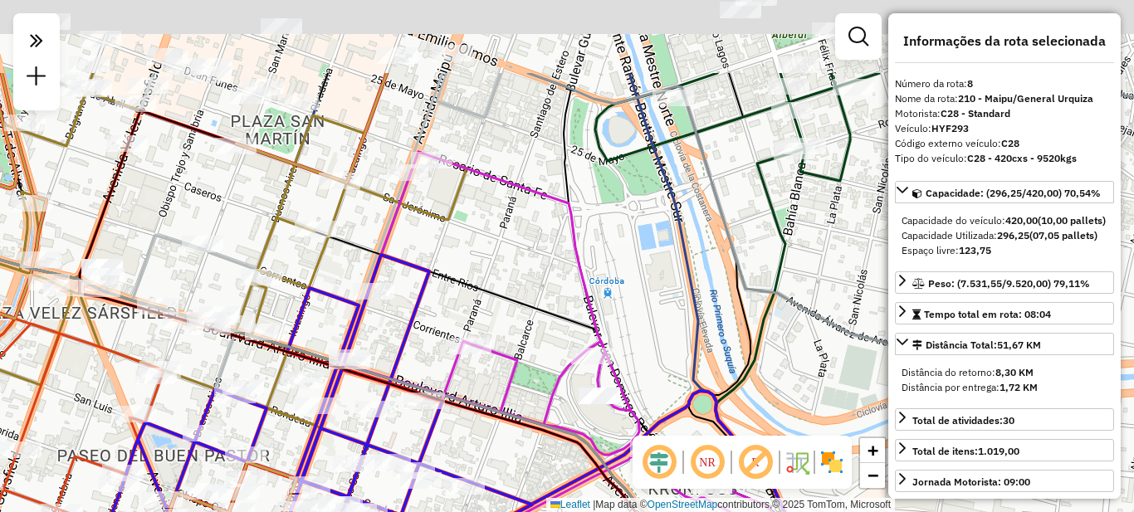
drag, startPoint x: 587, startPoint y: 203, endPoint x: 627, endPoint y: 330, distance: 133.1
click at [628, 330] on div "Janela de atendimento Grade de atendimento Capacidade Transportadoras Veículos …" at bounding box center [567, 256] width 1134 height 512
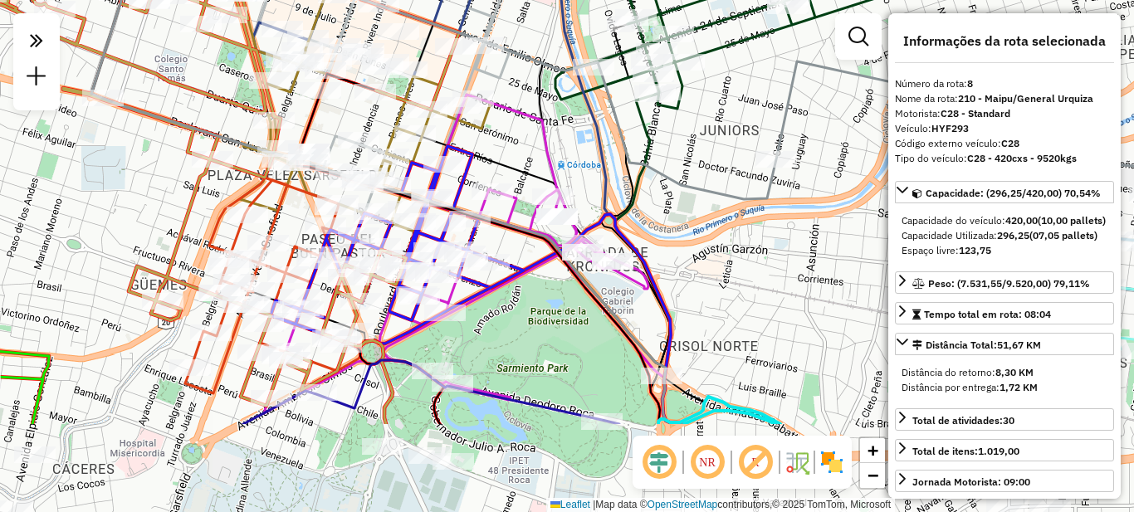
drag, startPoint x: 610, startPoint y: 222, endPoint x: 588, endPoint y: 162, distance: 64.6
click at [588, 162] on div "Janela de atendimento Grade de atendimento Capacidade Transportadoras Veículos …" at bounding box center [567, 256] width 1134 height 512
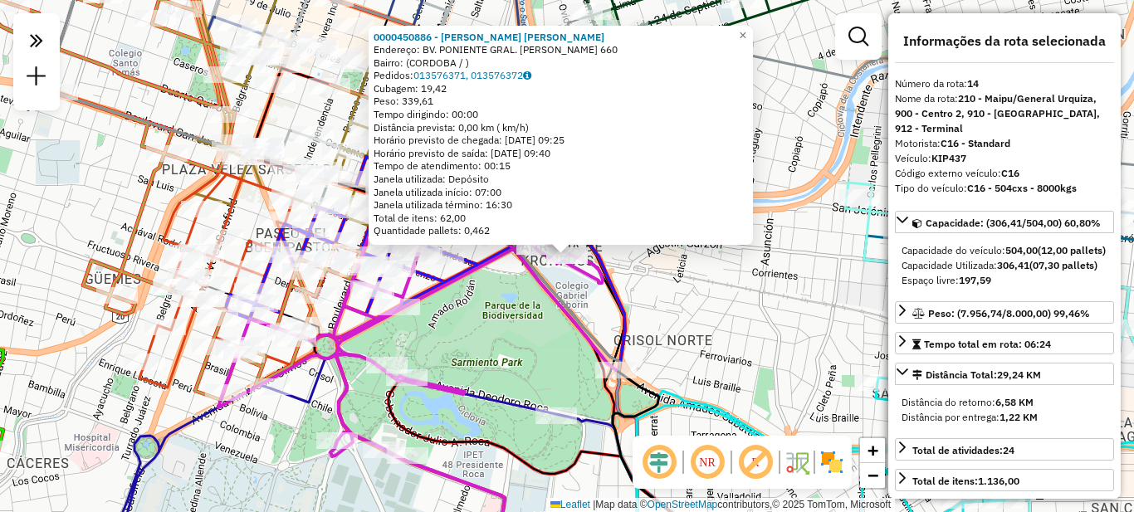
click at [677, 312] on div "0000450886 - [PERSON_NAME] [PERSON_NAME]: BV. PONIENTE GRAL. [PERSON_NAME] 660 …" at bounding box center [567, 256] width 1134 height 512
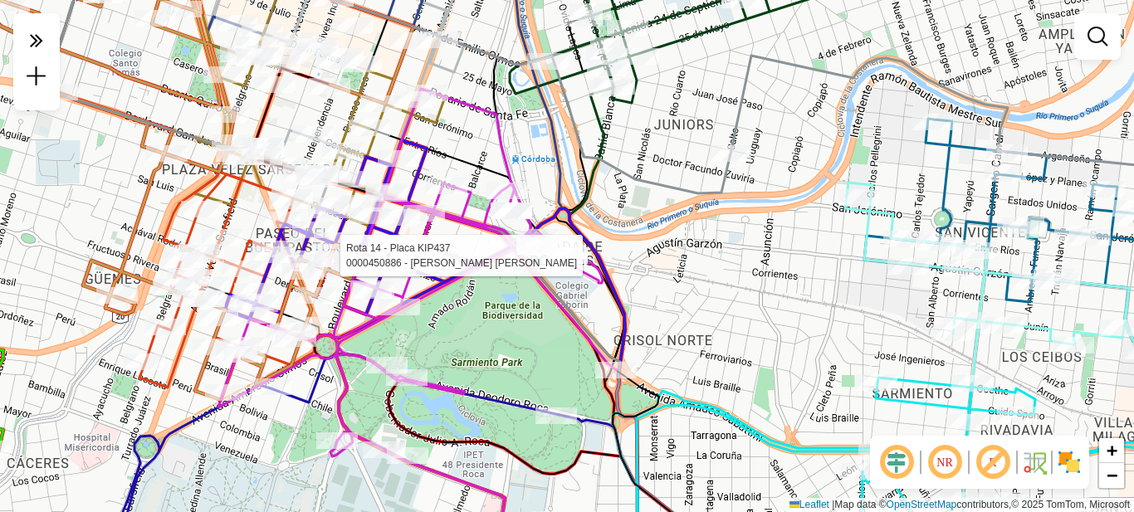
select select "**********"
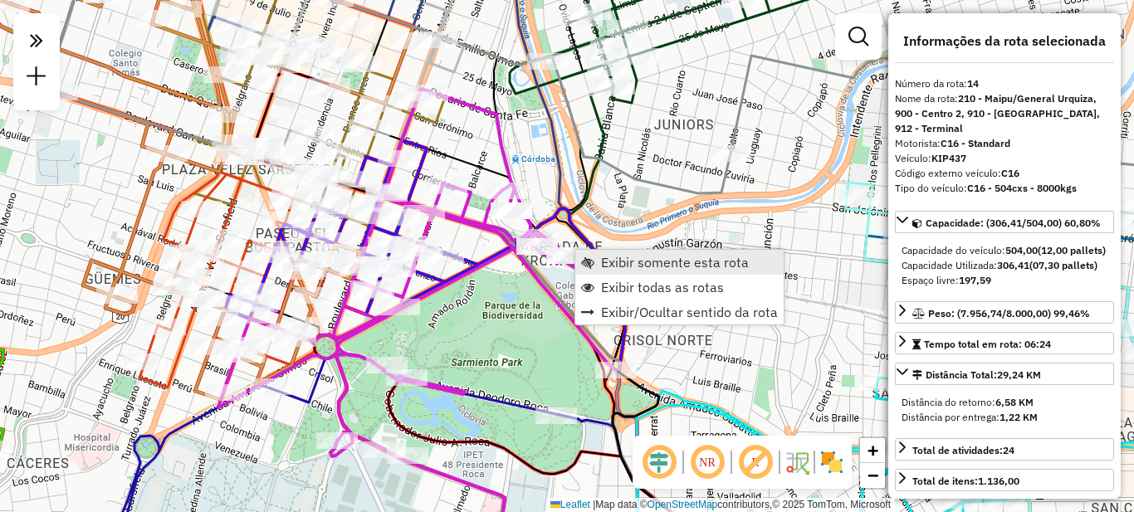
click at [647, 257] on span "Exibir somente esta rota" at bounding box center [675, 262] width 148 height 13
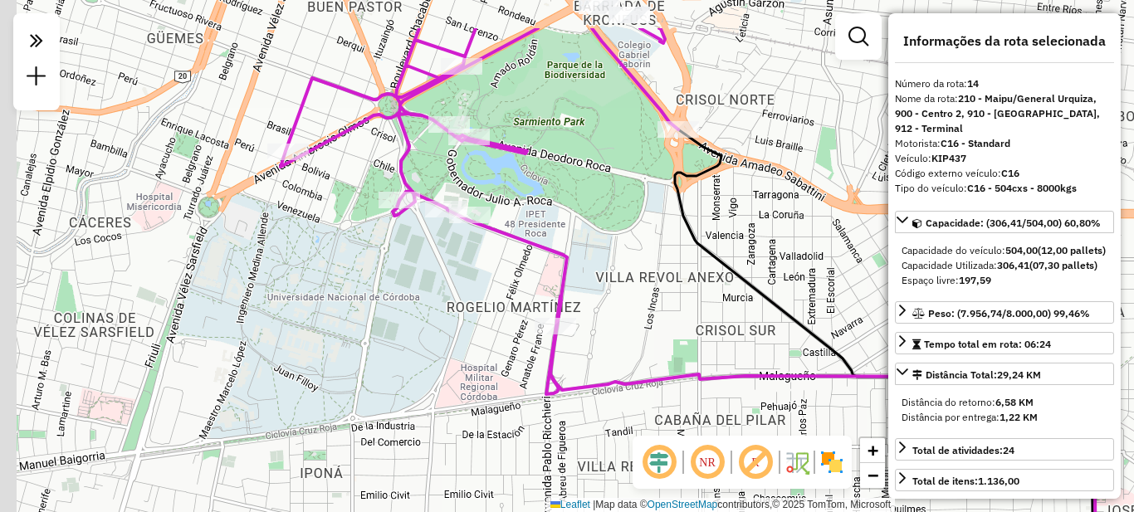
drag, startPoint x: 601, startPoint y: 188, endPoint x: 634, endPoint y: 311, distance: 126.5
click at [634, 311] on div "Janela de atendimento Grade de atendimento Capacidade Transportadoras Veículos …" at bounding box center [567, 256] width 1134 height 512
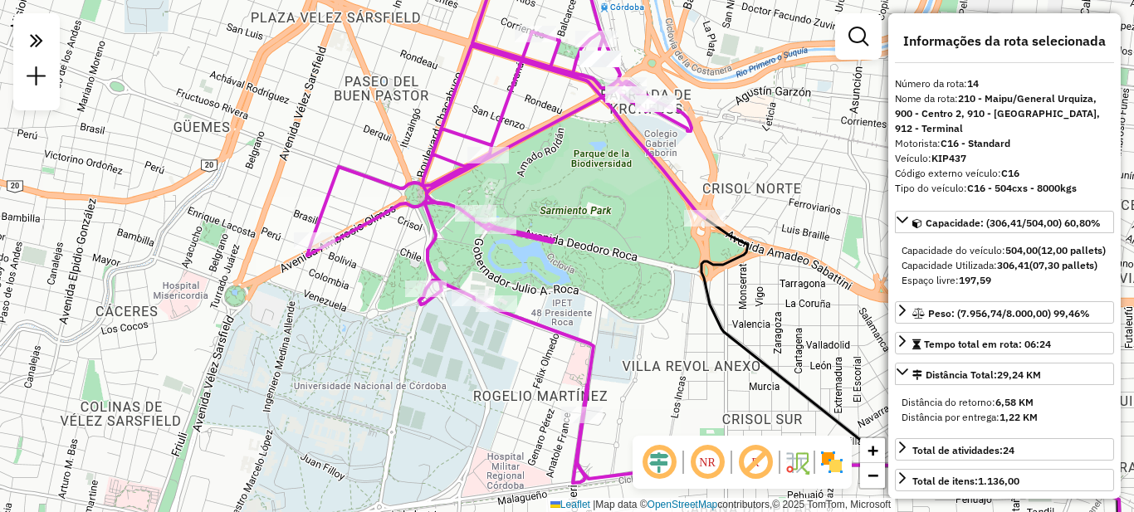
drag, startPoint x: 563, startPoint y: 231, endPoint x: 587, endPoint y: 291, distance: 64.4
click at [587, 291] on div "Janela de atendimento Grade de atendimento Capacidade Transportadoras Veículos …" at bounding box center [567, 256] width 1134 height 512
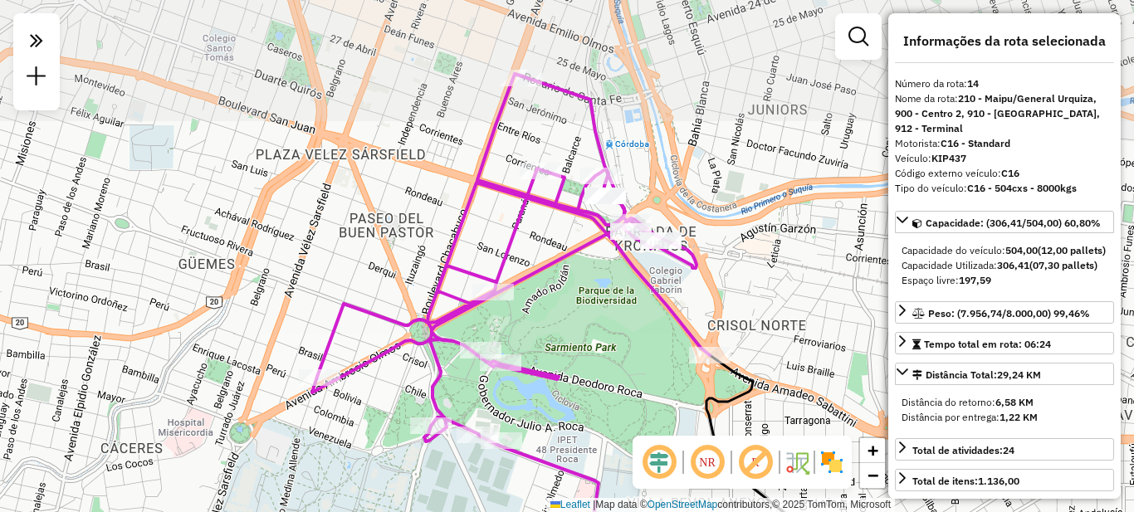
drag, startPoint x: 604, startPoint y: 174, endPoint x: 601, endPoint y: 281, distance: 108.0
click at [604, 298] on div "Janela de atendimento Grade de atendimento Capacidade Transportadoras Veículos …" at bounding box center [567, 256] width 1134 height 512
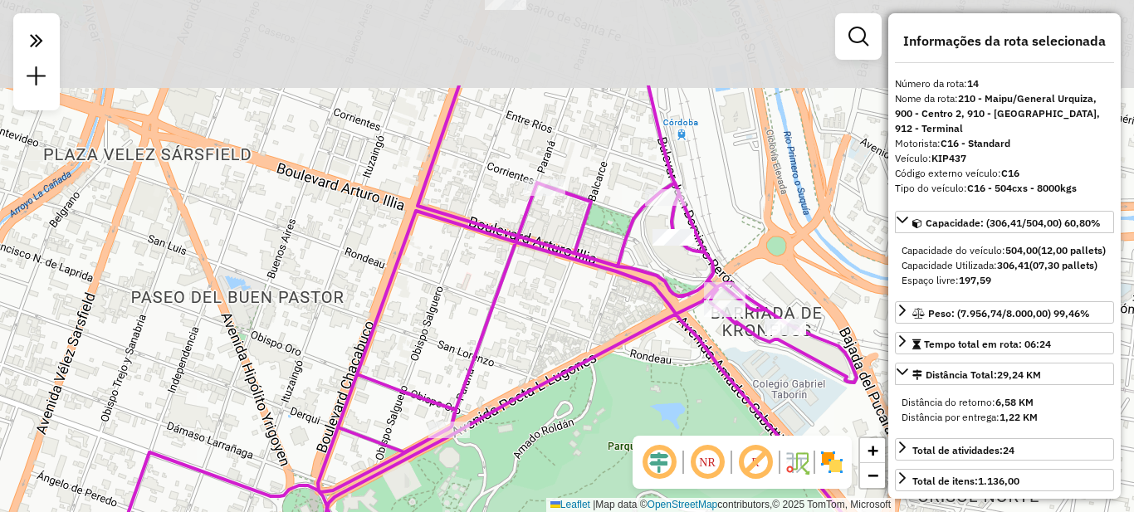
drag, startPoint x: 560, startPoint y: 193, endPoint x: 517, endPoint y: 330, distance: 143.6
click at [517, 330] on div "Janela de atendimento Grade de atendimento Capacidade Transportadoras Veículos …" at bounding box center [567, 256] width 1134 height 512
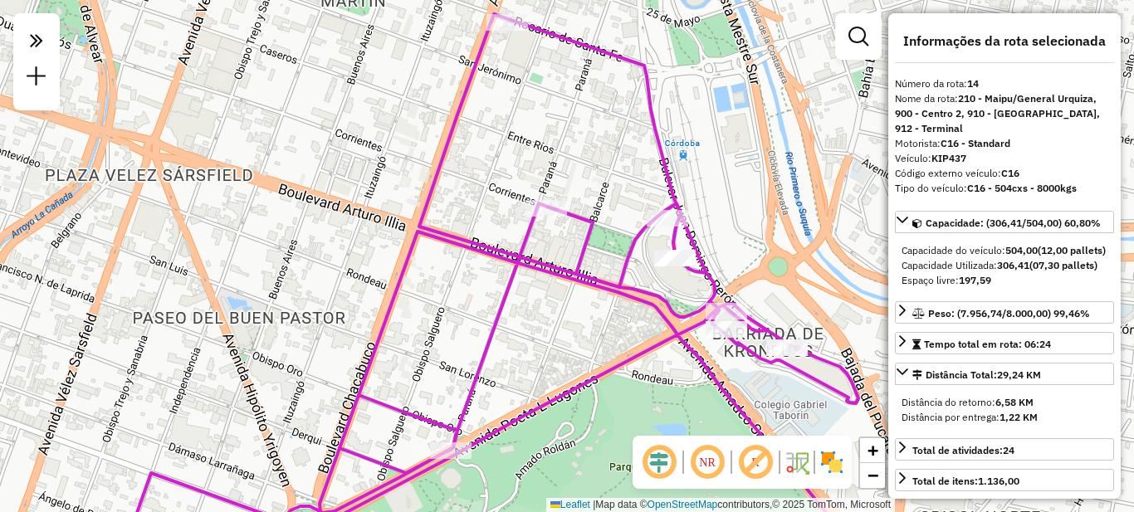
drag, startPoint x: 555, startPoint y: 230, endPoint x: 556, endPoint y: 413, distance: 183.5
click at [556, 413] on div "Janela de atendimento Grade de atendimento Capacidade Transportadoras Veículos …" at bounding box center [567, 256] width 1134 height 512
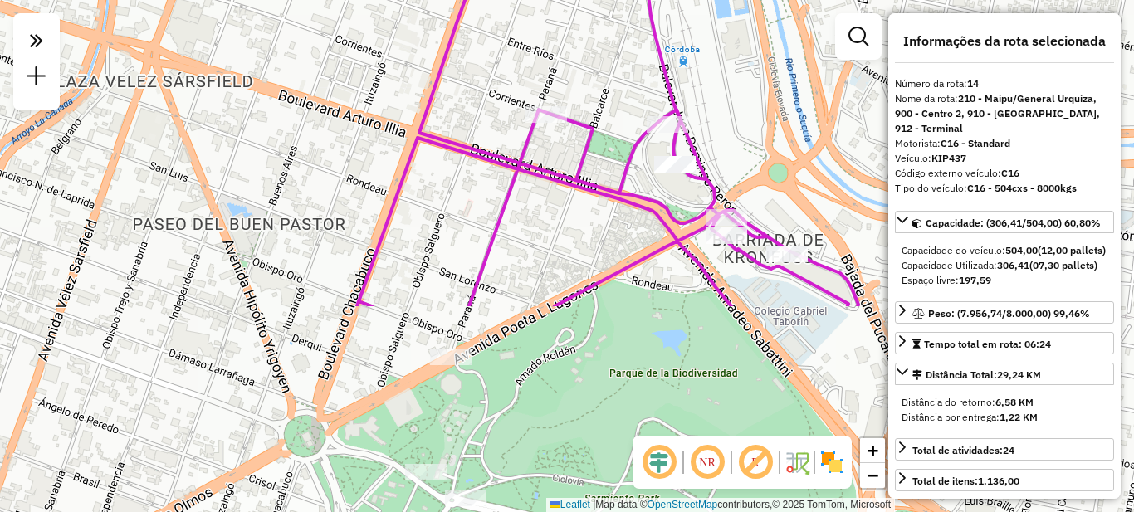
drag, startPoint x: 589, startPoint y: 449, endPoint x: 581, endPoint y: 123, distance: 326.4
click at [582, 123] on icon at bounding box center [607, 113] width 501 height 386
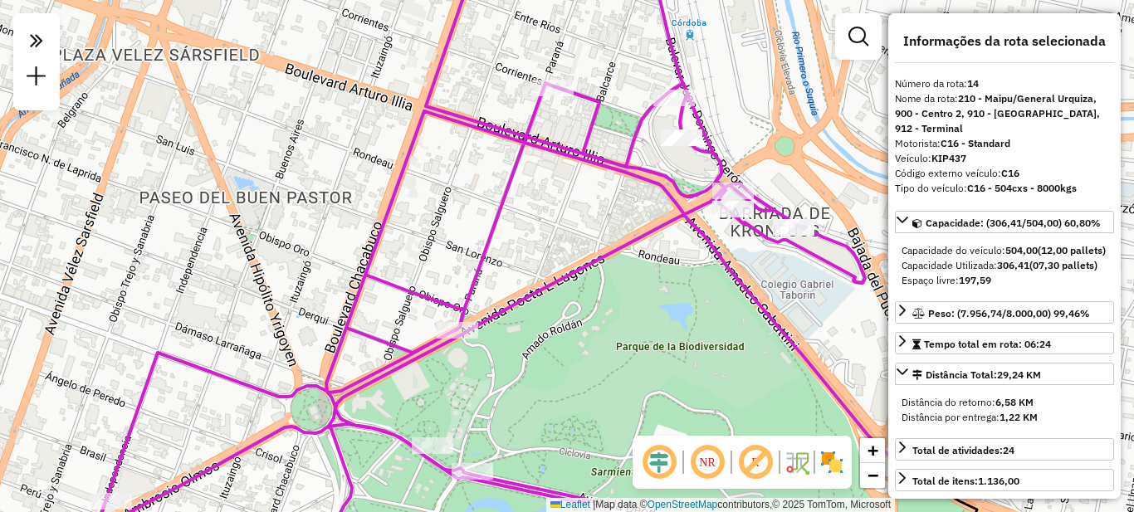
drag, startPoint x: 580, startPoint y: 233, endPoint x: 594, endPoint y: 311, distance: 78.3
click at [594, 285] on div "Janela de atendimento Grade de atendimento Capacidade Transportadoras Veículos …" at bounding box center [567, 256] width 1134 height 512
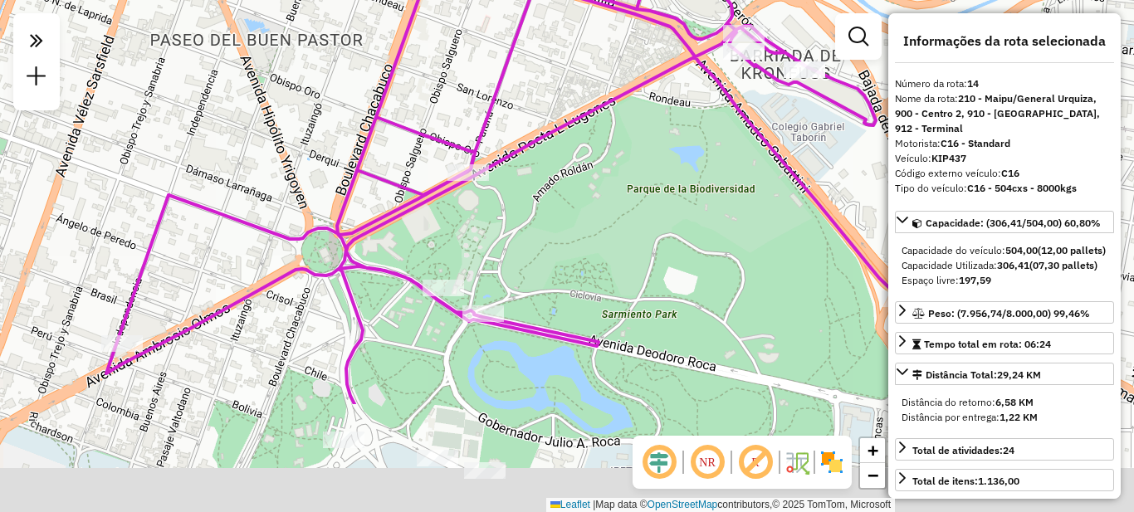
drag, startPoint x: 594, startPoint y: 340, endPoint x: 638, endPoint y: 130, distance: 213.8
click at [644, 109] on div "Janela de atendimento Grade de atendimento Capacidade Transportadoras Veículos …" at bounding box center [567, 256] width 1134 height 512
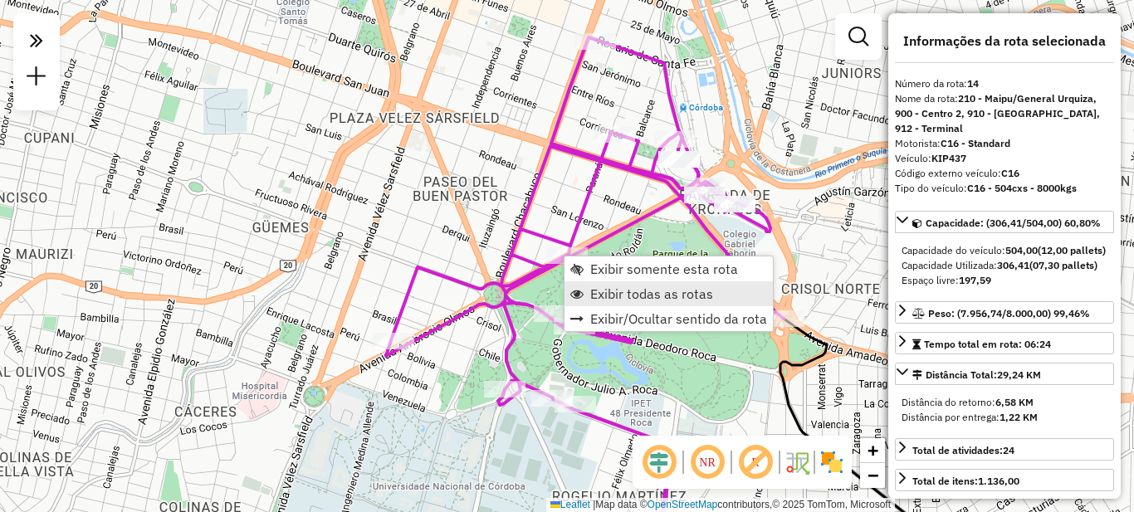
click at [608, 292] on span "Exibir todas as rotas" at bounding box center [651, 293] width 123 height 13
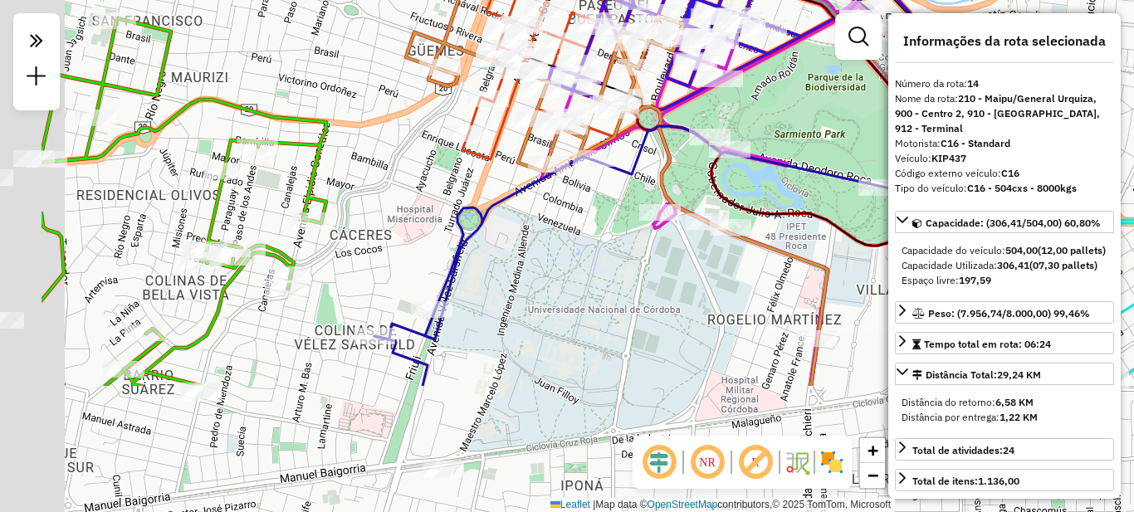
drag, startPoint x: 296, startPoint y: 376, endPoint x: 516, endPoint y: 139, distance: 323.1
click at [525, 130] on div "Janela de atendimento Grade de atendimento Capacidade Transportadoras Veículos …" at bounding box center [567, 256] width 1134 height 512
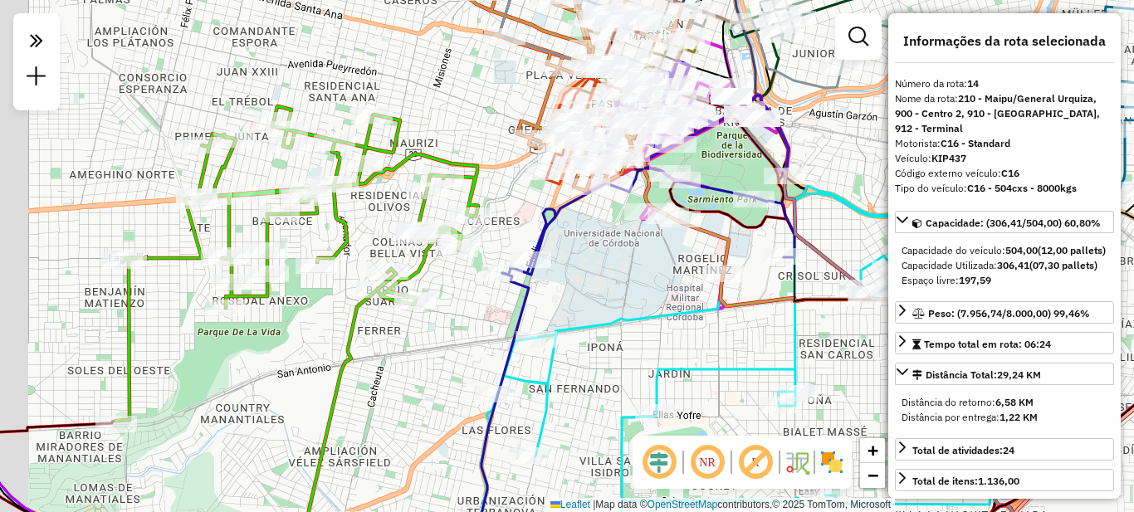
drag, startPoint x: 403, startPoint y: 303, endPoint x: 512, endPoint y: 325, distance: 110.9
click at [511, 325] on div "Janela de atendimento Grade de atendimento Capacidade Transportadoras Veículos …" at bounding box center [567, 256] width 1134 height 512
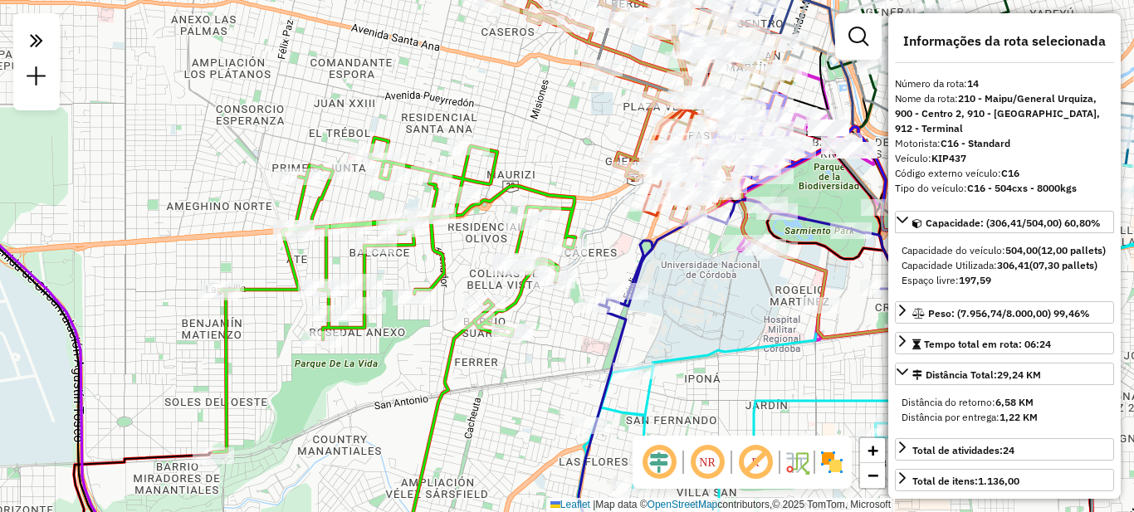
drag, startPoint x: 481, startPoint y: 338, endPoint x: 531, endPoint y: 374, distance: 61.3
click at [531, 374] on div "Janela de atendimento Grade de atendimento Capacidade Transportadoras Veículos …" at bounding box center [567, 256] width 1134 height 512
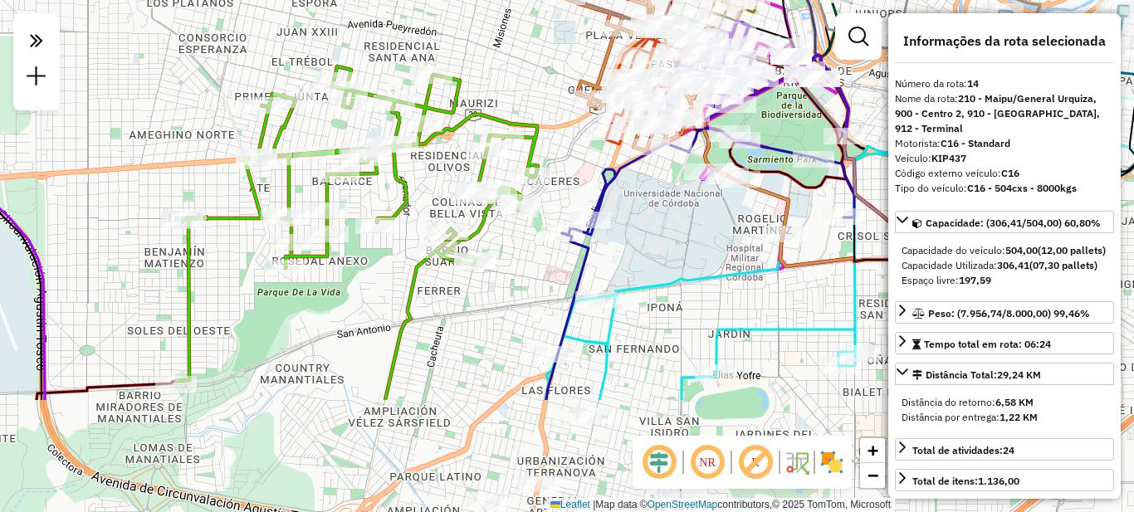
drag, startPoint x: 523, startPoint y: 450, endPoint x: 444, endPoint y: 282, distance: 185.3
click at [444, 283] on div "Janela de atendimento Grade de atendimento Capacidade Transportadoras Veículos …" at bounding box center [567, 256] width 1134 height 512
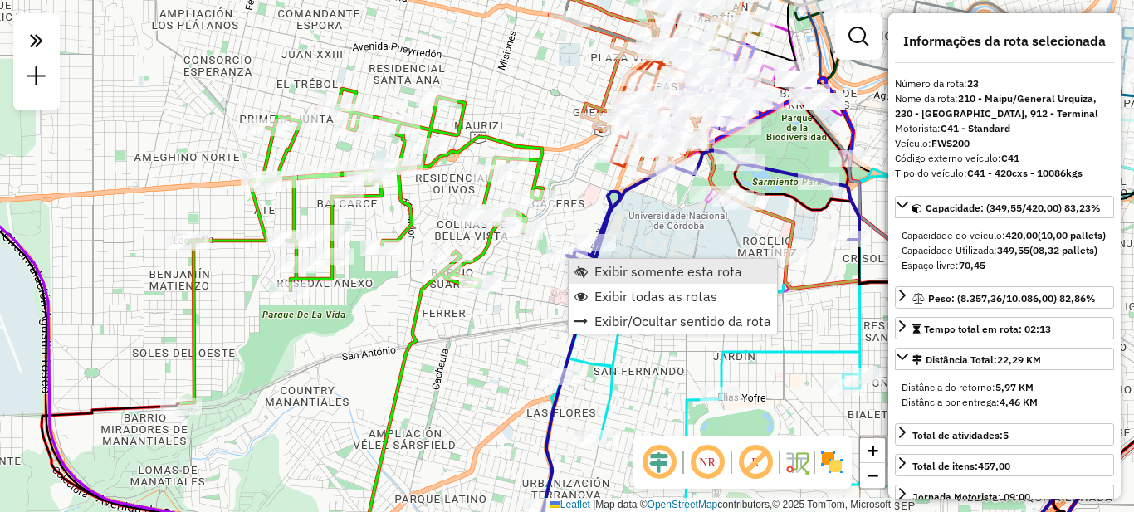
click at [636, 272] on span "Exibir somente esta rota" at bounding box center [668, 271] width 148 height 13
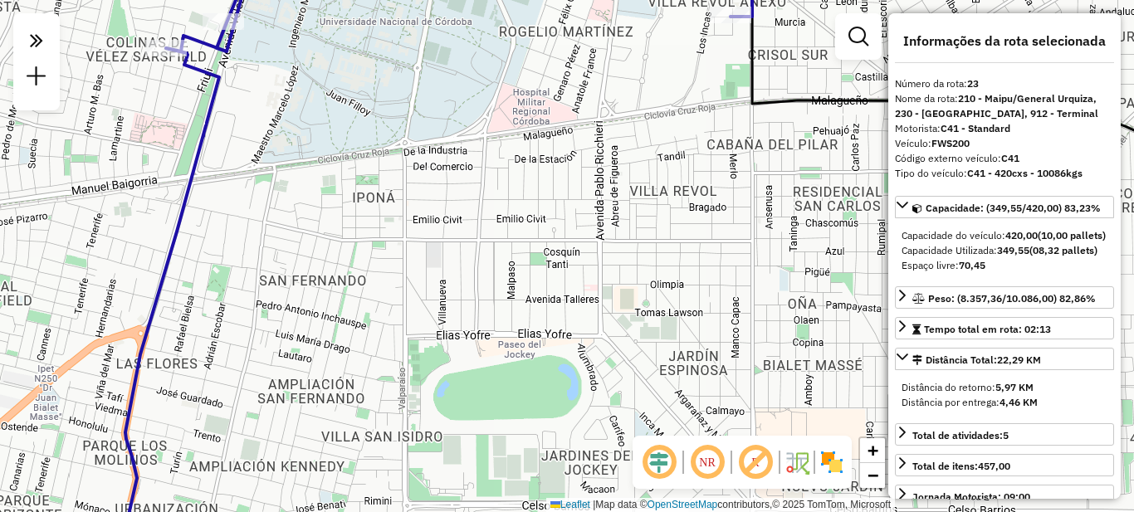
drag, startPoint x: 481, startPoint y: 165, endPoint x: 486, endPoint y: 380, distance: 215.1
click at [486, 380] on div "Janela de atendimento Grade de atendimento Capacidade Transportadoras Veículos …" at bounding box center [567, 256] width 1134 height 512
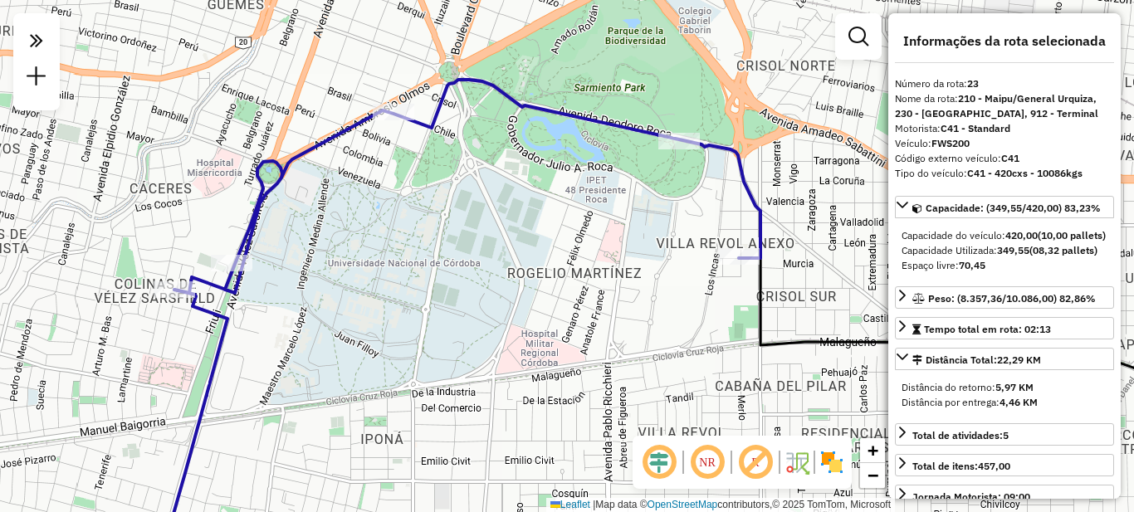
drag, startPoint x: 481, startPoint y: 231, endPoint x: 484, endPoint y: 284, distance: 53.2
click at [484, 284] on div "Janela de atendimento Grade de atendimento Capacidade Transportadoras Veículos …" at bounding box center [567, 256] width 1134 height 512
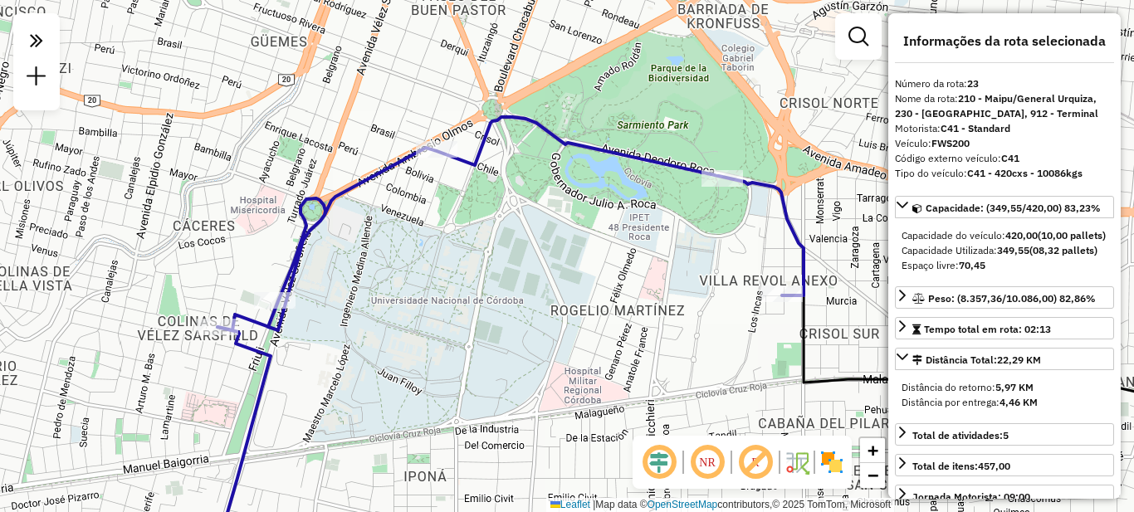
drag, startPoint x: 536, startPoint y: 296, endPoint x: 582, endPoint y: 310, distance: 47.6
click at [582, 310] on div "Janela de atendimento Grade de atendimento Capacidade Transportadoras Veículos …" at bounding box center [567, 256] width 1134 height 512
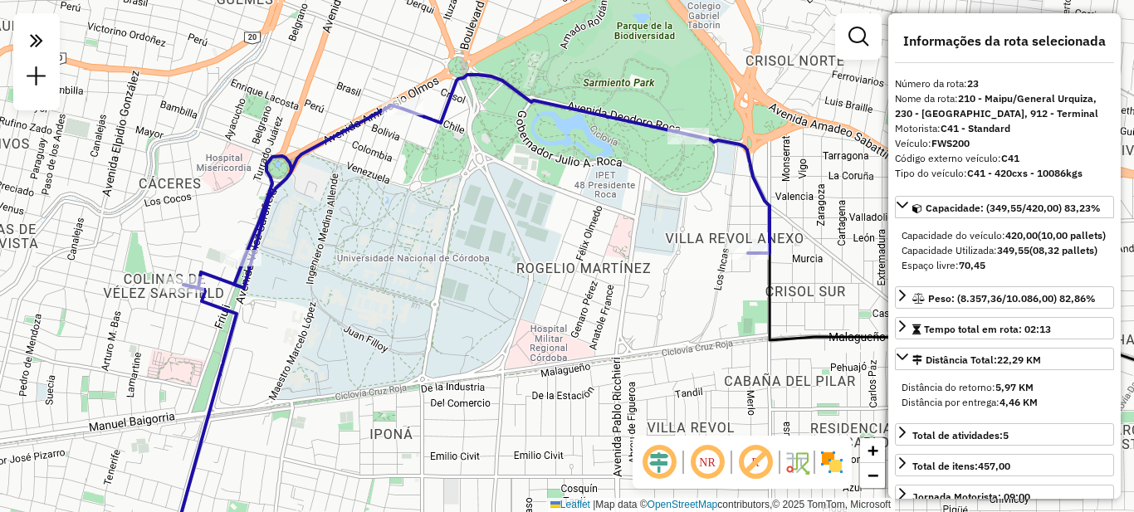
drag, startPoint x: 569, startPoint y: 342, endPoint x: 531, endPoint y: 300, distance: 56.5
click at [531, 300] on div "Janela de atendimento Grade de atendimento Capacidade Transportadoras Veículos …" at bounding box center [567, 256] width 1134 height 512
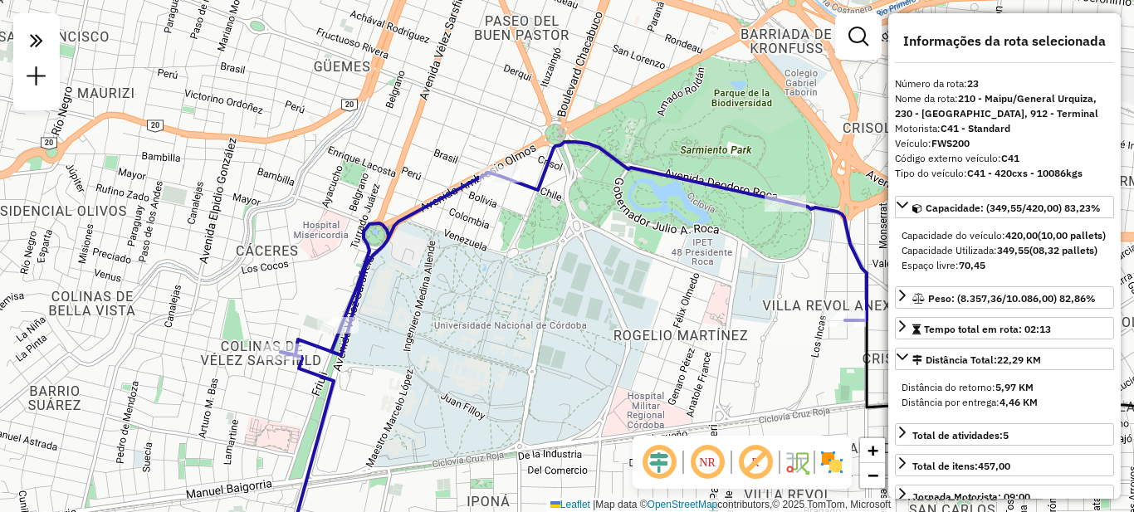
drag, startPoint x: 424, startPoint y: 301, endPoint x: 522, endPoint y: 369, distance: 118.8
click at [522, 369] on div "Janela de atendimento Grade de atendimento Capacidade Transportadoras Veículos …" at bounding box center [567, 256] width 1134 height 512
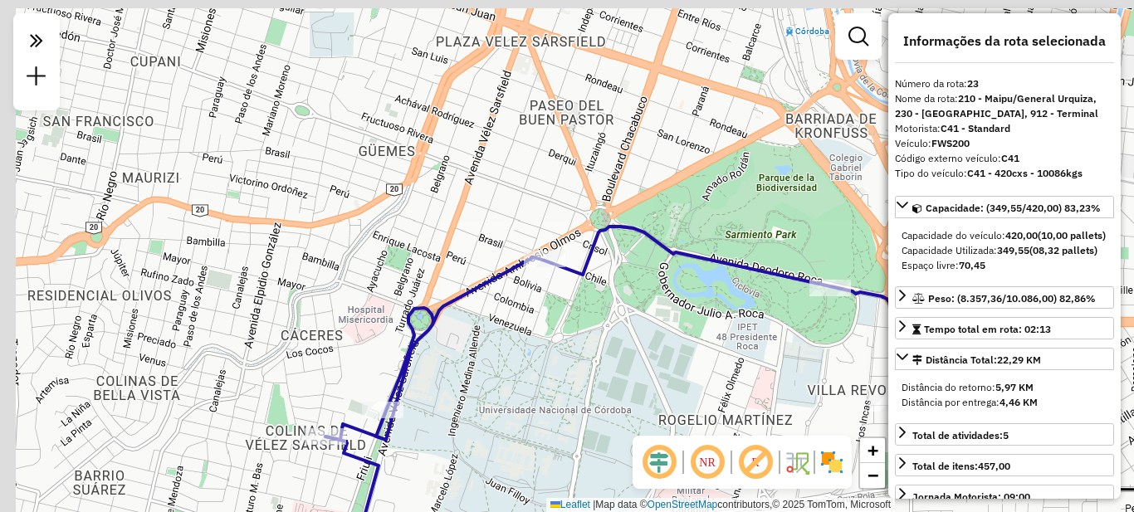
drag, startPoint x: 482, startPoint y: 336, endPoint x: 526, endPoint y: 421, distance: 95.8
click at [526, 421] on div "Janela de atendimento Grade de atendimento Capacidade Transportadoras Veículos …" at bounding box center [567, 256] width 1134 height 512
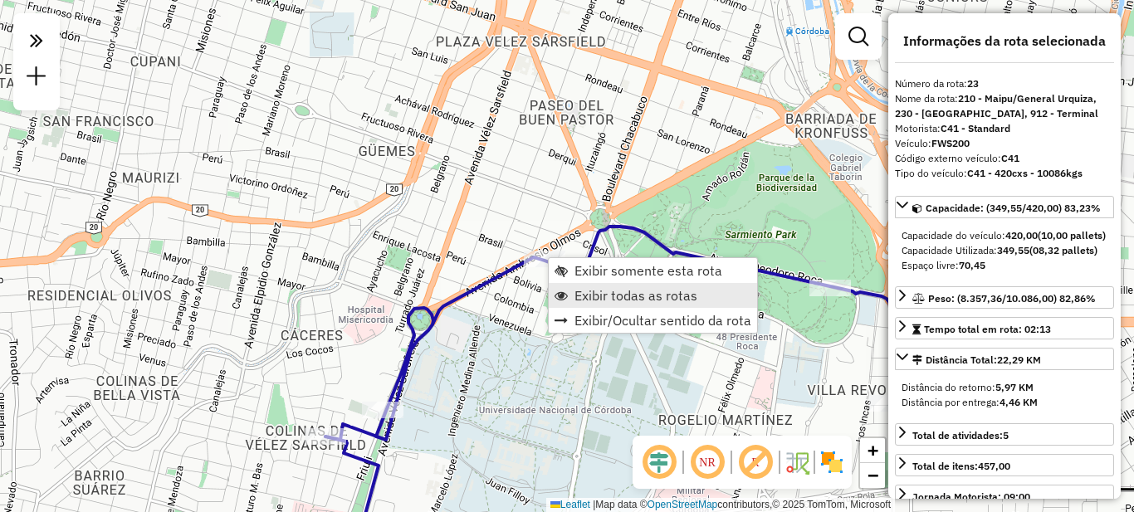
click at [605, 291] on span "Exibir todas as rotas" at bounding box center [636, 295] width 123 height 13
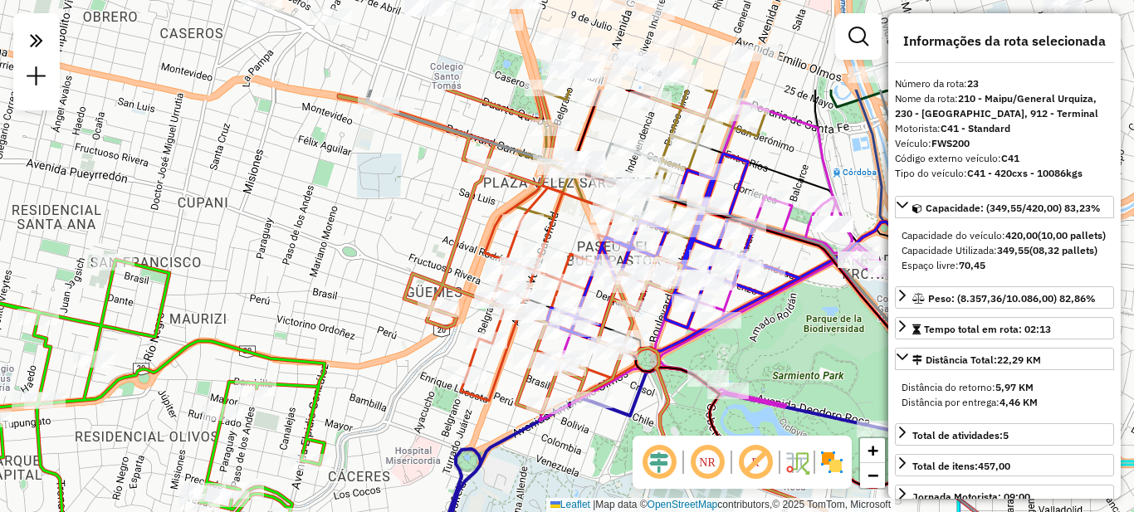
drag, startPoint x: 529, startPoint y: 334, endPoint x: 575, endPoint y: 485, distance: 158.1
click at [578, 488] on div "Janela de atendimento Grade de atendimento Capacidade Transportadoras Veículos …" at bounding box center [567, 256] width 1134 height 512
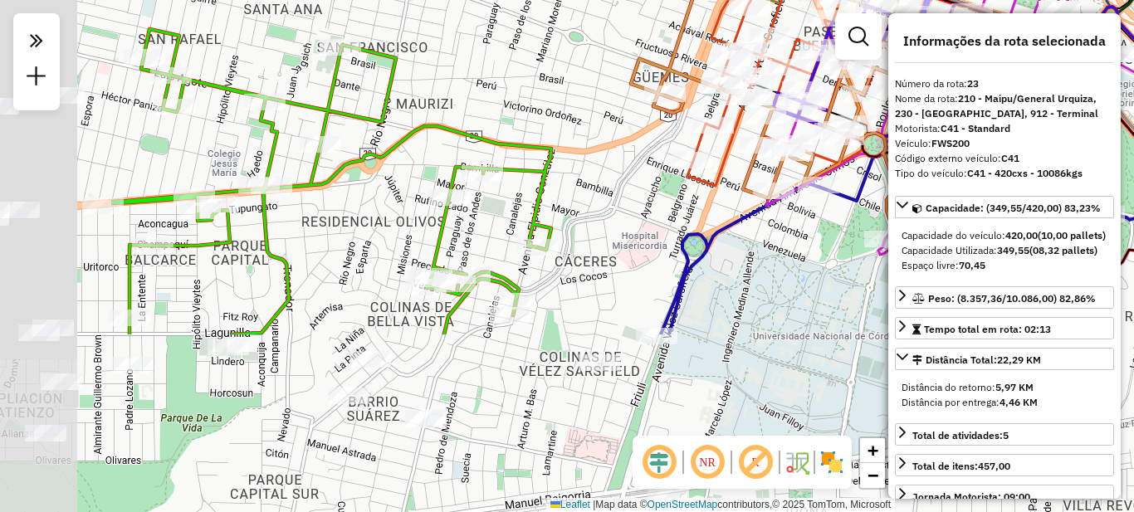
drag, startPoint x: 321, startPoint y: 330, endPoint x: 594, endPoint y: 96, distance: 359.2
click at [579, 95] on div "Janela de atendimento Grade de atendimento Capacidade Transportadoras Veículos …" at bounding box center [567, 256] width 1134 height 512
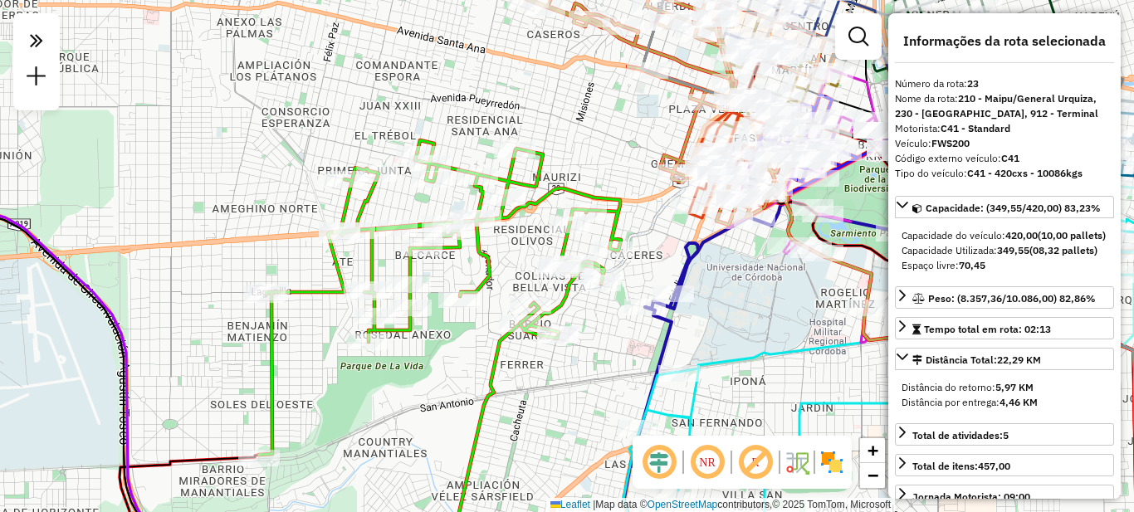
drag, startPoint x: 462, startPoint y: 251, endPoint x: 504, endPoint y: 183, distance: 79.7
click at [517, 227] on div "Janela de atendimento Grade de atendimento Capacidade Transportadoras Veículos …" at bounding box center [567, 256] width 1134 height 512
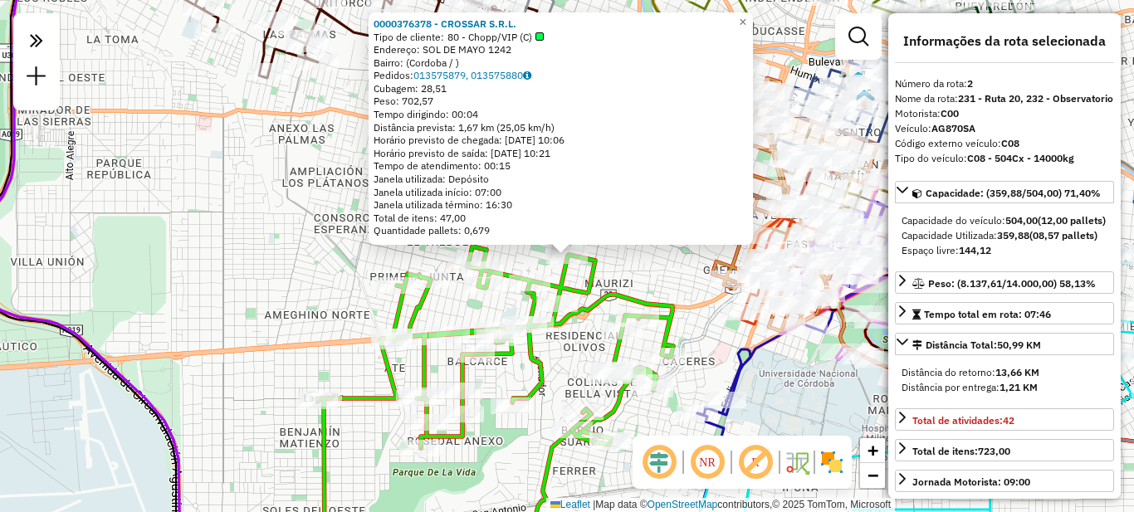
click at [669, 425] on div "0000376378 - CROSSAR S.R.L. Tipo de cliente: 80 - Chopp/VIP (C) Endereço: SOL D…" at bounding box center [567, 256] width 1134 height 512
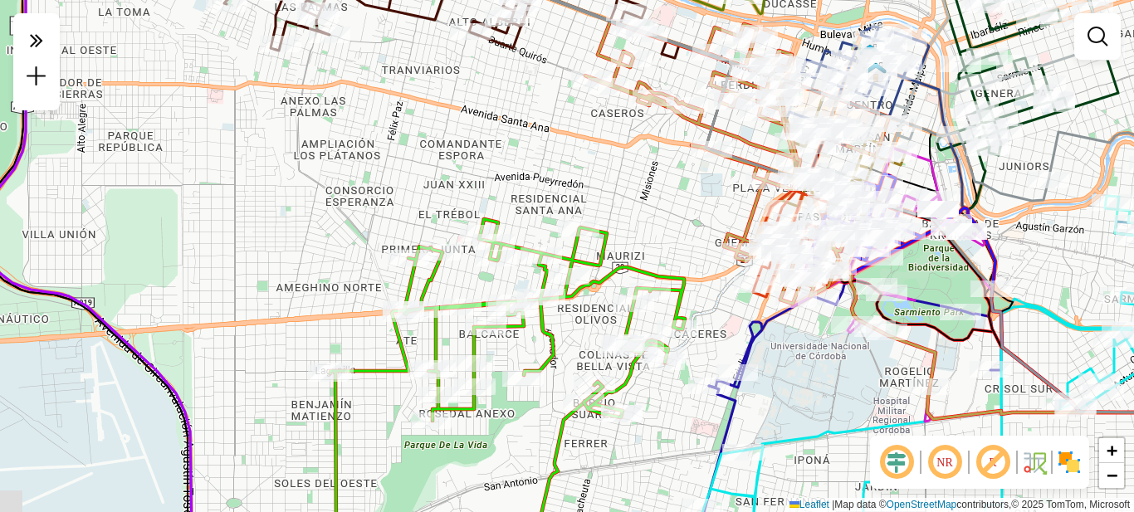
drag, startPoint x: 630, startPoint y: 480, endPoint x: 687, endPoint y: 309, distance: 180.1
click at [687, 311] on div "Janela de atendimento Grade de atendimento Capacidade Transportadoras Veículos …" at bounding box center [567, 256] width 1134 height 512
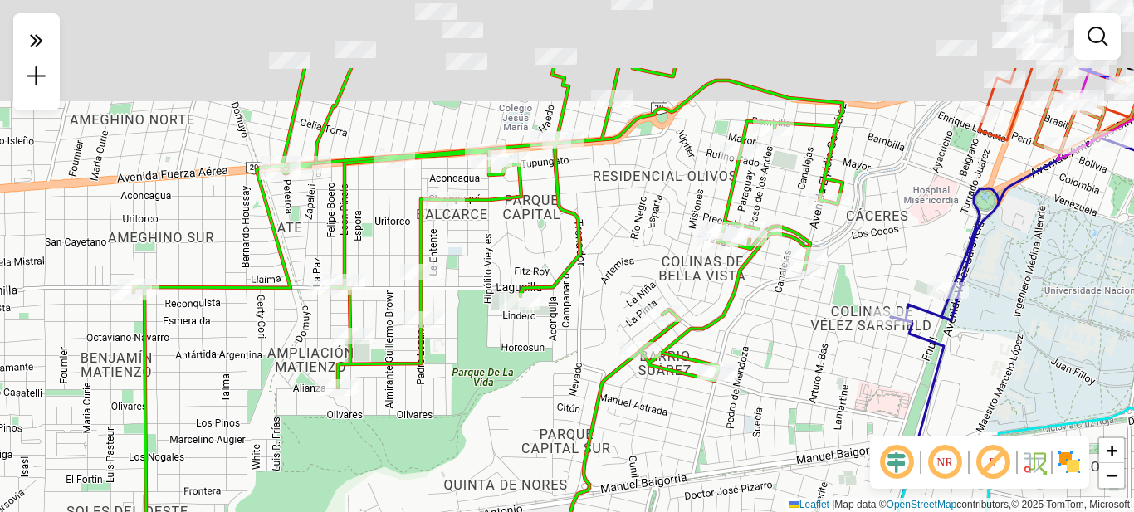
drag, startPoint x: 577, startPoint y: 267, endPoint x: 491, endPoint y: 381, distance: 143.0
click at [497, 387] on div "Janela de atendimento Grade de atendimento Capacidade Transportadoras Veículos …" at bounding box center [567, 256] width 1134 height 512
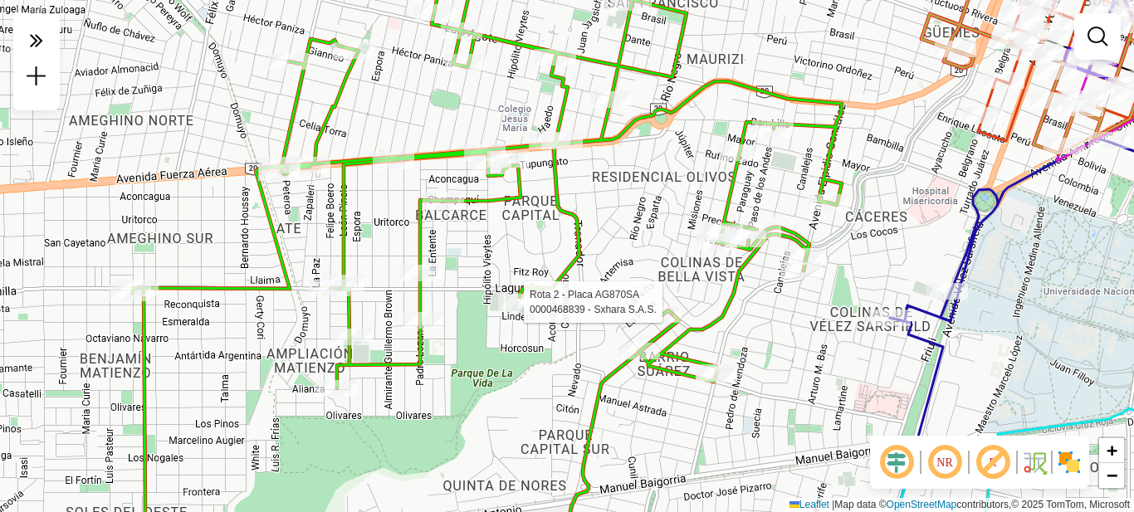
select select "**********"
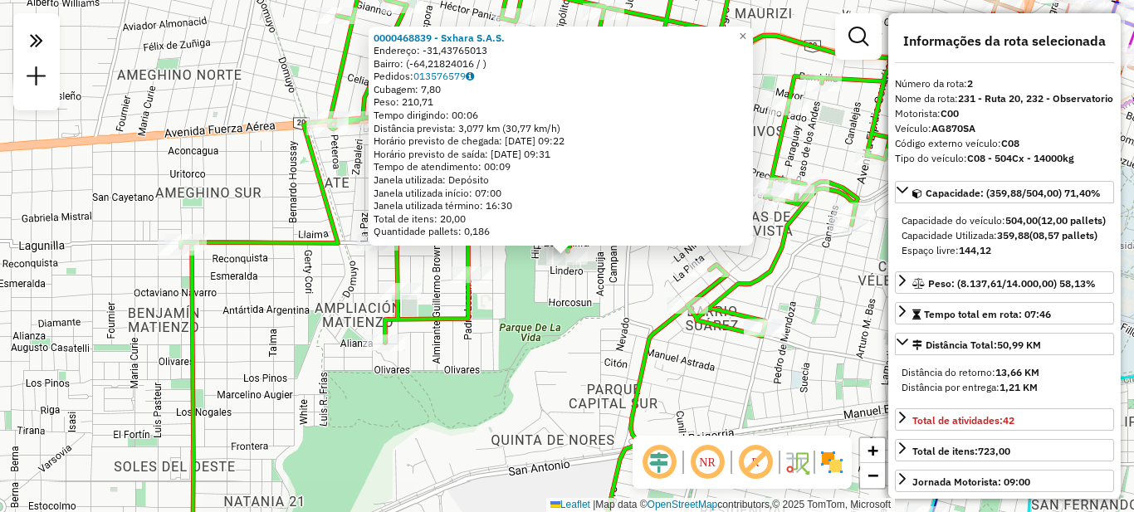
click at [531, 385] on div "0000468839 - Sxhara S.A.S. Endereço: -31,43765013 Bairro: (-64,21824016 / ) Ped…" at bounding box center [567, 256] width 1134 height 512
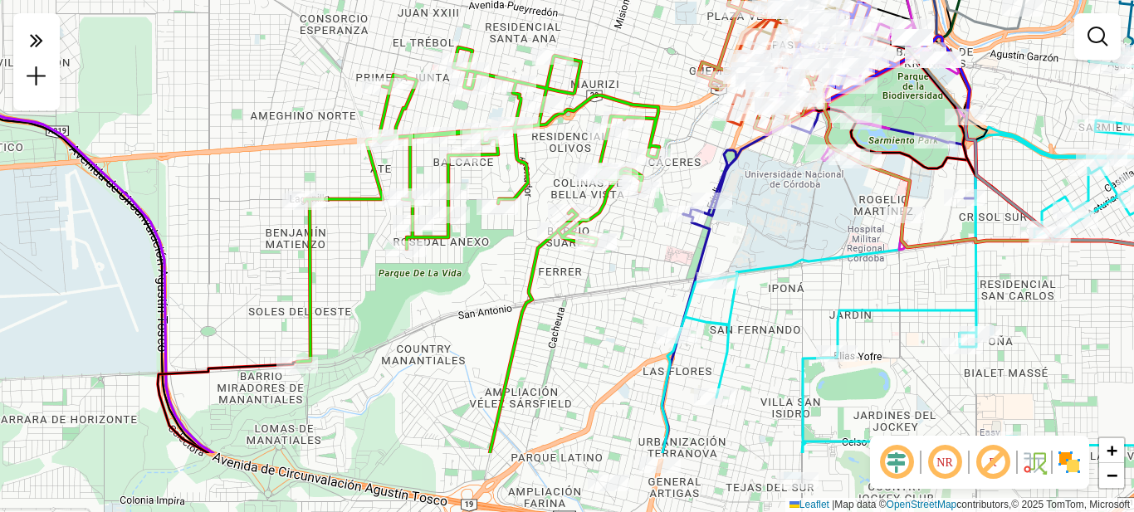
drag, startPoint x: 530, startPoint y: 405, endPoint x: 468, endPoint y: 256, distance: 161.6
click at [468, 257] on div "Janela de atendimento Grade de atendimento Capacidade Transportadoras Veículos …" at bounding box center [567, 256] width 1134 height 512
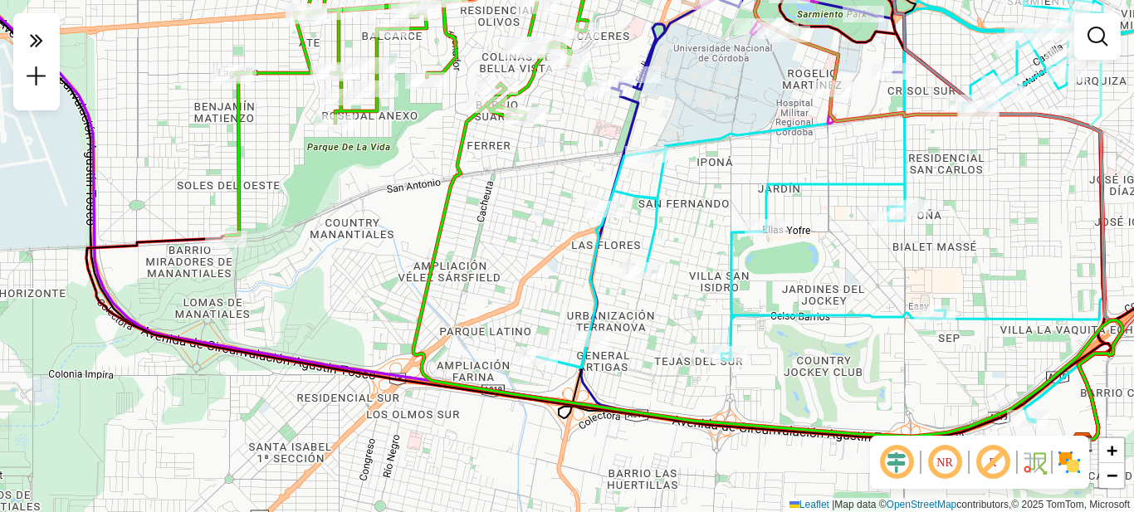
drag, startPoint x: 455, startPoint y: 346, endPoint x: 394, endPoint y: 259, distance: 106.6
click at [394, 259] on div "Janela de atendimento Grade de atendimento Capacidade Transportadoras Veículos …" at bounding box center [567, 256] width 1134 height 512
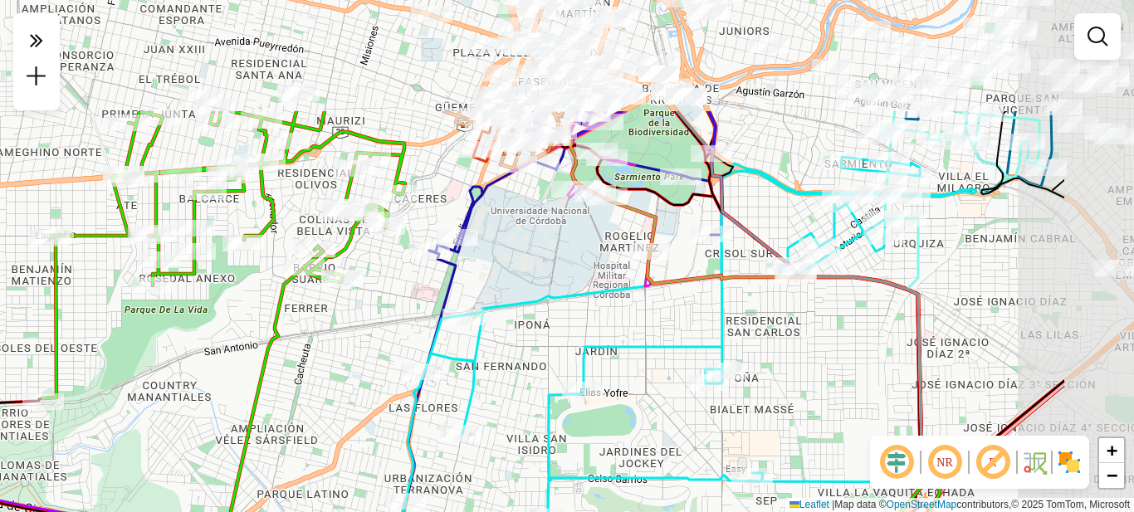
drag, startPoint x: 539, startPoint y: 186, endPoint x: 330, endPoint y: 363, distance: 273.9
click at [330, 362] on div "Janela de atendimento Grade de atendimento Capacidade Transportadoras Veículos …" at bounding box center [567, 256] width 1134 height 512
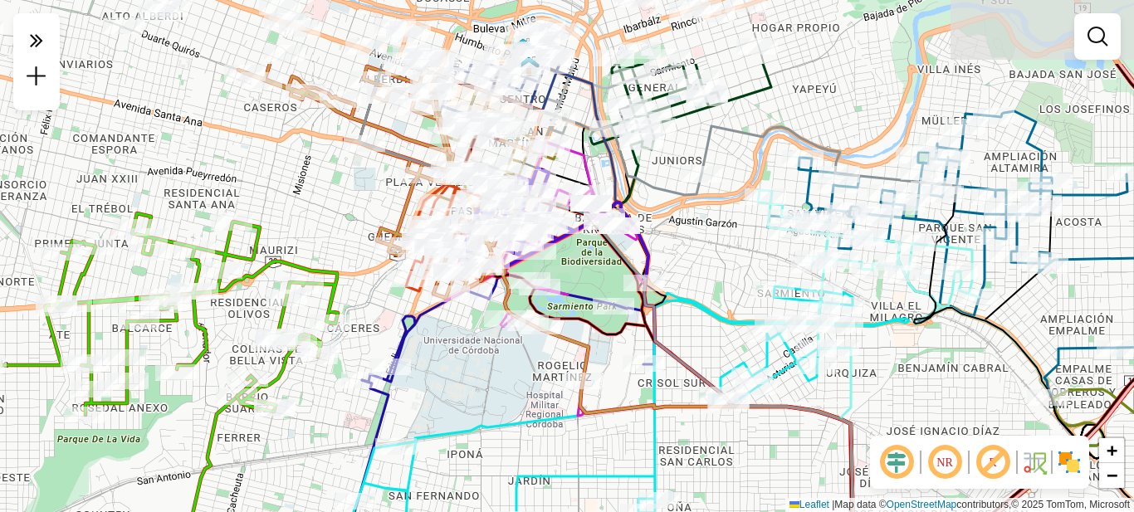
drag, startPoint x: 625, startPoint y: 250, endPoint x: 595, endPoint y: 381, distance: 134.5
click at [595, 381] on icon at bounding box center [678, 472] width 389 height 413
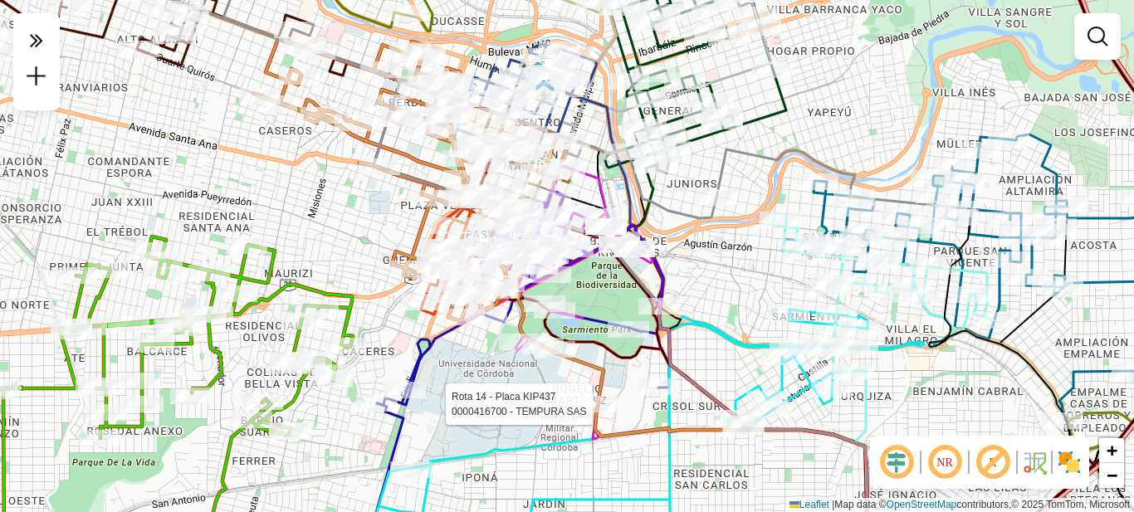
drag, startPoint x: 340, startPoint y: 208, endPoint x: 377, endPoint y: 276, distance: 77.7
click at [374, 276] on div "Rota 14 - Placa KIP437 0000416700 - TEMPURA SAS Janela de atendimento Grade de …" at bounding box center [567, 256] width 1134 height 512
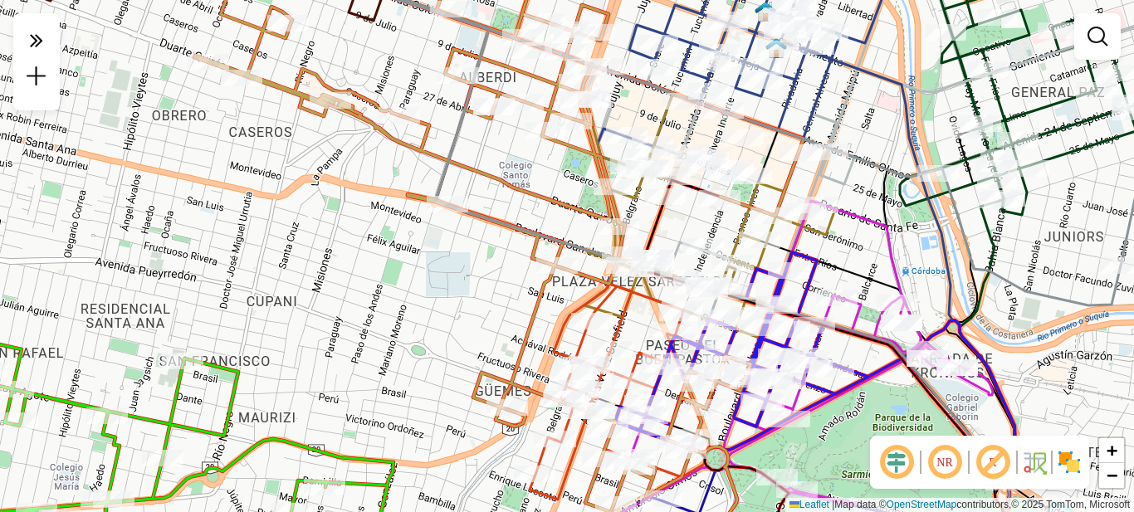
drag, startPoint x: 401, startPoint y: 272, endPoint x: 401, endPoint y: 370, distance: 98.0
click at [401, 370] on div "Rota 14 - Placa KIP437 0000416700 - TEMPURA SAS Janela de atendimento Grade de …" at bounding box center [567, 256] width 1134 height 512
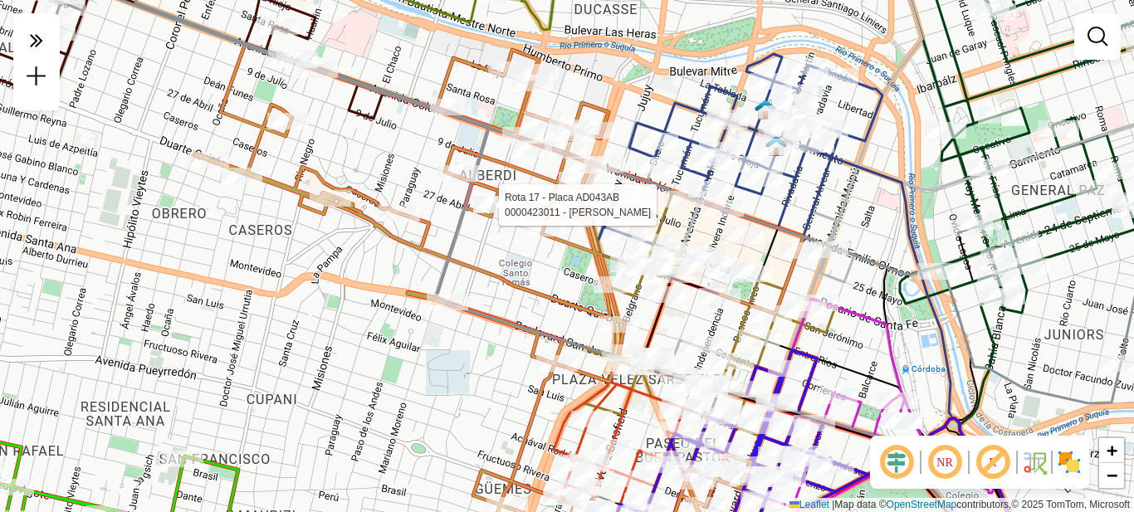
select select "**********"
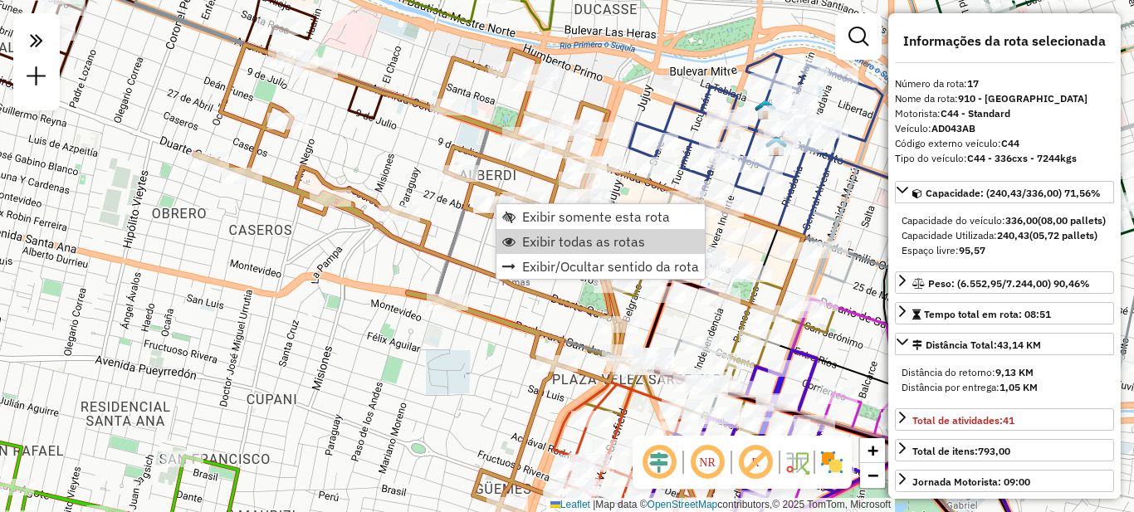
select select "**********"
click at [560, 242] on span "Exibir todas as rotas" at bounding box center [583, 241] width 123 height 13
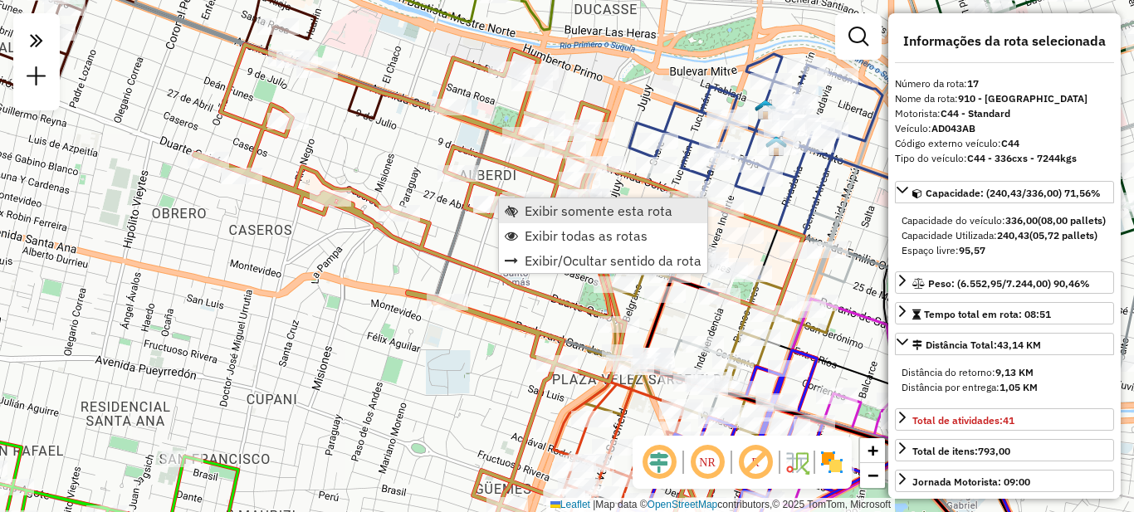
click at [556, 213] on span "Exibir somente esta rota" at bounding box center [599, 210] width 148 height 13
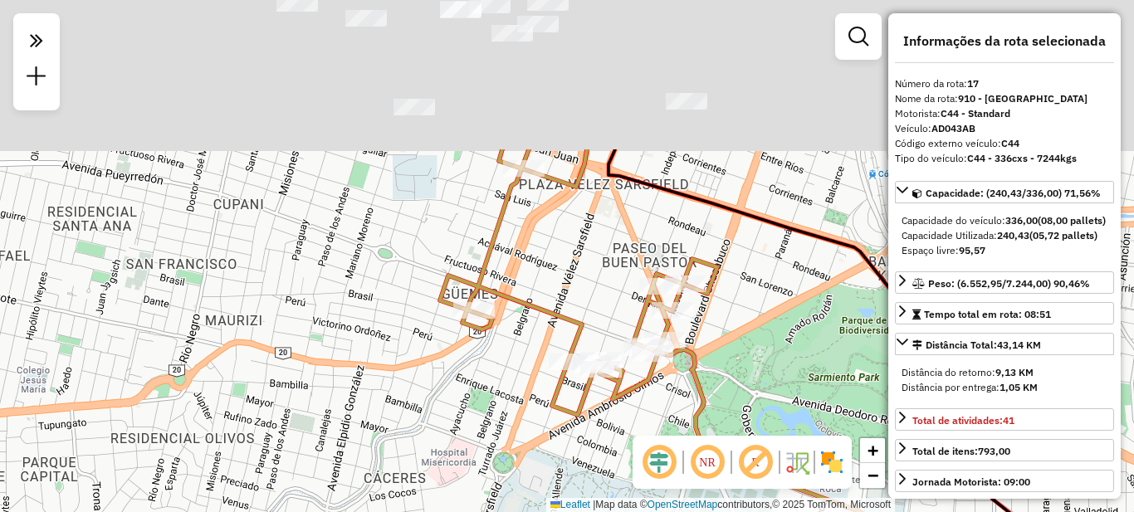
drag, startPoint x: 475, startPoint y: 146, endPoint x: 364, endPoint y: 364, distance: 244.7
click at [364, 364] on div "Janela de atendimento Grade de atendimento Capacidade Transportadoras Veículos …" at bounding box center [567, 256] width 1134 height 512
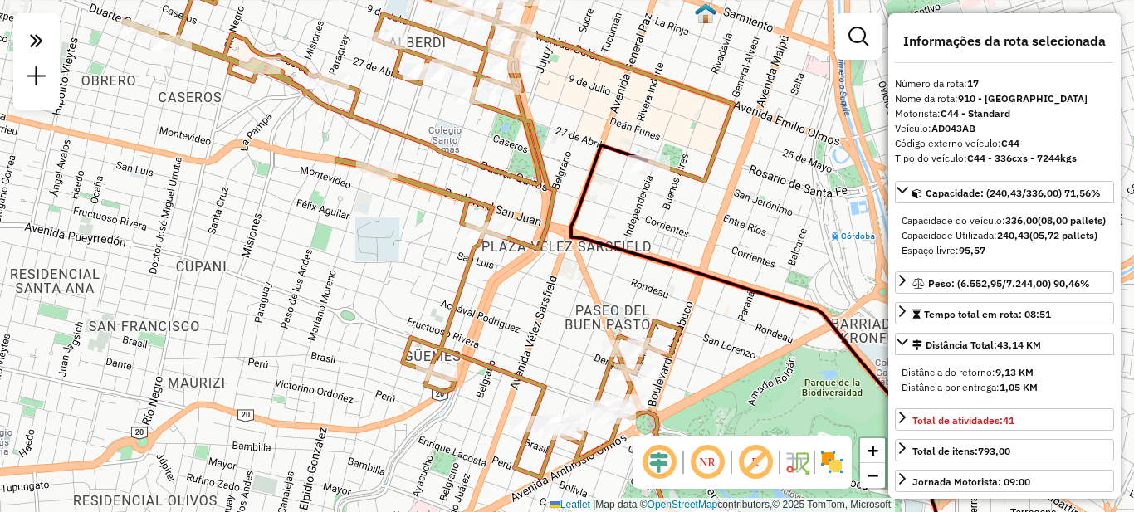
drag, startPoint x: 571, startPoint y: 262, endPoint x: 542, endPoint y: 307, distance: 53.4
click at [542, 307] on div "Janela de atendimento Grade de atendimento Capacidade Transportadoras Veículos …" at bounding box center [567, 256] width 1134 height 512
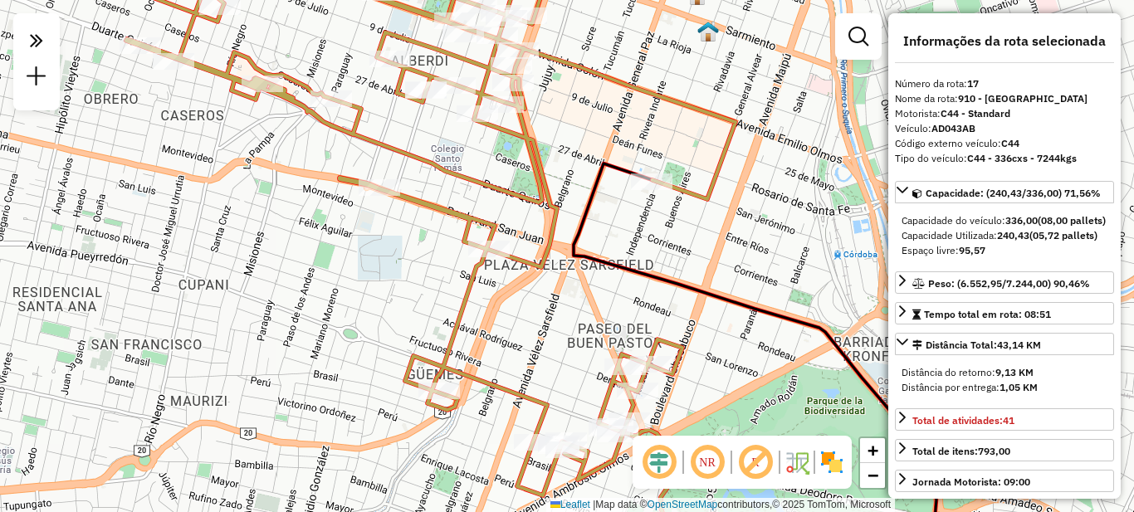
drag, startPoint x: 632, startPoint y: 227, endPoint x: 645, endPoint y: 328, distance: 102.2
click at [645, 328] on div "Janela de atendimento Grade de atendimento Capacidade Transportadoras Veículos …" at bounding box center [567, 256] width 1134 height 512
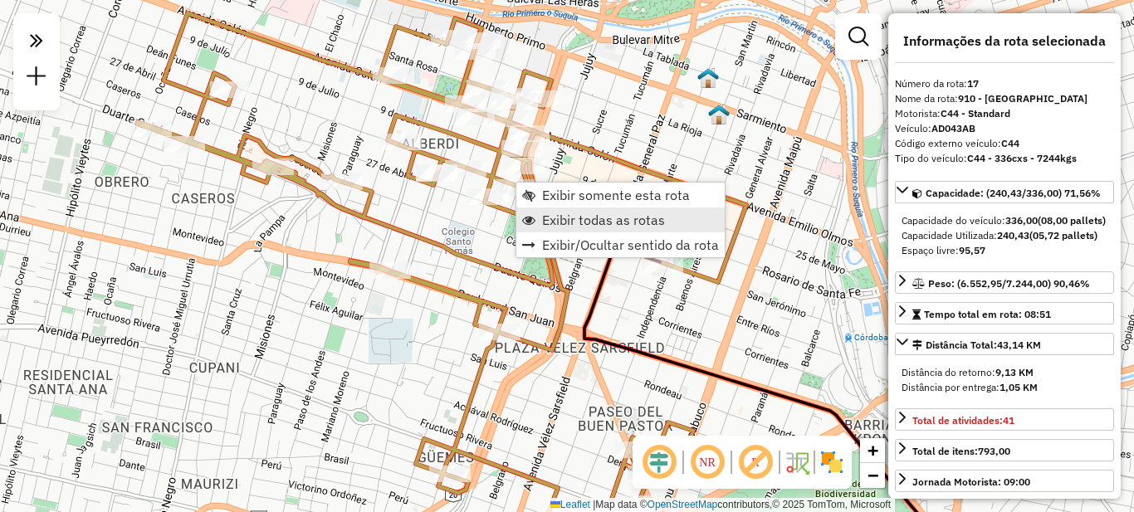
drag, startPoint x: 589, startPoint y: 214, endPoint x: 588, endPoint y: 227, distance: 12.6
click at [589, 214] on span "Exibir todas as rotas" at bounding box center [603, 219] width 123 height 13
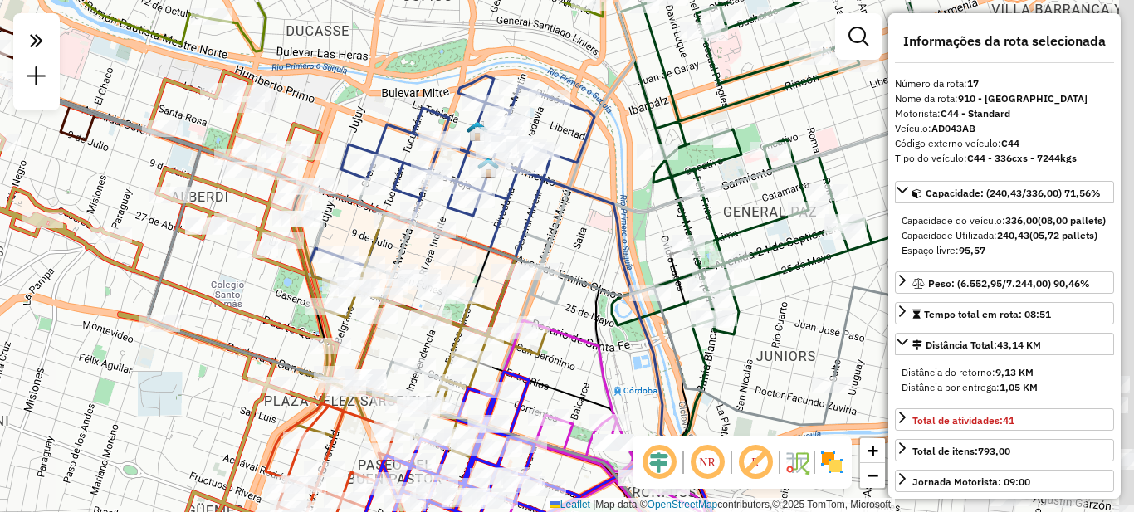
drag, startPoint x: 824, startPoint y: 171, endPoint x: 594, endPoint y: 224, distance: 236.8
click at [594, 224] on div "Janela de atendimento Grade de atendimento Capacidade Transportadoras Veículos …" at bounding box center [567, 256] width 1134 height 512
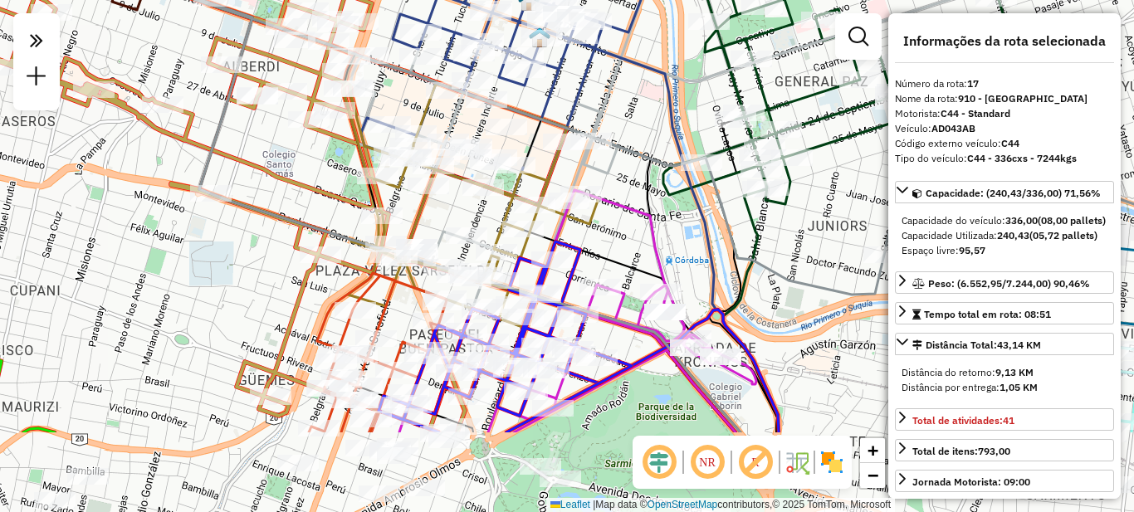
drag, startPoint x: 549, startPoint y: 229, endPoint x: 595, endPoint y: 100, distance: 136.8
click at [598, 98] on icon at bounding box center [672, 72] width 644 height 509
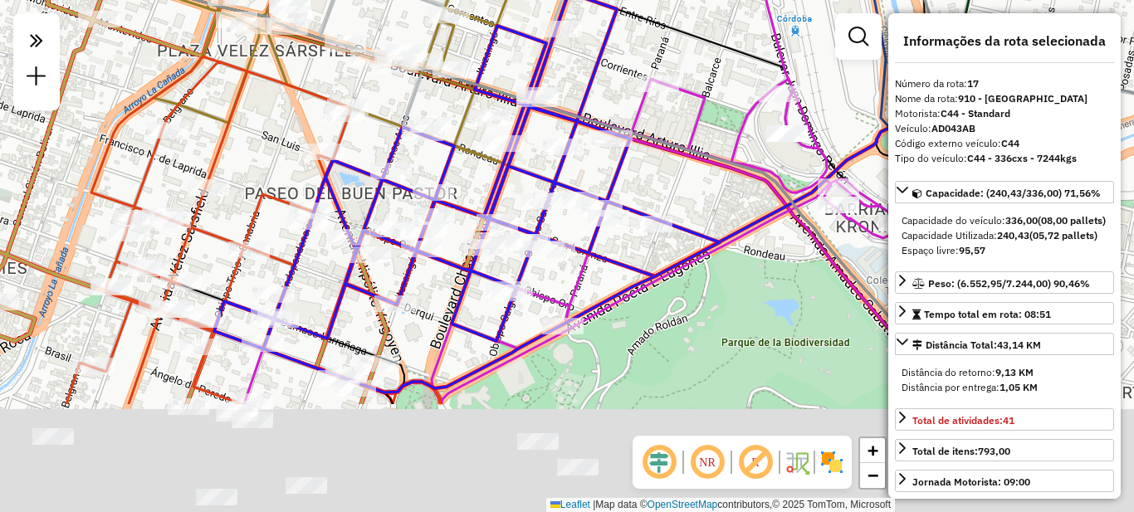
drag, startPoint x: 261, startPoint y: 453, endPoint x: 361, endPoint y: 198, distance: 274.0
click at [361, 198] on div "Janela de atendimento Grade de atendimento Capacidade Transportadoras Veículos …" at bounding box center [567, 256] width 1134 height 512
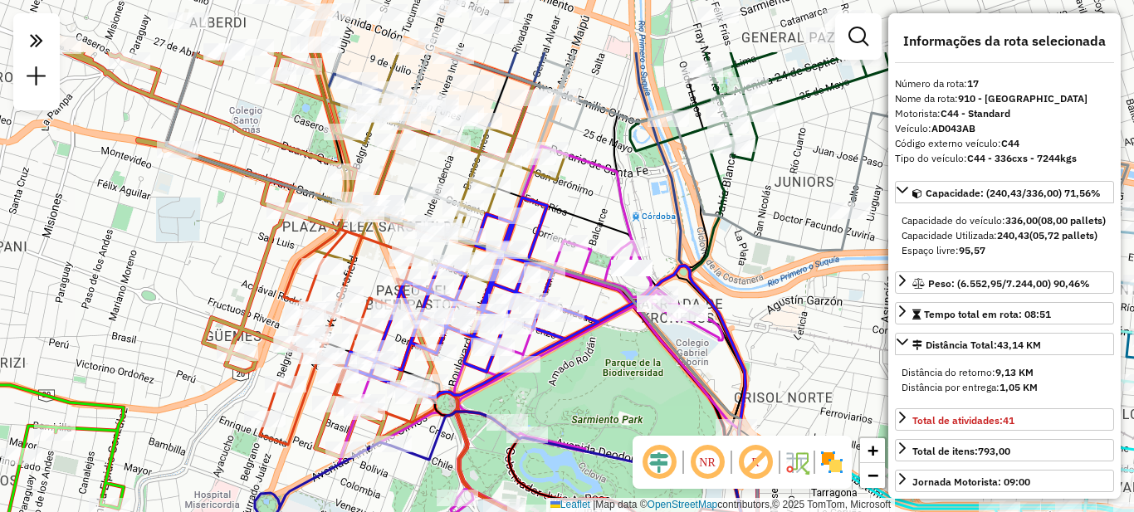
drag, startPoint x: 611, startPoint y: 227, endPoint x: 586, endPoint y: 327, distance: 102.7
click at [586, 327] on icon at bounding box center [471, 298] width 253 height 200
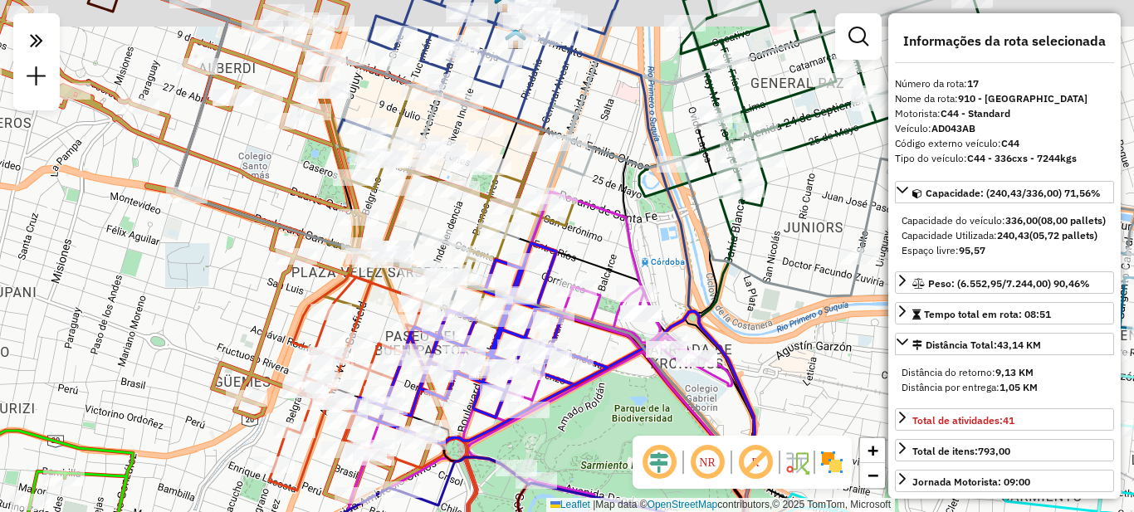
drag, startPoint x: 564, startPoint y: 190, endPoint x: 596, endPoint y: 352, distance: 165.1
click at [598, 354] on div "Janela de atendimento Grade de atendimento Capacidade Transportadoras Veículos …" at bounding box center [567, 256] width 1134 height 512
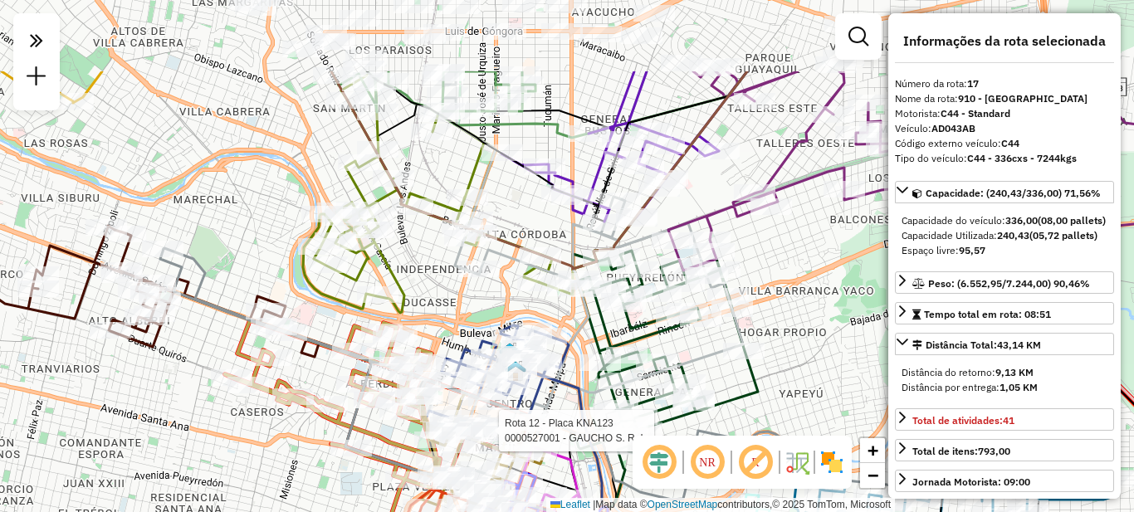
drag, startPoint x: 438, startPoint y: 163, endPoint x: 443, endPoint y: 288, distance: 125.5
click at [443, 287] on div "Rota 12 - Placa KNA123 0000527001 - GAUCHO S. R. L. Janela de atendimento Grade…" at bounding box center [567, 256] width 1134 height 512
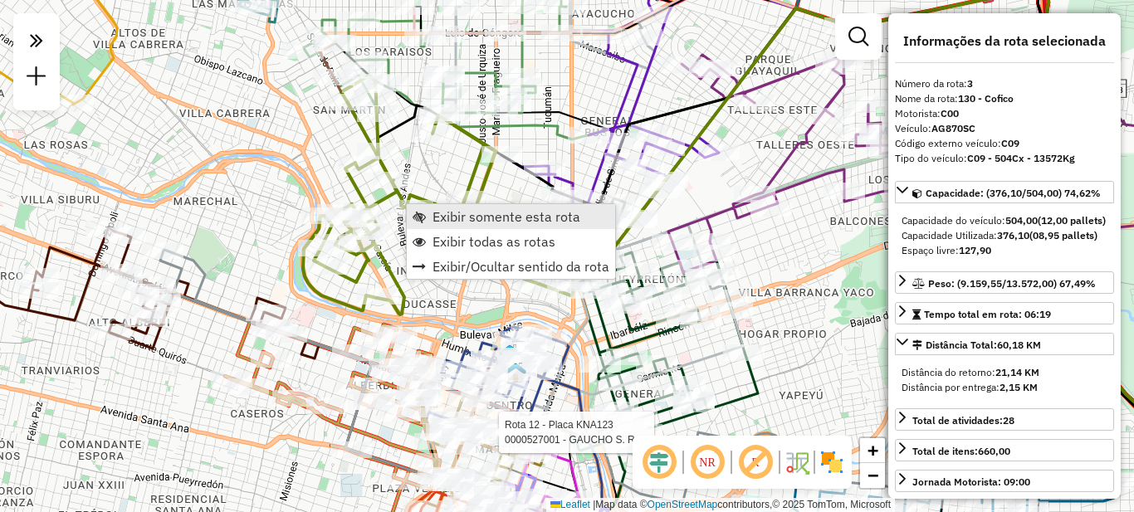
click at [485, 222] on span "Exibir somente esta rota" at bounding box center [507, 216] width 148 height 13
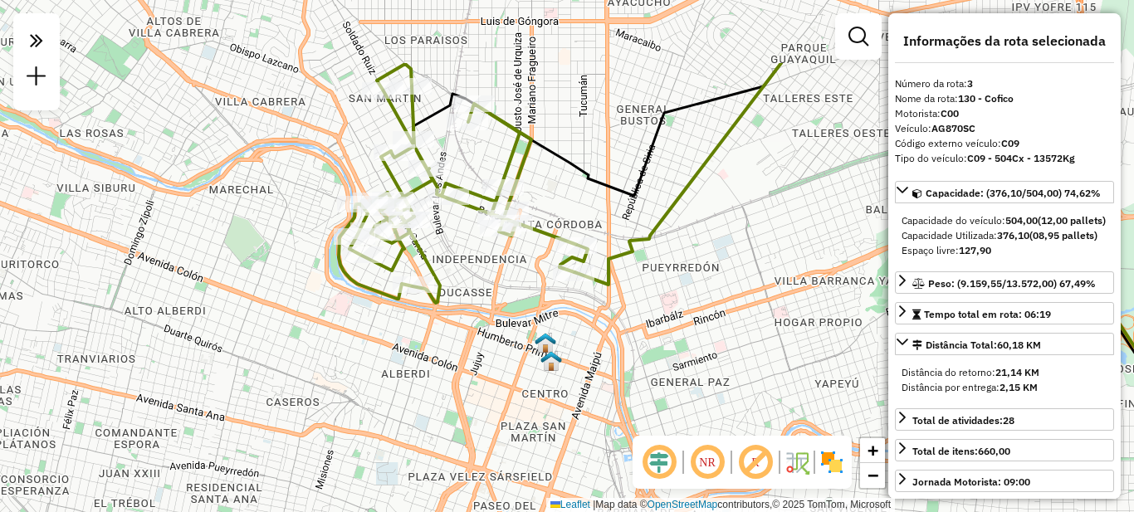
drag, startPoint x: 524, startPoint y: 259, endPoint x: 507, endPoint y: 302, distance: 46.3
click at [507, 302] on div "Janela de atendimento Grade de atendimento Capacidade Transportadoras Veículos …" at bounding box center [567, 256] width 1134 height 512
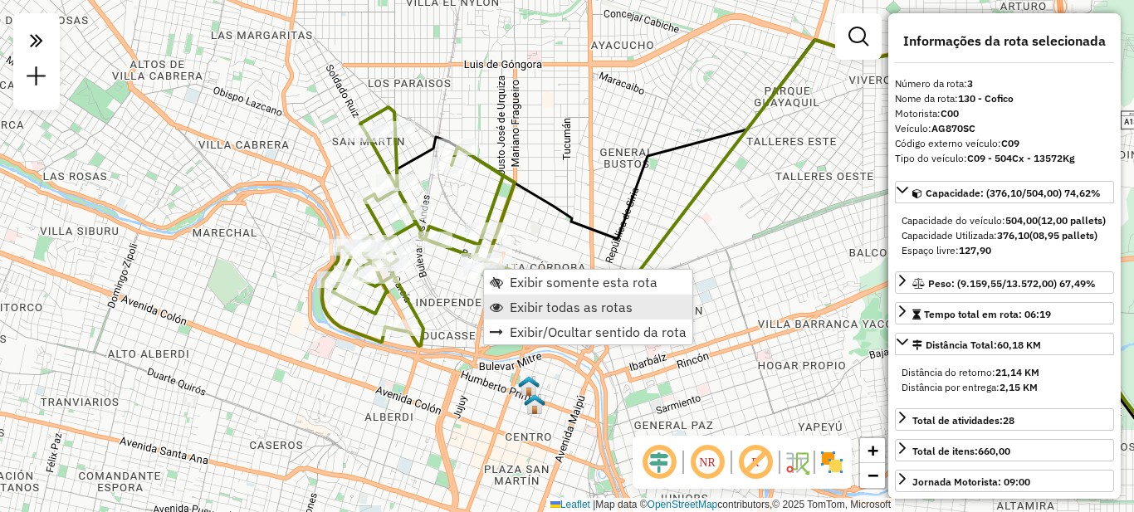
click at [551, 305] on span "Exibir todas as rotas" at bounding box center [571, 307] width 123 height 13
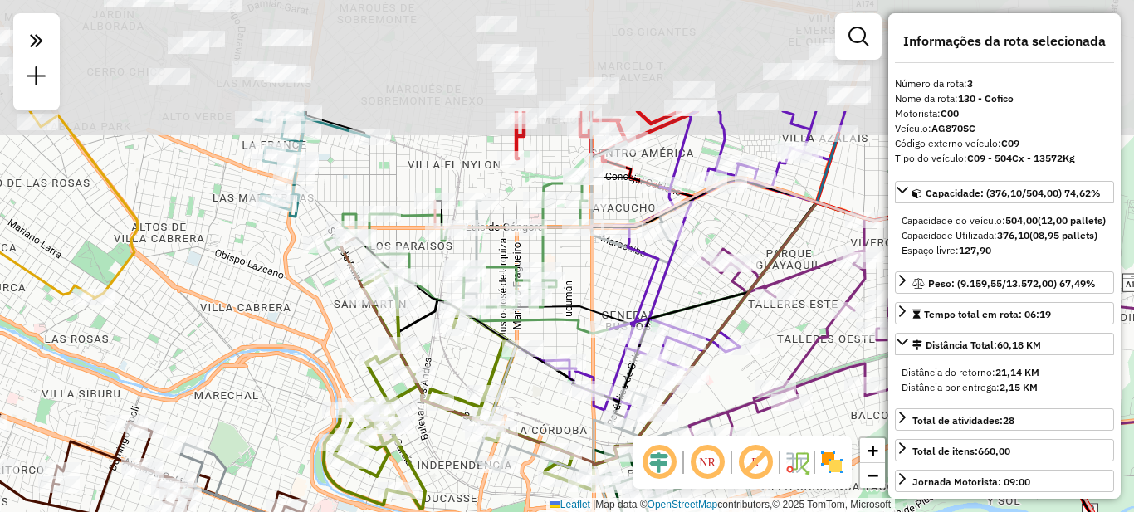
drag, startPoint x: 630, startPoint y: 141, endPoint x: 633, endPoint y: 306, distance: 164.4
click at [633, 306] on icon at bounding box center [683, 264] width 323 height 306
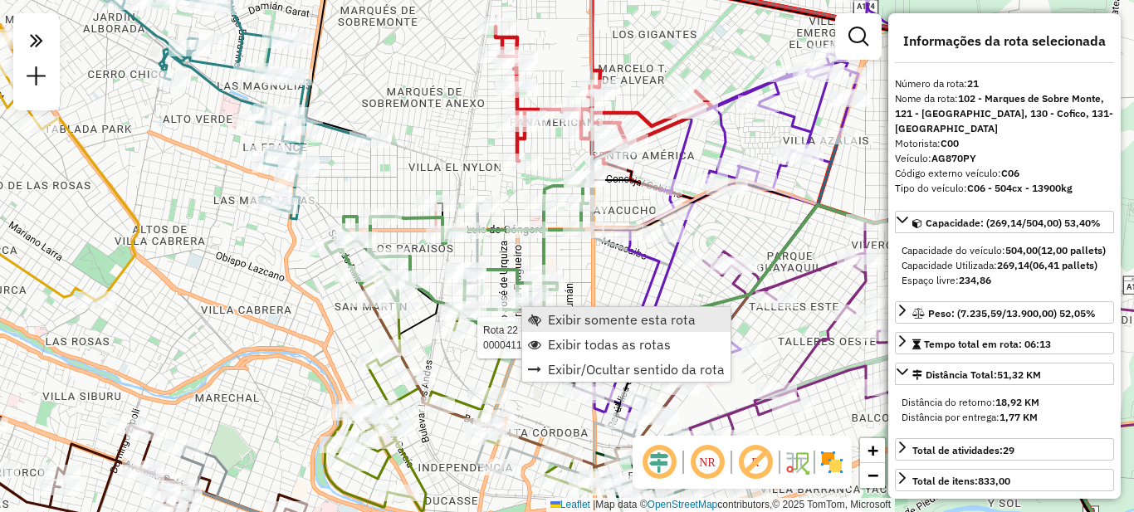
click at [578, 323] on span "Exibir somente esta rota" at bounding box center [622, 319] width 148 height 13
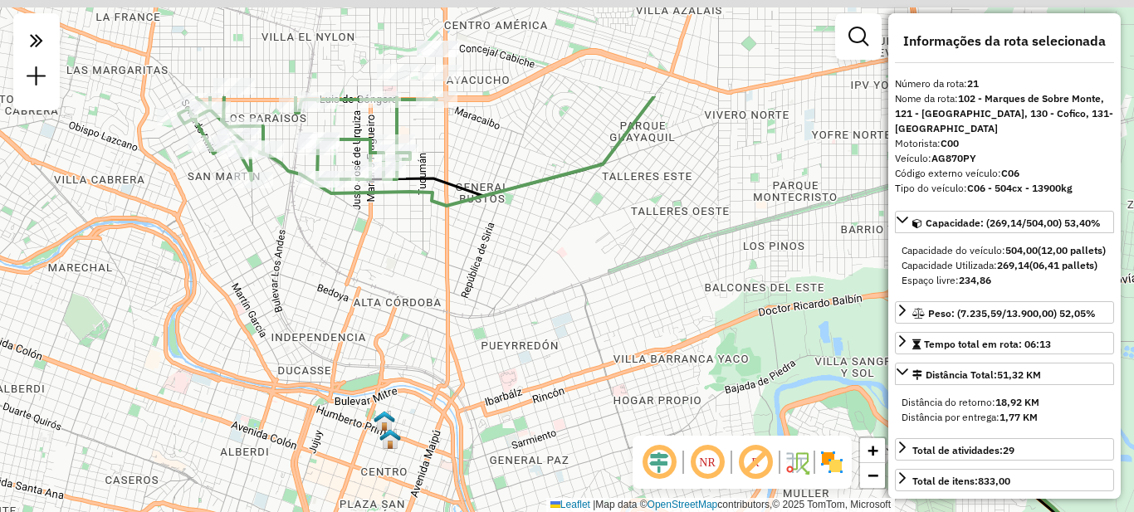
drag, startPoint x: 434, startPoint y: 124, endPoint x: 557, endPoint y: 394, distance: 296.5
click at [557, 394] on div "Janela de atendimento Grade de atendimento Capacidade Transportadoras Veículos …" at bounding box center [567, 256] width 1134 height 512
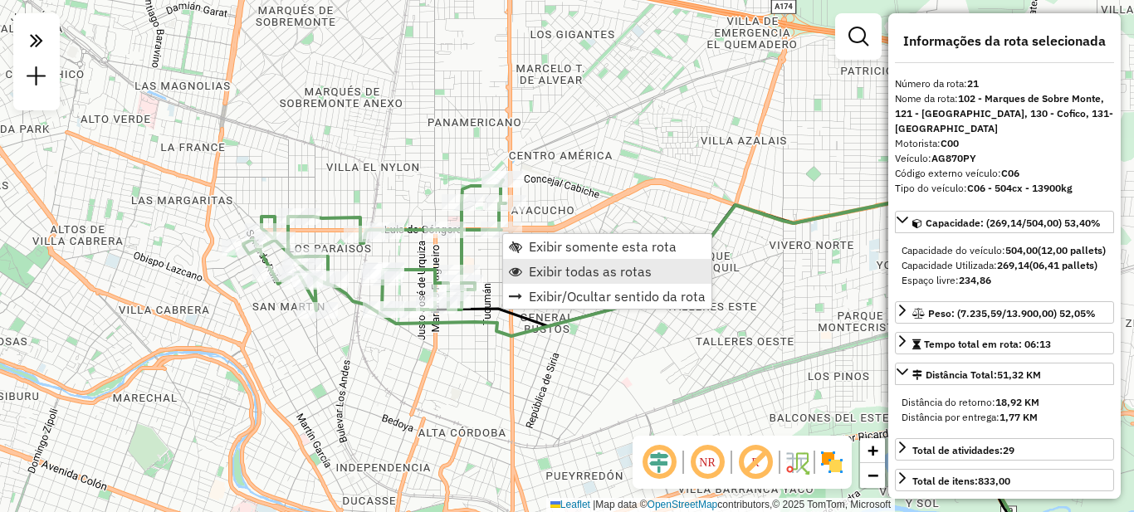
click at [553, 272] on span "Exibir todas as rotas" at bounding box center [590, 271] width 123 height 13
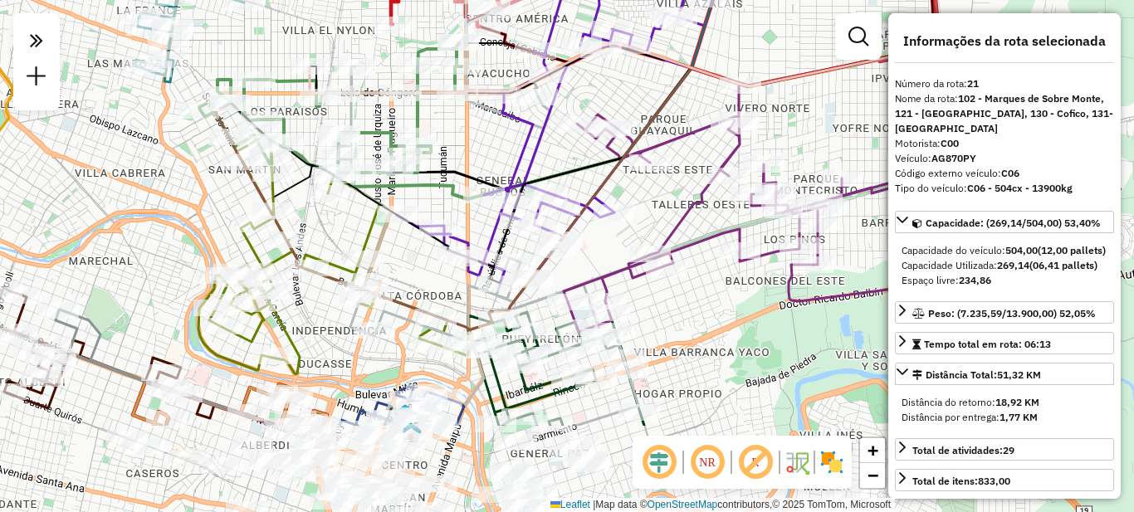
drag, startPoint x: 549, startPoint y: 319, endPoint x: 496, endPoint y: 155, distance: 171.7
click at [496, 154] on icon at bounding box center [569, 69] width 344 height 427
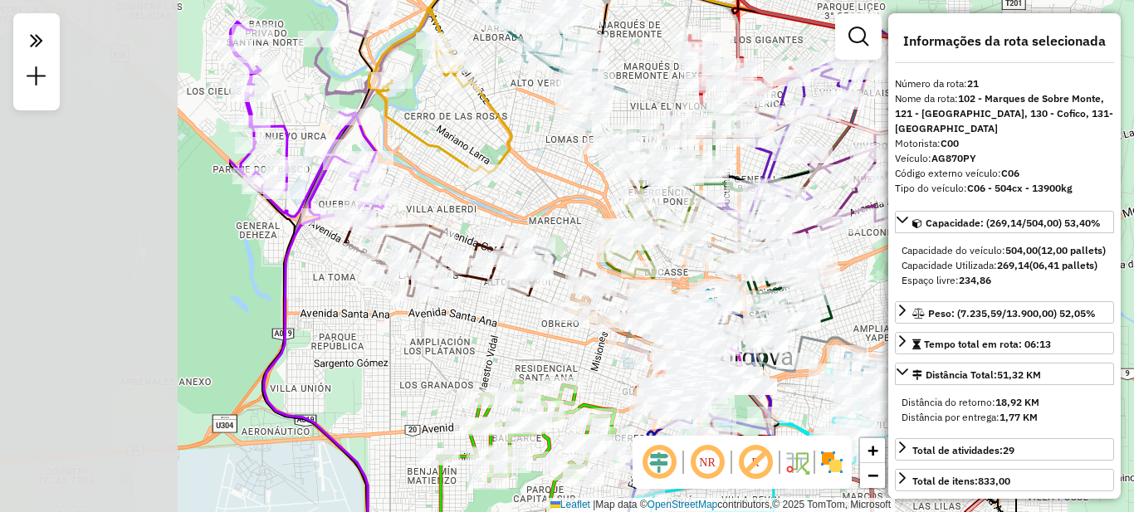
drag, startPoint x: 178, startPoint y: 389, endPoint x: 570, endPoint y: 338, distance: 394.4
click at [570, 339] on div "Rota 17 - Placa AD043AB 0000156452 - MARTINEZ CRISTIAN Janela de atendimento Gr…" at bounding box center [567, 256] width 1134 height 512
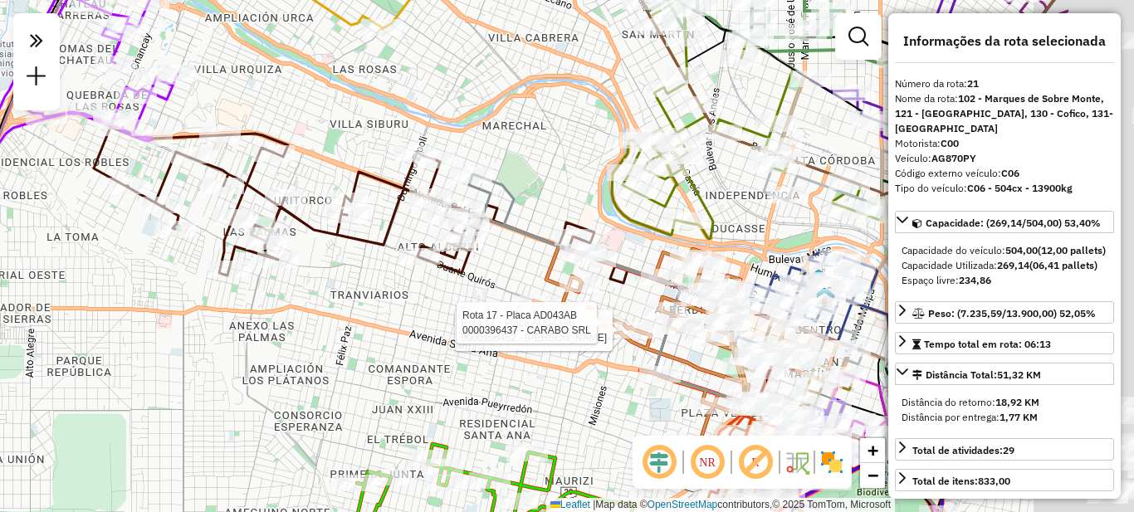
drag, startPoint x: 598, startPoint y: 308, endPoint x: 389, endPoint y: 278, distance: 211.3
click at [376, 306] on div "Rota 17 - Placa AD043AB 0000156452 - MARTINEZ CRISTIAN Rota 17 - Placa AD043AB …" at bounding box center [567, 256] width 1134 height 512
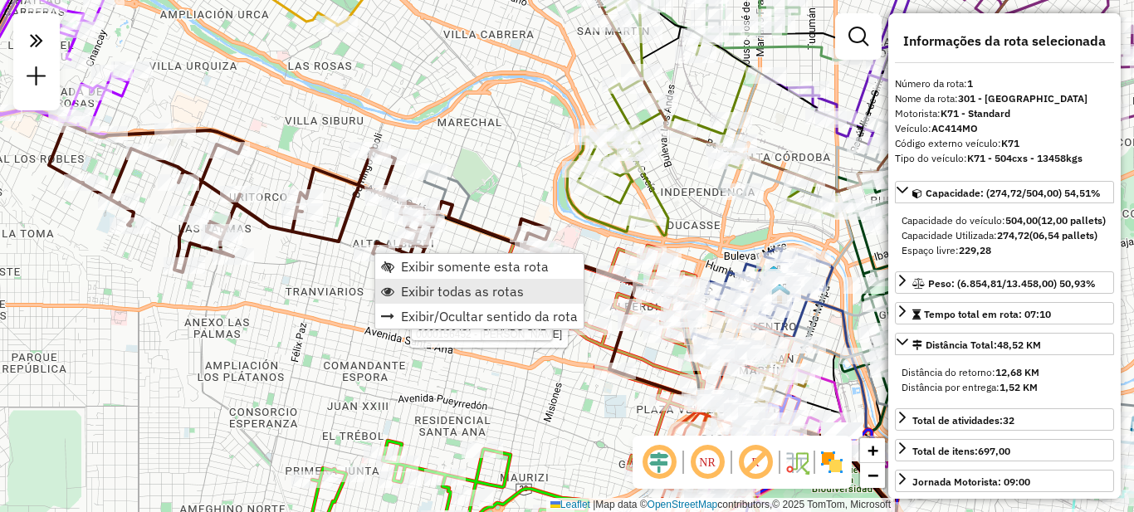
click at [418, 295] on span "Exibir todas as rotas" at bounding box center [462, 291] width 123 height 13
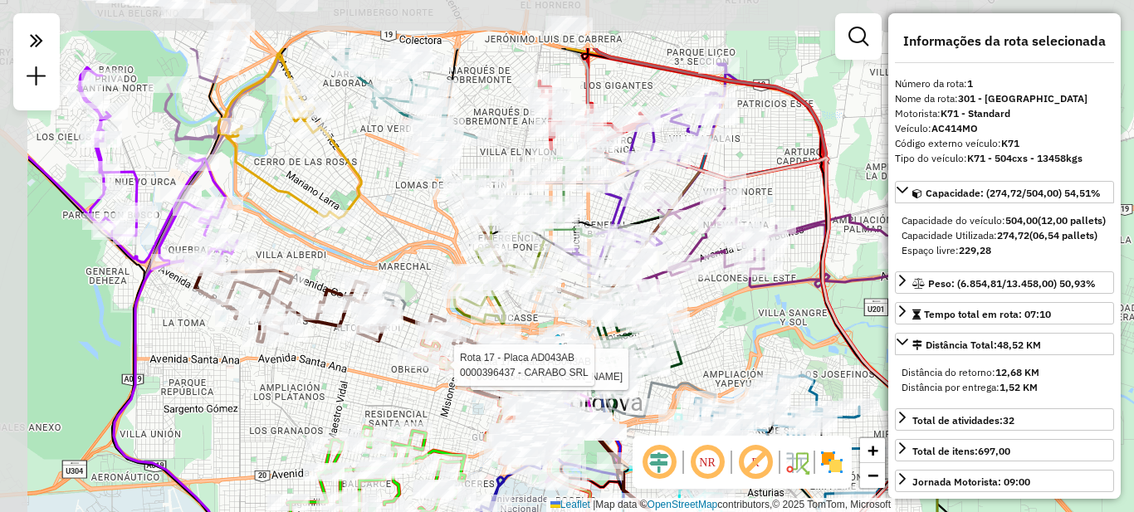
drag, startPoint x: 607, startPoint y: 241, endPoint x: 754, endPoint y: 355, distance: 186.3
click at [754, 355] on div "Rota 17 - Placa AD043AB 0000156452 - MARTINEZ CRISTIAN Rota 17 - Placa AD043AB …" at bounding box center [567, 256] width 1134 height 512
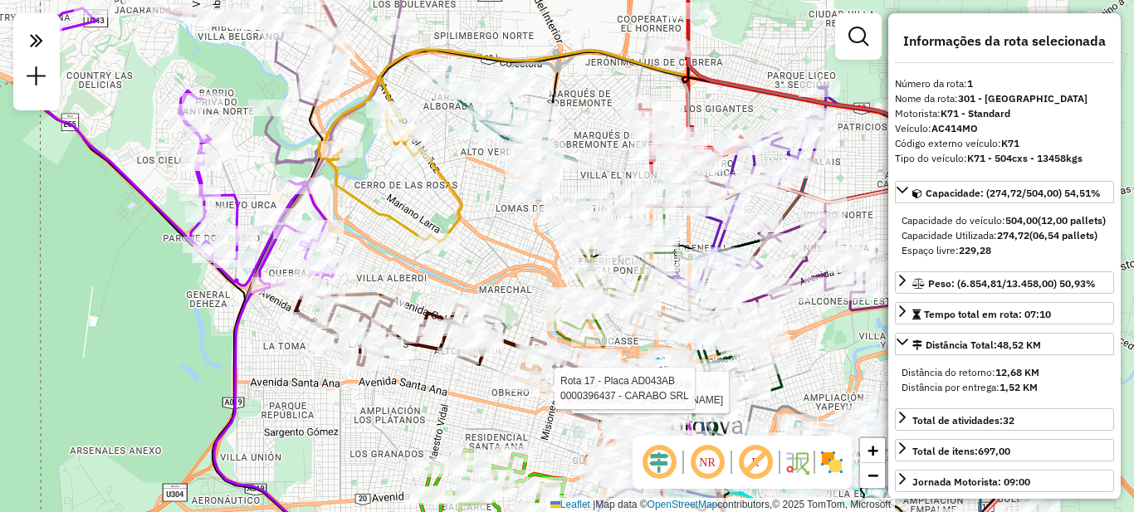
drag, startPoint x: 345, startPoint y: 208, endPoint x: 405, endPoint y: 161, distance: 76.4
click at [405, 162] on div "Rota 17 - Placa AD043AB 0000156452 - MARTINEZ CRISTIAN Rota 17 - Placa AD043AB …" at bounding box center [567, 256] width 1134 height 512
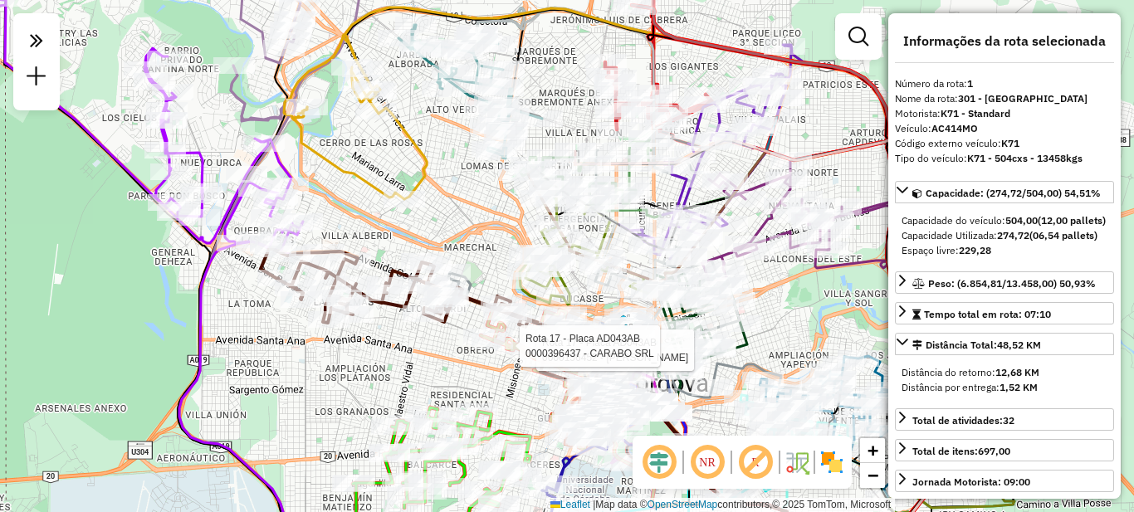
drag, startPoint x: 380, startPoint y: 338, endPoint x: 594, endPoint y: 389, distance: 219.3
click at [595, 412] on div "Rota 17 - Placa AD043AB 0000156452 - MARTINEZ CRISTIAN Rota 17 - Placa AD043AB …" at bounding box center [567, 256] width 1134 height 512
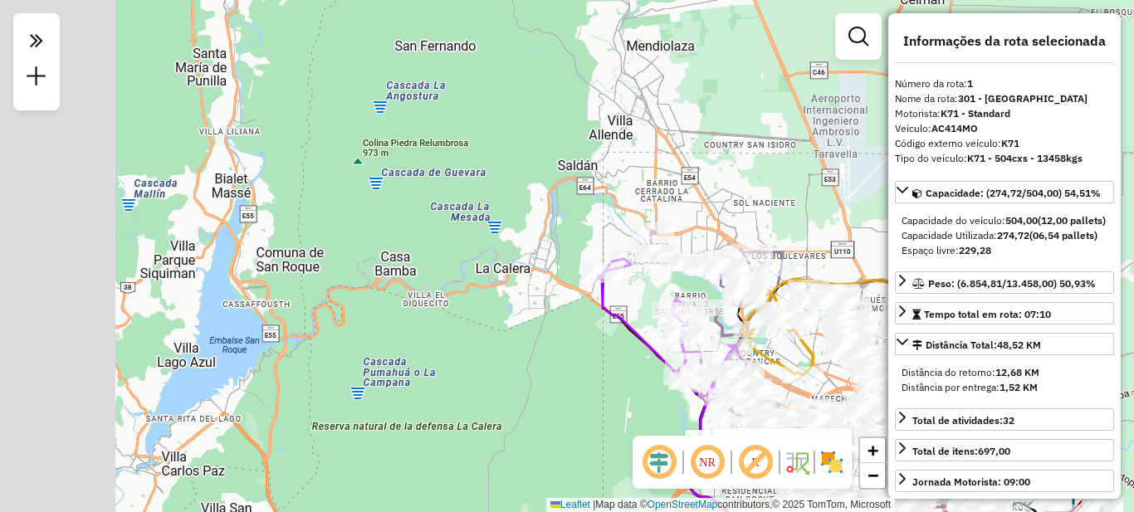
drag, startPoint x: 325, startPoint y: 323, endPoint x: 535, endPoint y: 356, distance: 212.7
click at [535, 381] on div "Rota 17 - Placa AD043AB 0000156452 - MARTINEZ CRISTIAN Rota 17 - Placa AD043AB …" at bounding box center [567, 256] width 1134 height 512
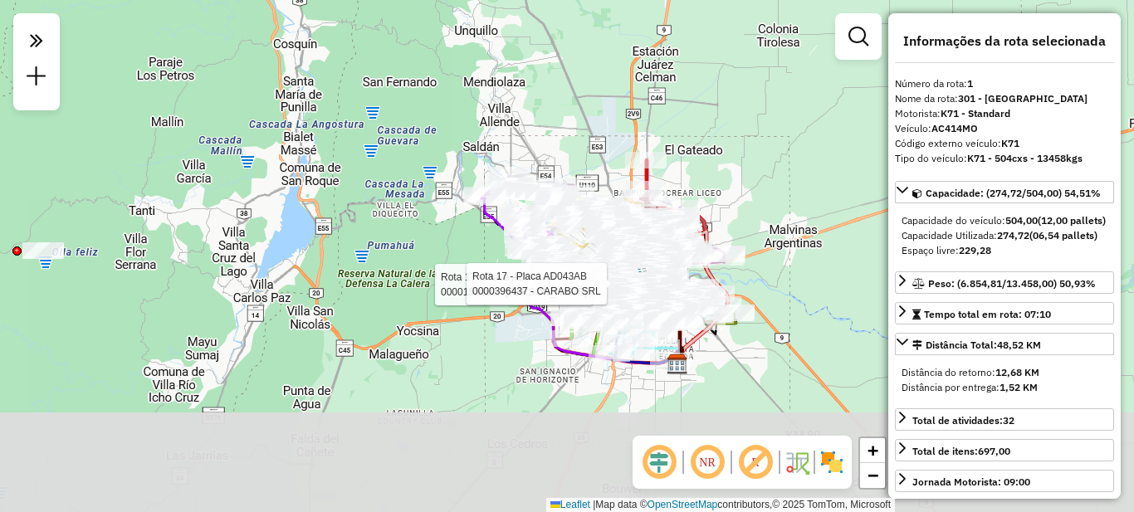
drag, startPoint x: 394, startPoint y: 393, endPoint x: 503, endPoint y: 250, distance: 179.5
click at [503, 250] on div "Rota 17 - Placa AD043AB 0000156452 - MARTINEZ CRISTIAN Rota 17 - Placa AD043AB …" at bounding box center [567, 256] width 1134 height 512
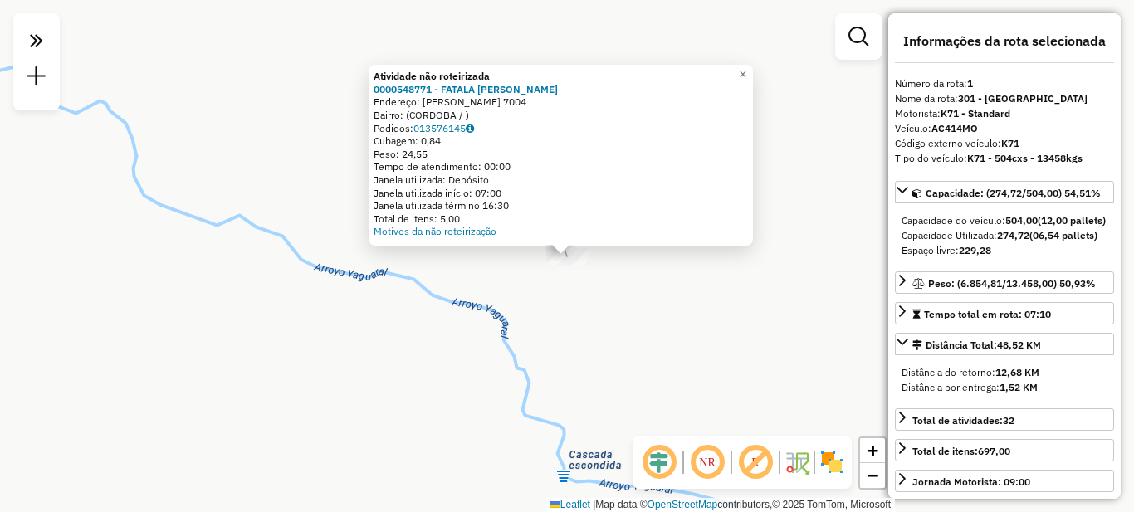
drag, startPoint x: 638, startPoint y: 350, endPoint x: 508, endPoint y: 253, distance: 162.6
click at [508, 253] on div "Atividade não roteirizada 0000548771 - FATALA ALEXIS Endereço: ESTEBAN PAGLEARE…" at bounding box center [567, 256] width 1134 height 512
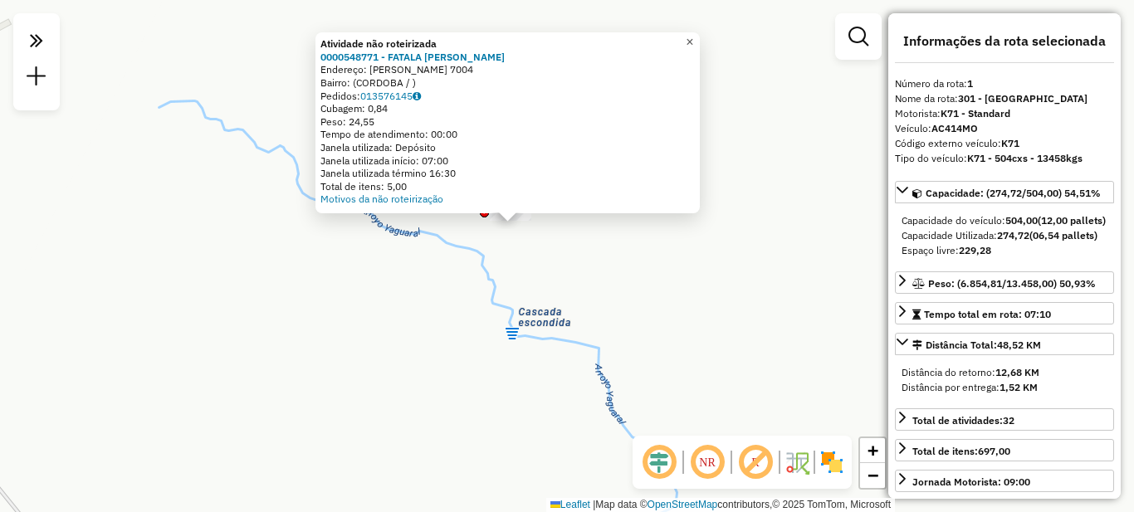
click at [693, 35] on span "×" at bounding box center [689, 42] width 7 height 14
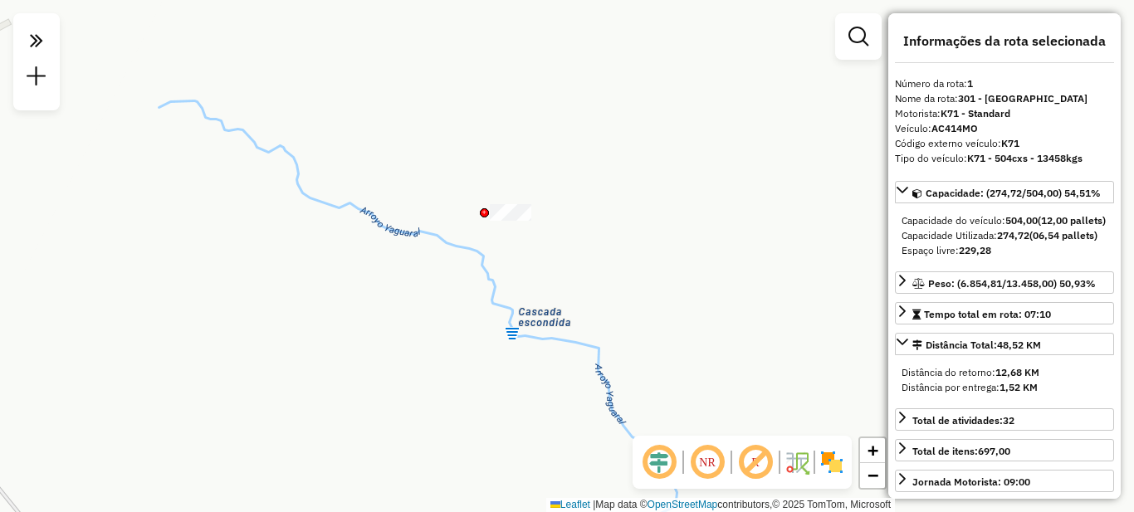
click at [731, 242] on div "Janela de atendimento Grade de atendimento Capacidade Transportadoras Veículos …" at bounding box center [567, 256] width 1134 height 512
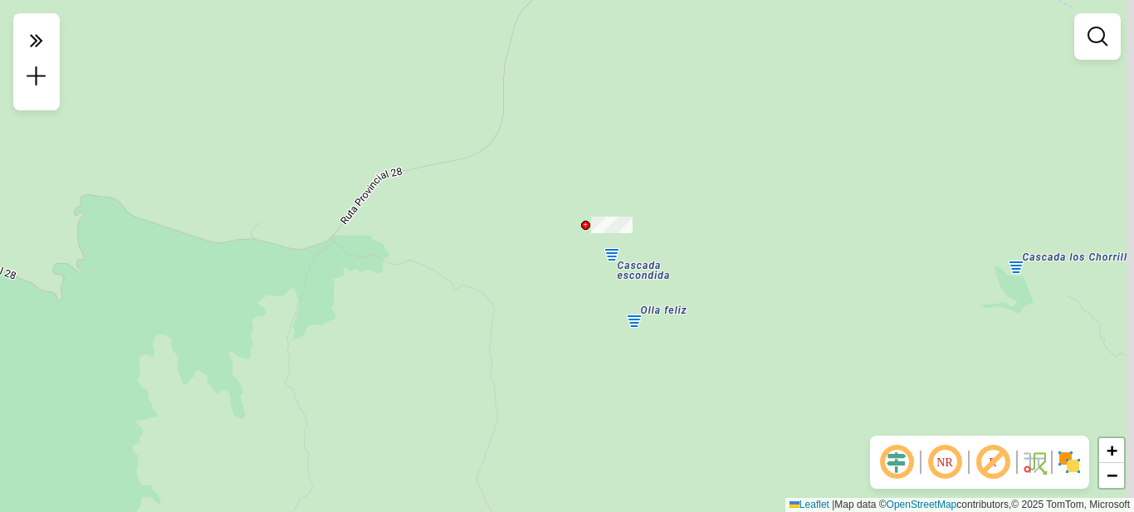
drag, startPoint x: 819, startPoint y: 249, endPoint x: 311, endPoint y: 237, distance: 507.4
click at [295, 242] on div "Janela de atendimento Grade de atendimento Capacidade Transportadoras Veículos …" at bounding box center [567, 256] width 1134 height 512
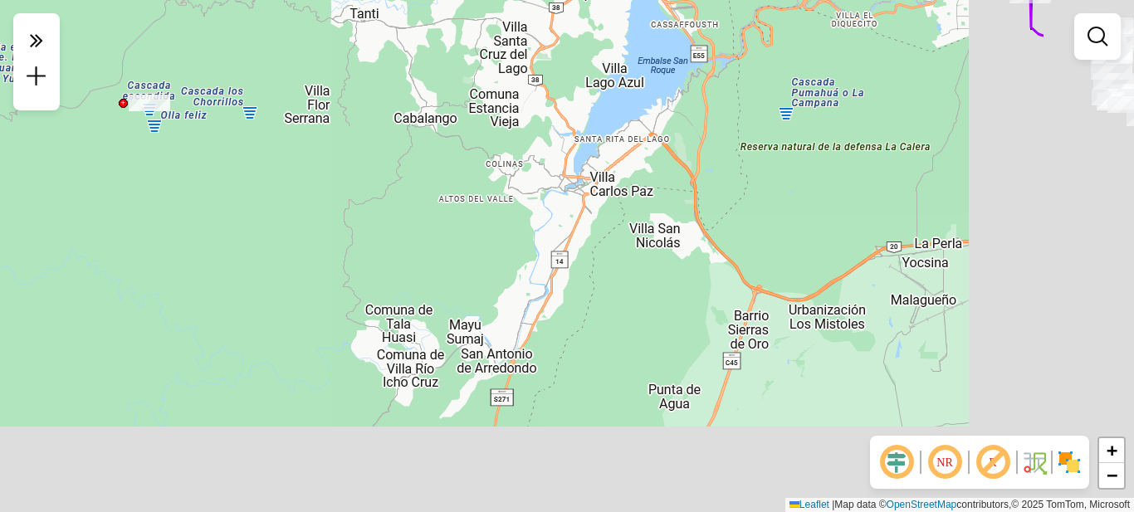
drag, startPoint x: 644, startPoint y: 327, endPoint x: 417, endPoint y: 165, distance: 279.2
click at [407, 147] on div "Janela de atendimento Grade de atendimento Capacidade Transportadoras Veículos …" at bounding box center [567, 256] width 1134 height 512
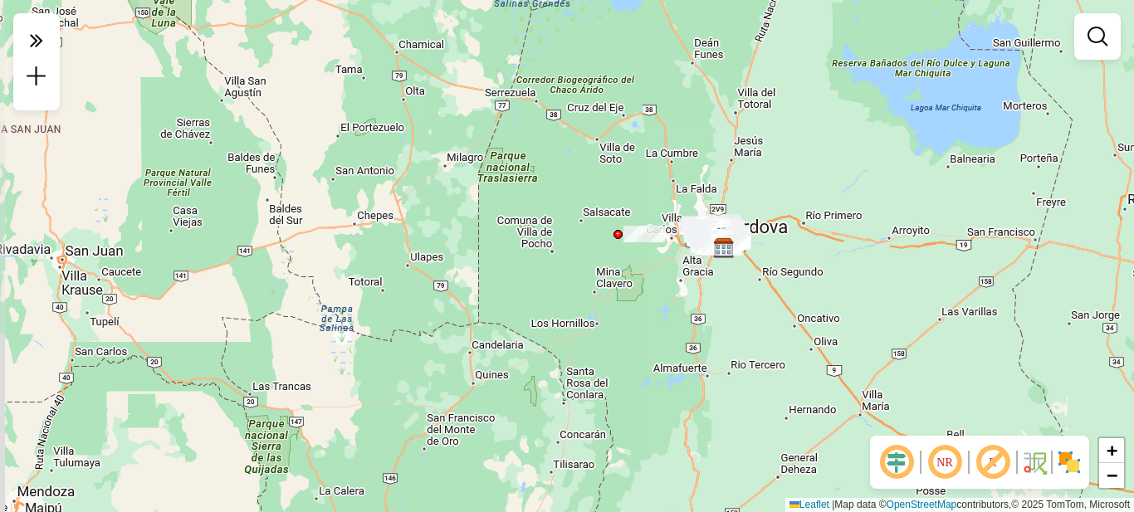
drag, startPoint x: 784, startPoint y: 374, endPoint x: 644, endPoint y: 175, distance: 243.2
click at [647, 183] on div "Janela de atendimento Grade de atendimento Capacidade Transportadoras Veículos …" at bounding box center [567, 256] width 1134 height 512
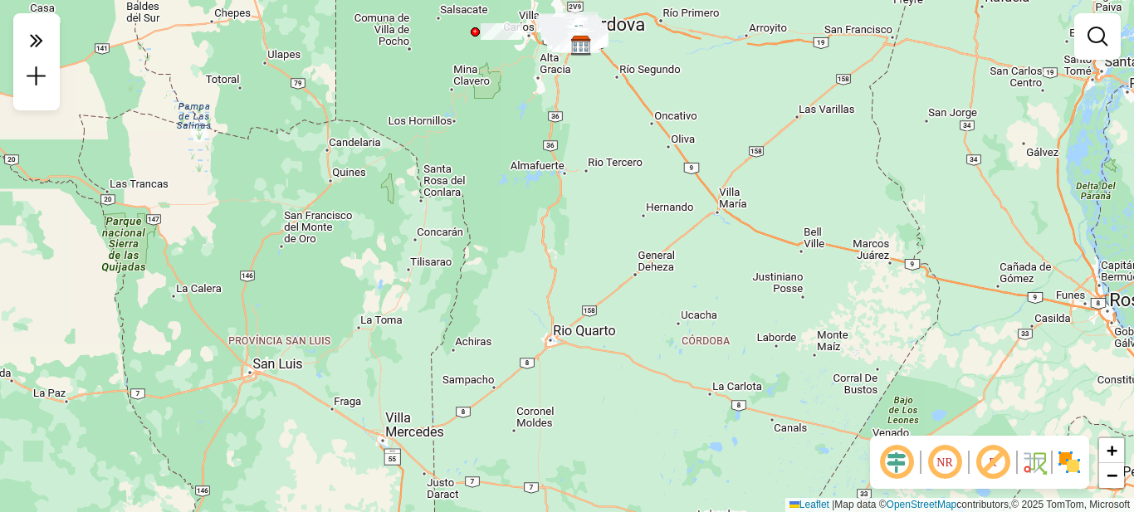
drag, startPoint x: 755, startPoint y: 335, endPoint x: 553, endPoint y: 102, distance: 308.4
click at [555, 103] on div "Janela de atendimento Grade de atendimento Capacidade Transportadoras Veículos …" at bounding box center [567, 256] width 1134 height 512
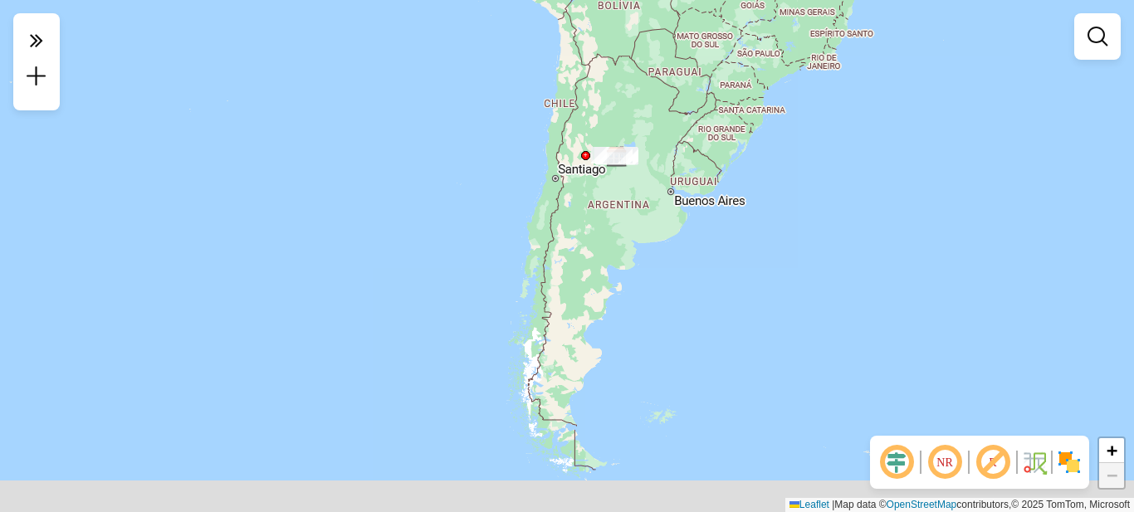
drag, startPoint x: 634, startPoint y: 348, endPoint x: 575, endPoint y: 144, distance: 211.8
click at [576, 149] on div "Janela de atendimento Grade de atendimento Capacidade Transportadoras Veículos …" at bounding box center [567, 256] width 1134 height 512
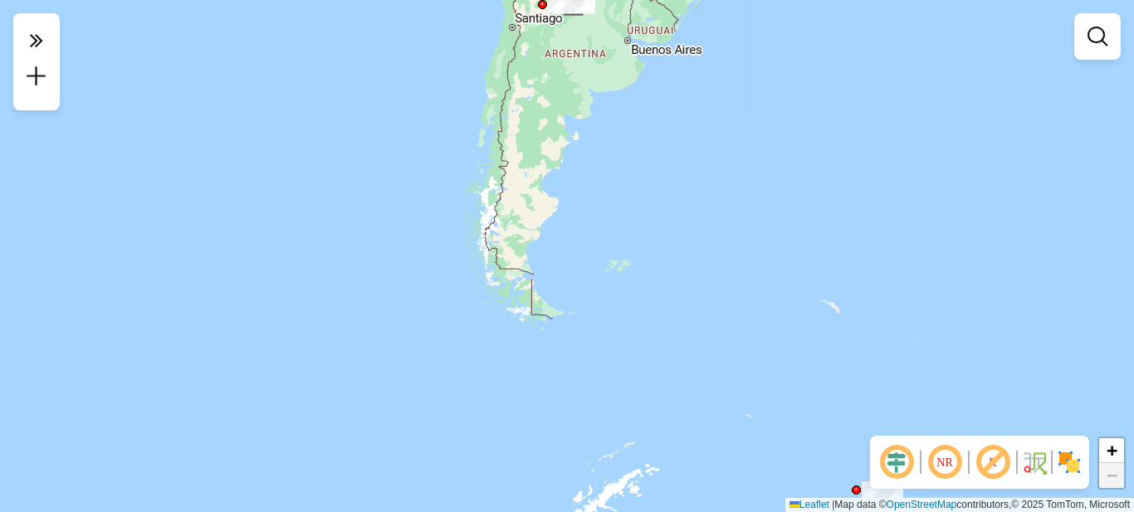
drag, startPoint x: 697, startPoint y: 333, endPoint x: 645, endPoint y: 183, distance: 158.8
click at [643, 182] on div "Janela de atendimento Grade de atendimento Capacidade Transportadoras Veículos …" at bounding box center [567, 256] width 1134 height 512
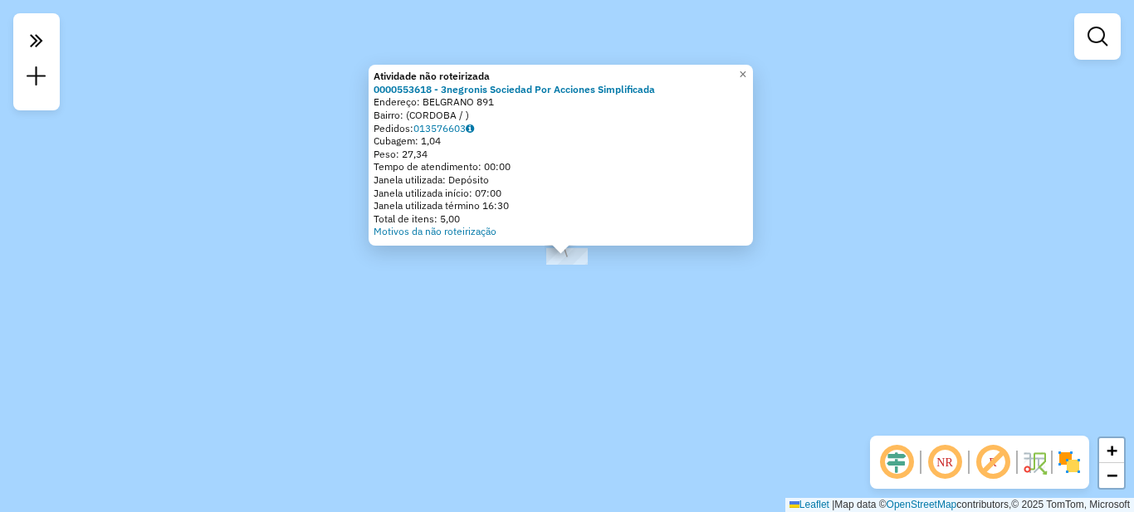
drag, startPoint x: 429, startPoint y: 98, endPoint x: 500, endPoint y: 101, distance: 70.6
click at [502, 100] on div "Endereço: BELGRANO 891" at bounding box center [561, 101] width 374 height 13
copy div "BELGRANO 891"
click at [210, 222] on div "Atividade não roteirizada 0000553618 - 3negronis Sociedad Por Acciones Simplifi…" at bounding box center [567, 256] width 1134 height 512
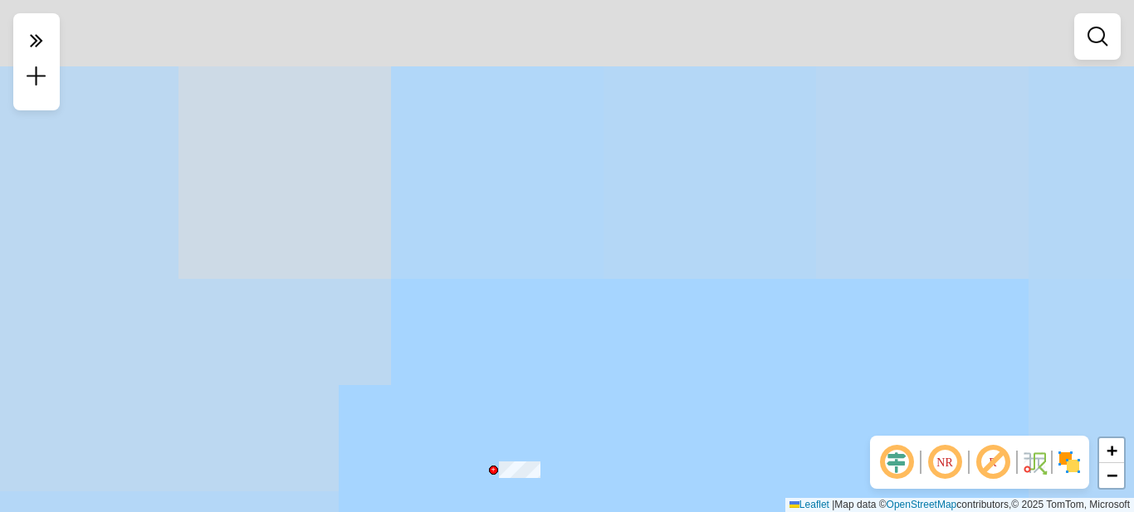
drag, startPoint x: 417, startPoint y: 145, endPoint x: 542, endPoint y: 386, distance: 271.4
click at [539, 386] on div "Janela de atendimento Grade de atendimento Capacidade Transportadoras Veículos …" at bounding box center [567, 256] width 1134 height 512
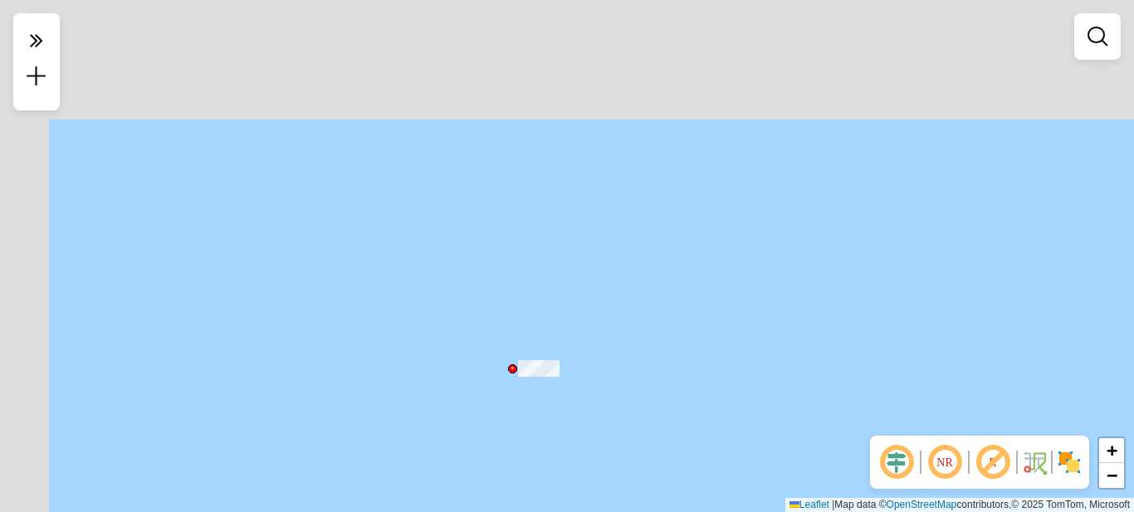
drag, startPoint x: 301, startPoint y: 145, endPoint x: 479, endPoint y: 330, distance: 257.2
click at [479, 335] on div "Janela de atendimento Grade de atendimento Capacidade Transportadoras Veículos …" at bounding box center [567, 256] width 1134 height 512
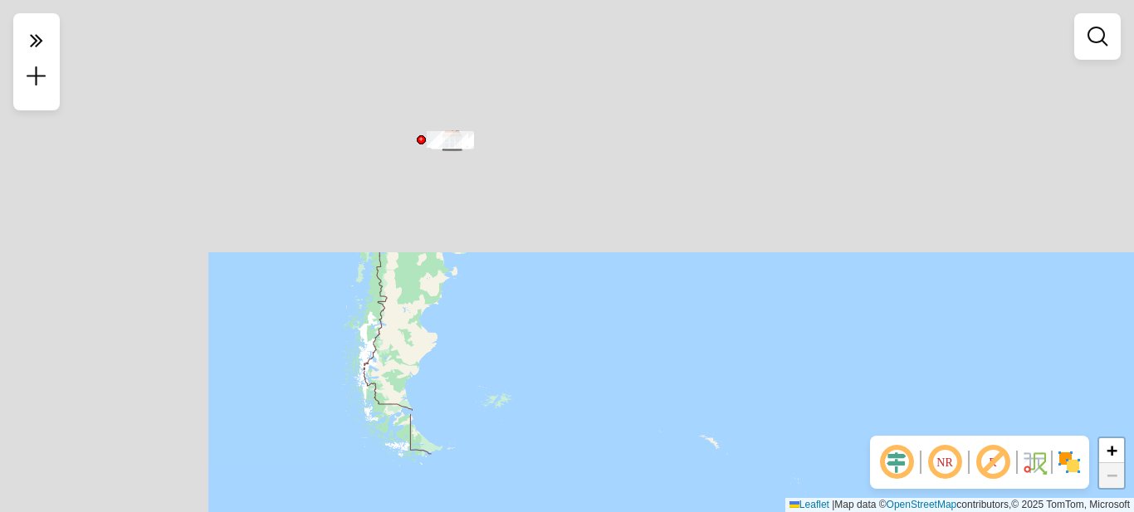
drag, startPoint x: 322, startPoint y: 176, endPoint x: 603, endPoint y: 477, distance: 411.8
click at [611, 501] on div "Janela de atendimento Grade de atendimento Capacidade Transportadoras Veículos …" at bounding box center [567, 256] width 1134 height 512
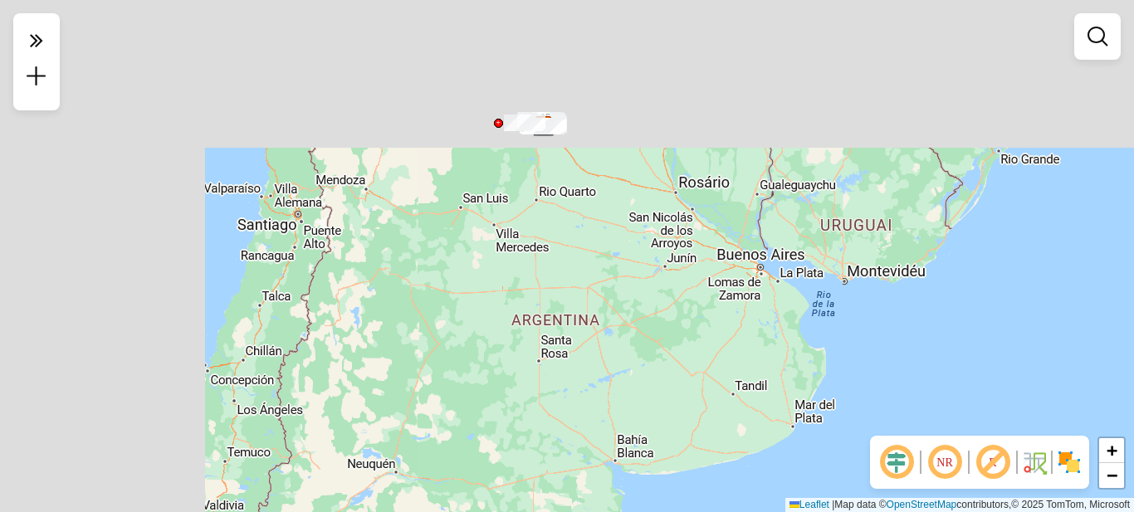
drag, startPoint x: 518, startPoint y: 115, endPoint x: 702, endPoint y: 413, distance: 349.3
click at [725, 437] on div "Janela de atendimento Grade de atendimento Capacidade Transportadoras Veículos …" at bounding box center [567, 256] width 1134 height 512
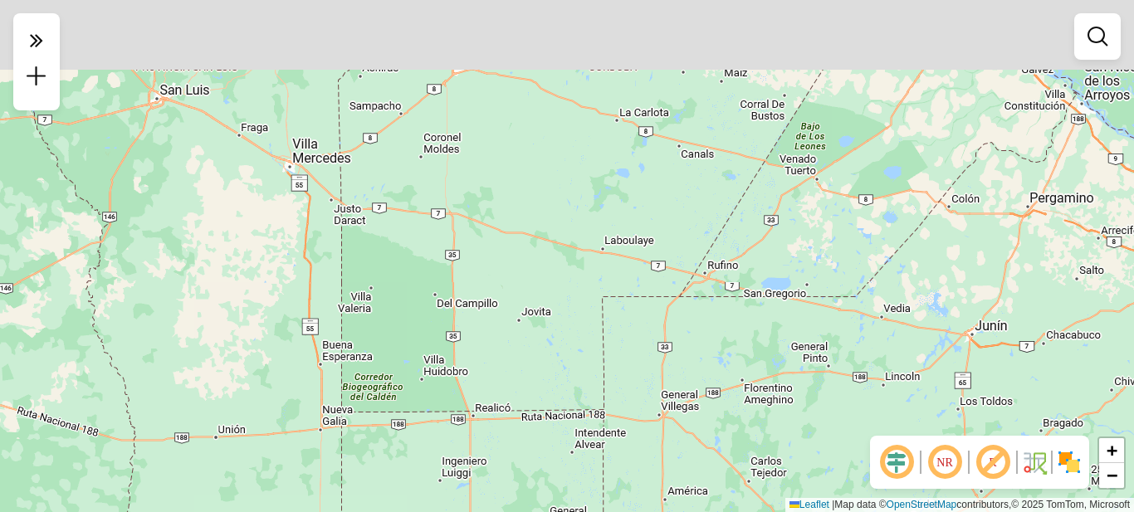
drag, startPoint x: 647, startPoint y: 161, endPoint x: 731, endPoint y: 536, distance: 384.5
click at [731, 511] on html "Aguarde... Pop-up bloqueado! Seu navegador bloqueou automáticamente a abertura …" at bounding box center [567, 256] width 1134 height 512
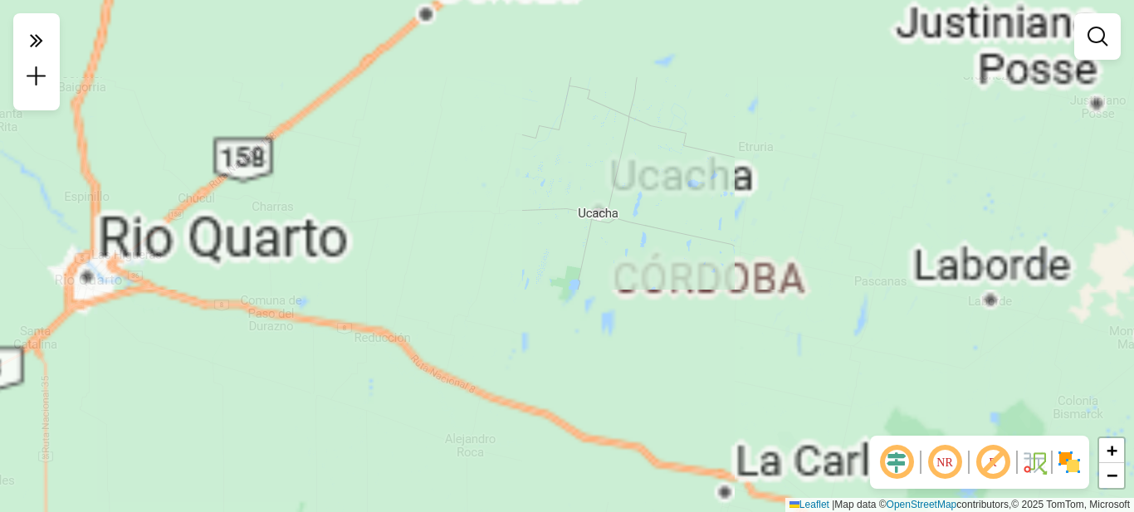
drag, startPoint x: 633, startPoint y: 173, endPoint x: 822, endPoint y: 536, distance: 410.0
click at [822, 511] on html "Aguarde... Pop-up bloqueado! Seu navegador bloqueou automáticamente a abertura …" at bounding box center [567, 256] width 1134 height 512
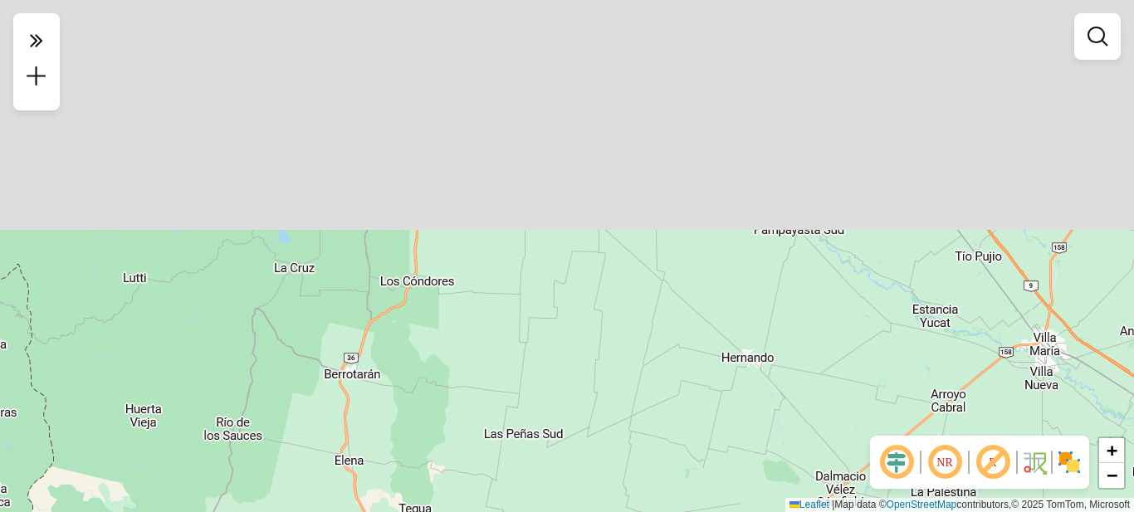
drag, startPoint x: 613, startPoint y: 260, endPoint x: 770, endPoint y: 536, distance: 317.9
click at [770, 511] on html "Aguarde... Pop-up bloqueado! Seu navegador bloqueou automáticamente a abertura …" at bounding box center [567, 256] width 1134 height 512
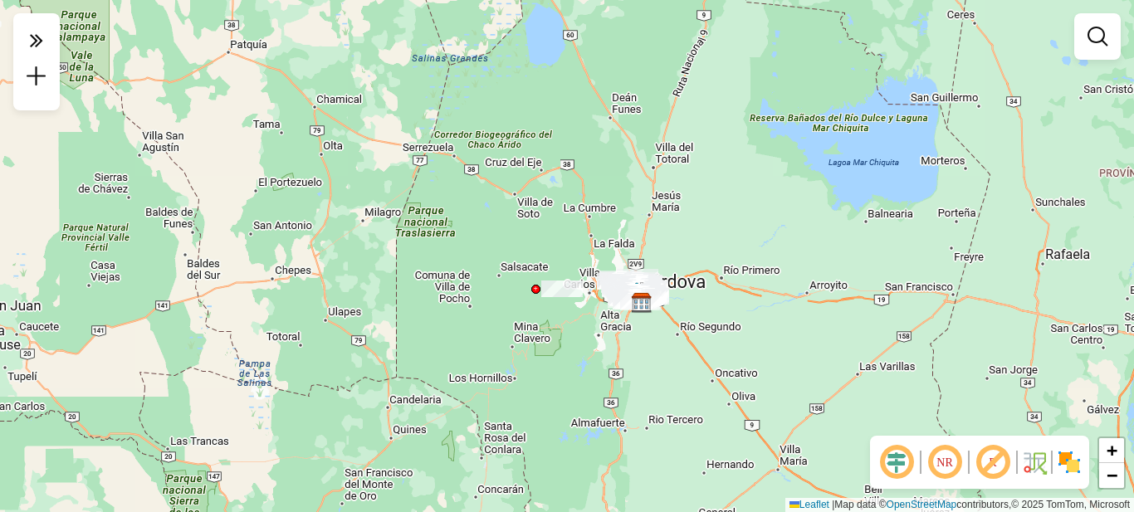
drag, startPoint x: 647, startPoint y: 159, endPoint x: 648, endPoint y: 307, distance: 147.8
click at [648, 310] on img at bounding box center [642, 303] width 22 height 22
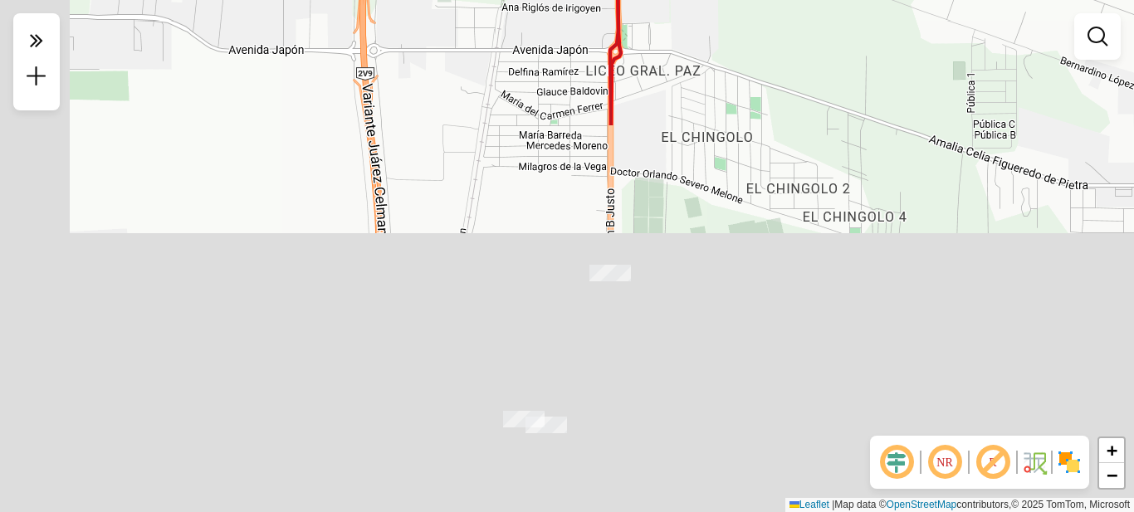
drag, startPoint x: 565, startPoint y: 448, endPoint x: 742, endPoint y: -4, distance: 485.8
click at [742, 0] on html "Aguarde... Pop-up bloqueado! Seu navegador bloqueou automáticamente a abertura …" at bounding box center [567, 256] width 1134 height 512
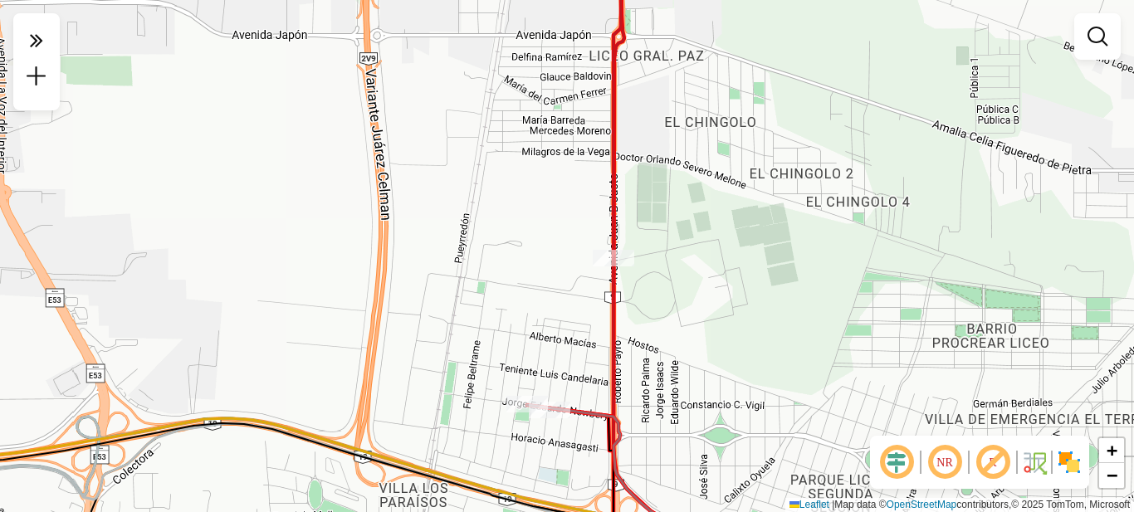
drag, startPoint x: 703, startPoint y: 394, endPoint x: 711, endPoint y: -100, distance: 494.1
click at [711, 0] on html "Aguarde... Pop-up bloqueado! Seu navegador bloqueou automáticamente a abertura …" at bounding box center [567, 256] width 1134 height 512
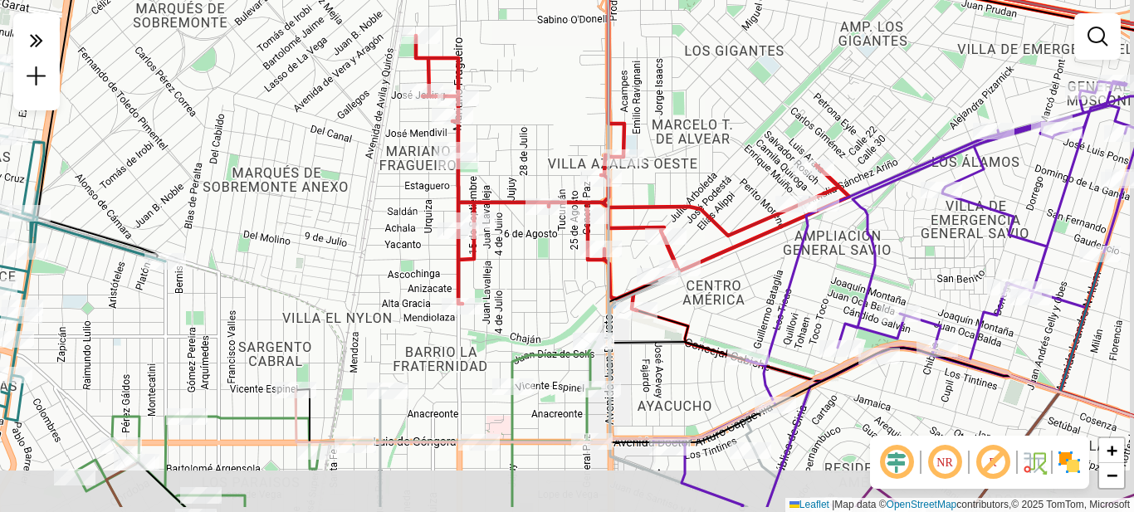
drag, startPoint x: 824, startPoint y: 282, endPoint x: 755, endPoint y: -31, distance: 320.5
click at [755, 0] on html "Aguarde... Pop-up bloqueado! Seu navegador bloqueou automáticamente a abertura …" at bounding box center [567, 256] width 1134 height 512
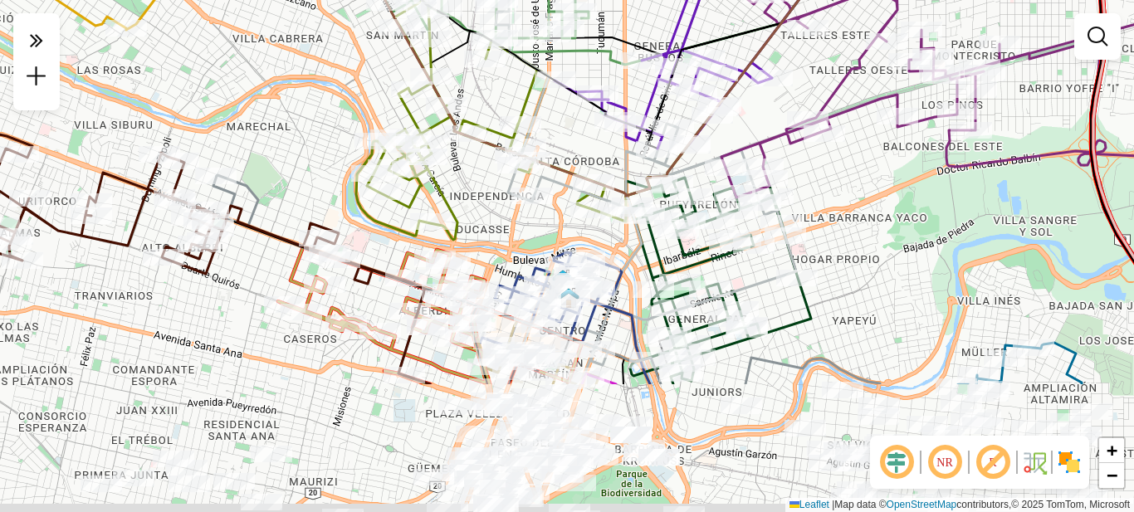
drag, startPoint x: 724, startPoint y: 280, endPoint x: 702, endPoint y: 225, distance: 59.2
click at [694, 100] on div at bounding box center [697, 93] width 42 height 17
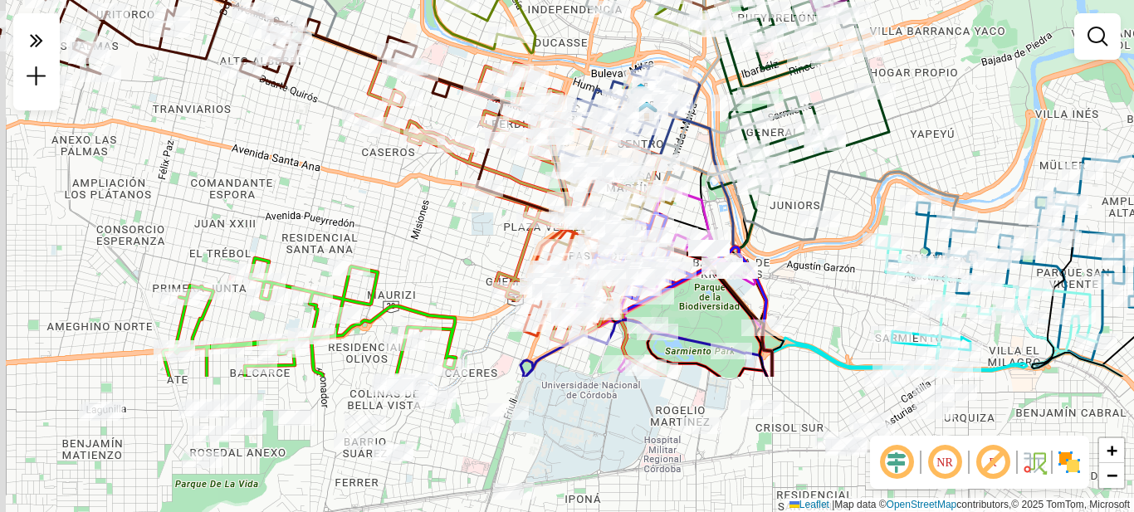
drag, startPoint x: 672, startPoint y: 267, endPoint x: 727, endPoint y: 192, distance: 93.3
click at [727, 193] on icon at bounding box center [662, 282] width 198 height 190
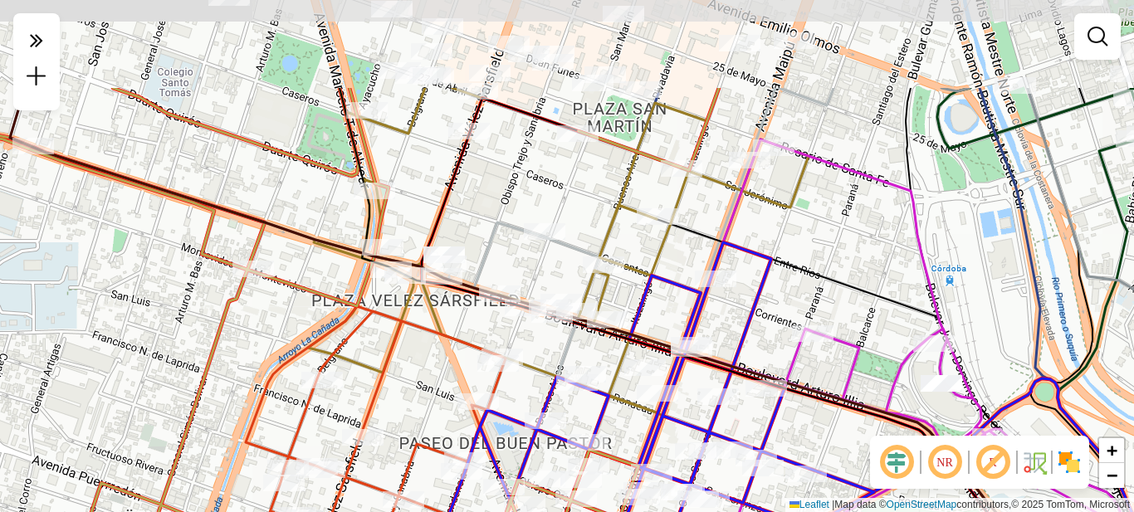
drag, startPoint x: 565, startPoint y: 64, endPoint x: 572, endPoint y: 208, distance: 143.8
click at [572, 208] on div "Rota 8 - Placa HYF293 0000398881 - CLUB ATLETICO TALLERES Rota 10 - Placa PPV47…" at bounding box center [567, 256] width 1134 height 512
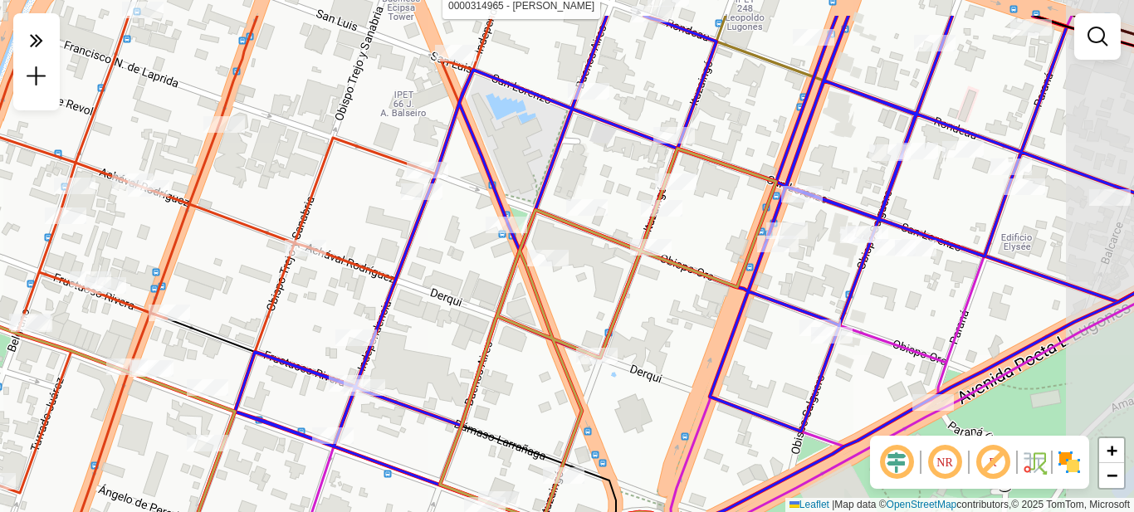
drag, startPoint x: 562, startPoint y: 186, endPoint x: 443, endPoint y: 265, distance: 143.2
click at [443, 265] on div "Rota 8 - Placa HYF293 0000398881 - CLUB ATLETICO TALLERES Rota 10 - Placa PPV47…" at bounding box center [567, 256] width 1134 height 512
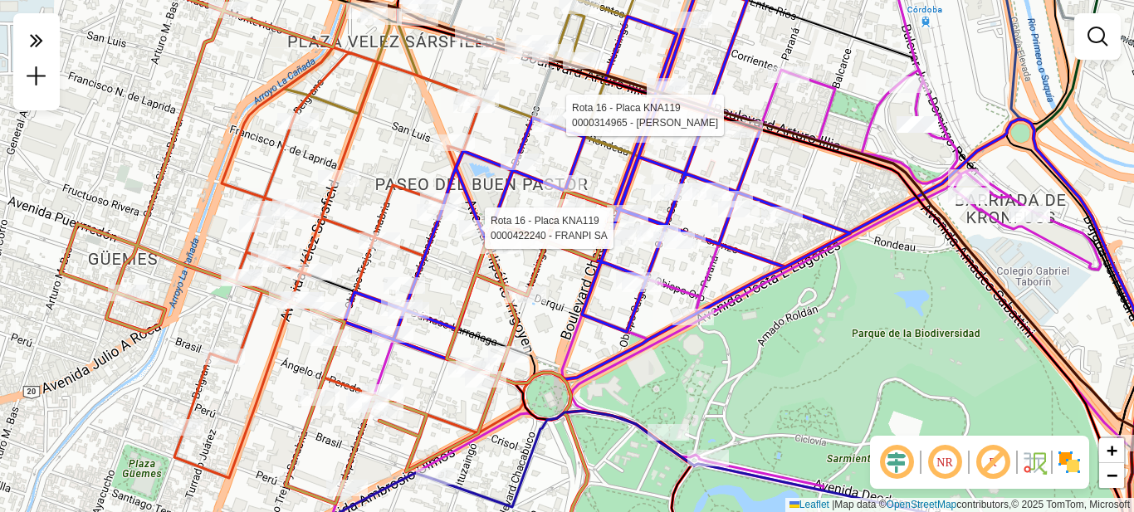
select select "**********"
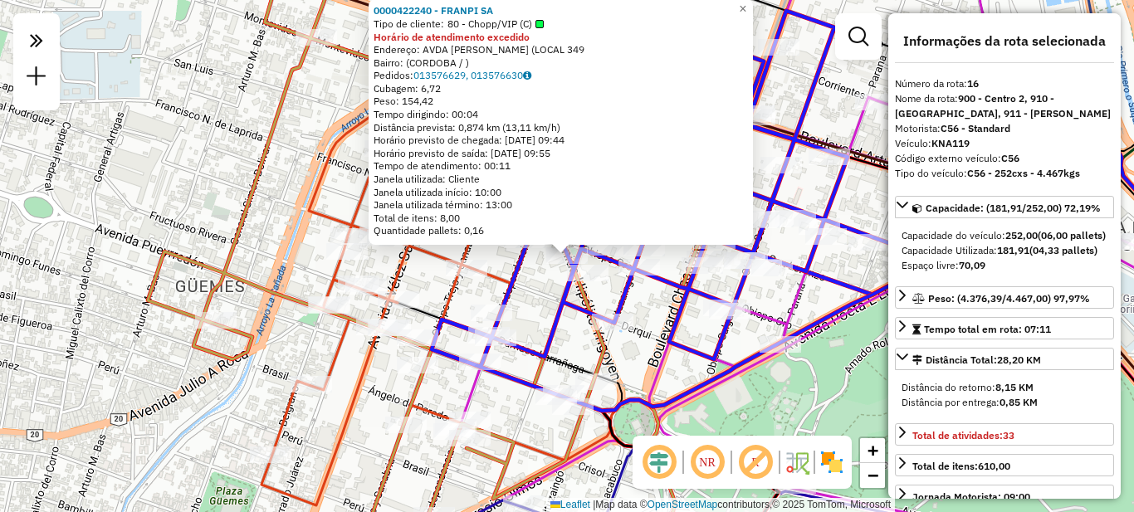
click at [656, 300] on div "0000422240 - FRANPI SA Tipo de cliente: 80 - Chopp/VIP (C) Horário de atendimen…" at bounding box center [567, 256] width 1134 height 512
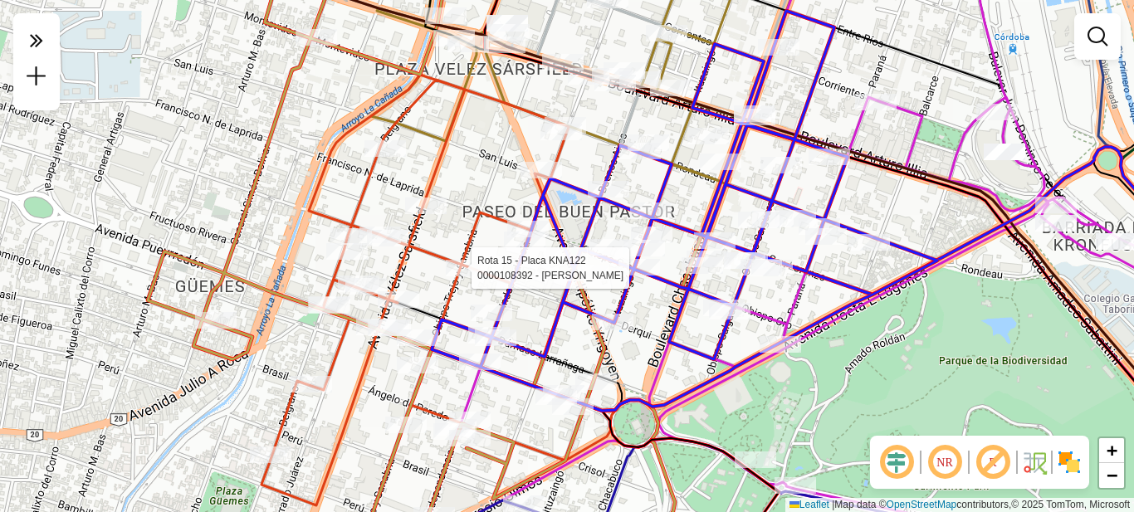
select select "**********"
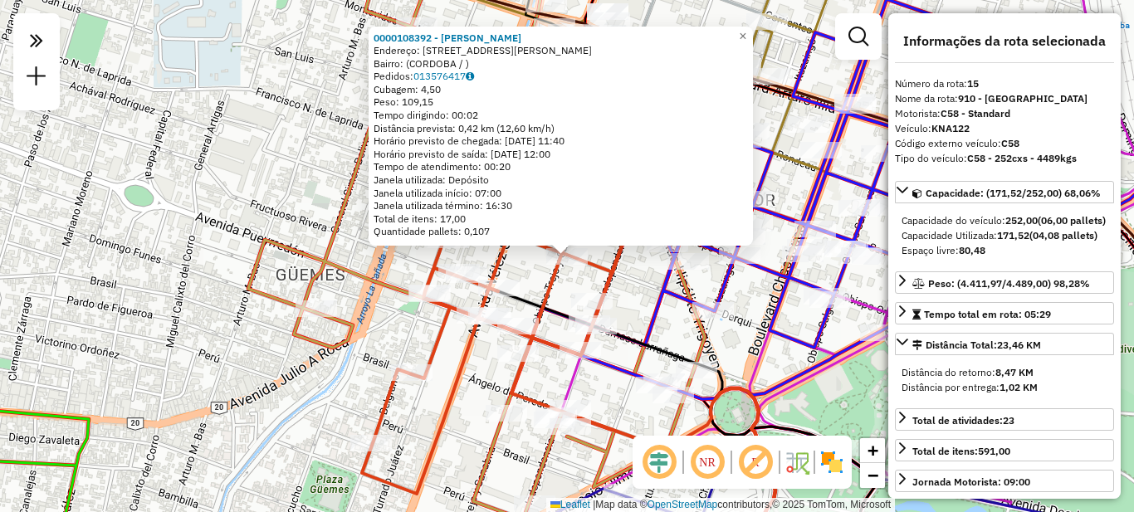
click at [663, 309] on icon at bounding box center [785, 199] width 506 height 400
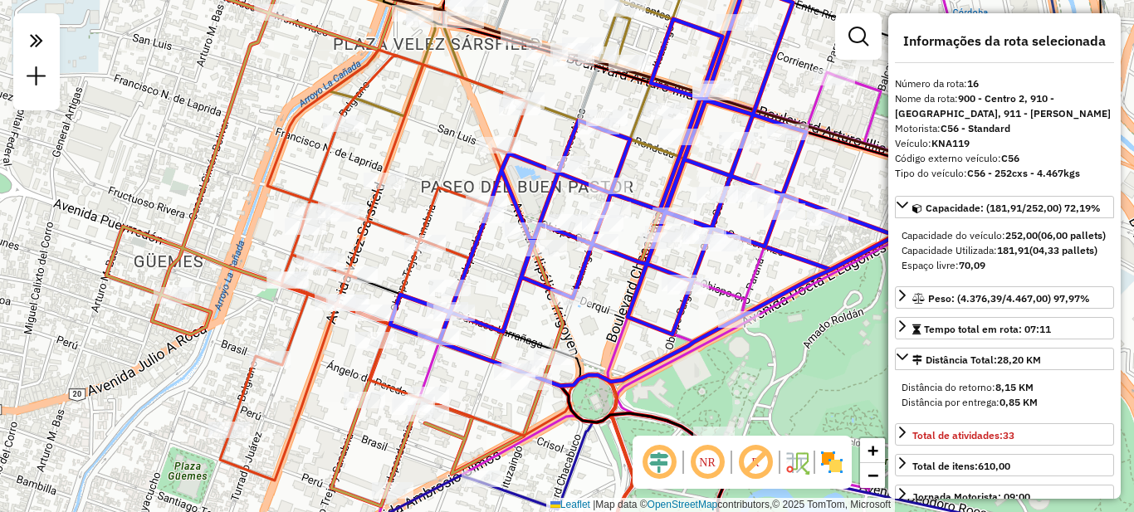
drag, startPoint x: 761, startPoint y: 334, endPoint x: 604, endPoint y: 319, distance: 158.4
click at [606, 320] on icon at bounding box center [643, 186] width 506 height 400
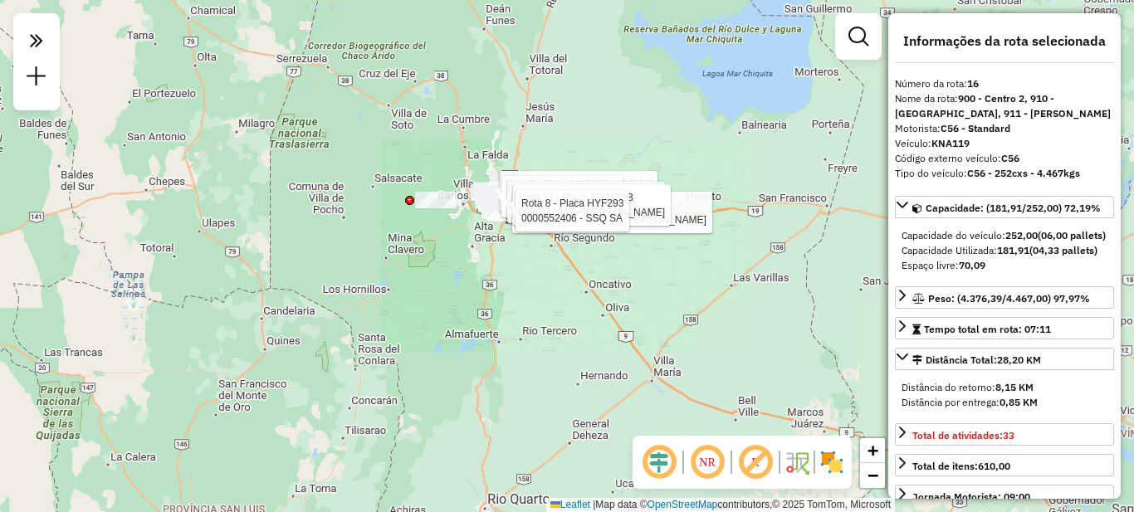
drag, startPoint x: 633, startPoint y: 334, endPoint x: 564, endPoint y: 159, distance: 188.2
click at [564, 159] on div "Rota 5 - Placa HYF289 0000419917 - MARTINO IVAN EZEQUIEL Rota 7 - Placa AG870PR…" at bounding box center [567, 256] width 1134 height 512
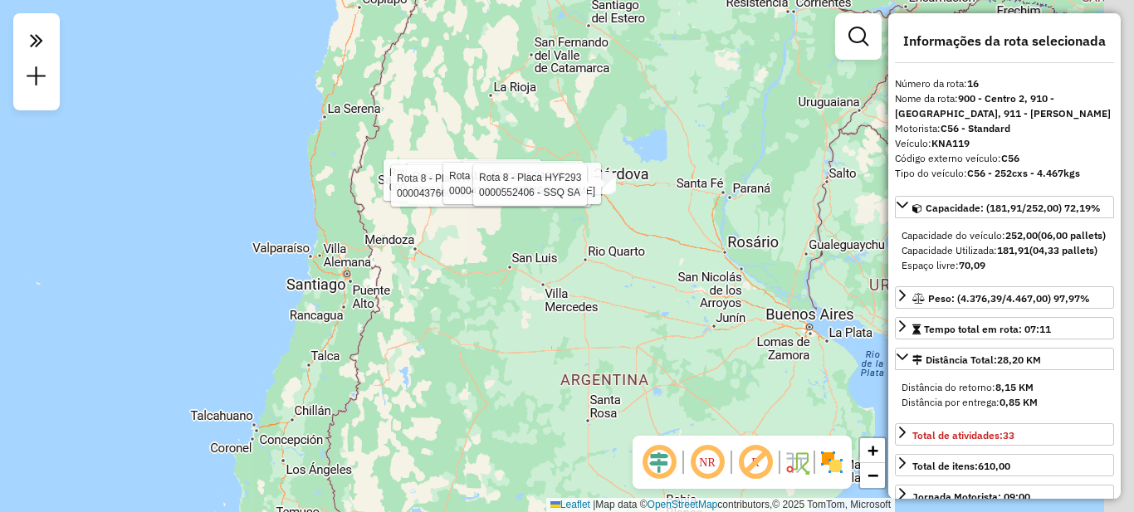
drag, startPoint x: 739, startPoint y: 321, endPoint x: 578, endPoint y: 122, distance: 256.2
click at [583, 135] on div "Rota 5 - Placa HYF289 0000419917 - MARTINO IVAN EZEQUIEL Rota 7 - Placa AG870PR…" at bounding box center [567, 256] width 1134 height 512
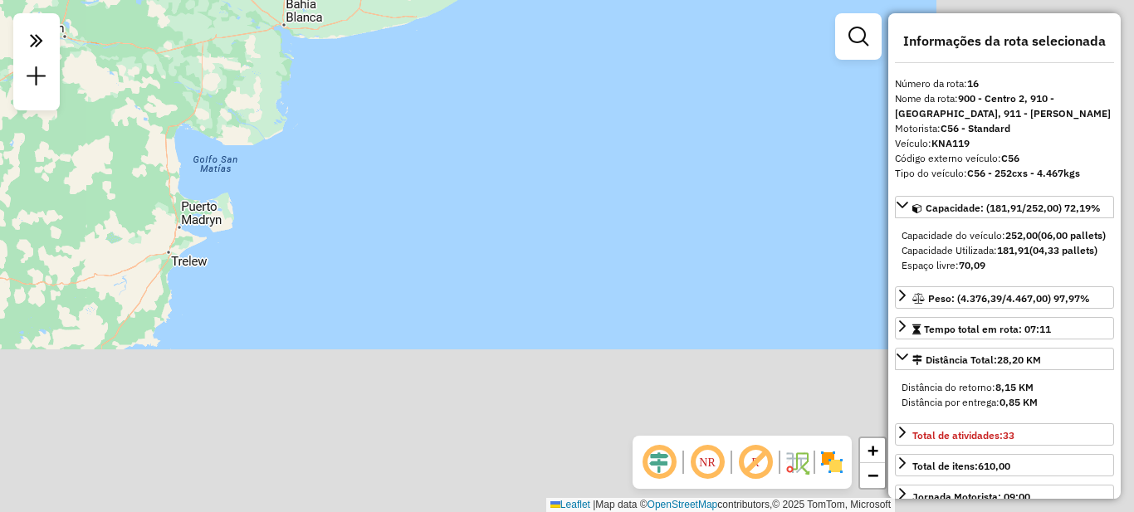
drag, startPoint x: 557, startPoint y: 88, endPoint x: 495, endPoint y: -29, distance: 132.6
click at [495, 0] on html "**********" at bounding box center [567, 256] width 1134 height 512
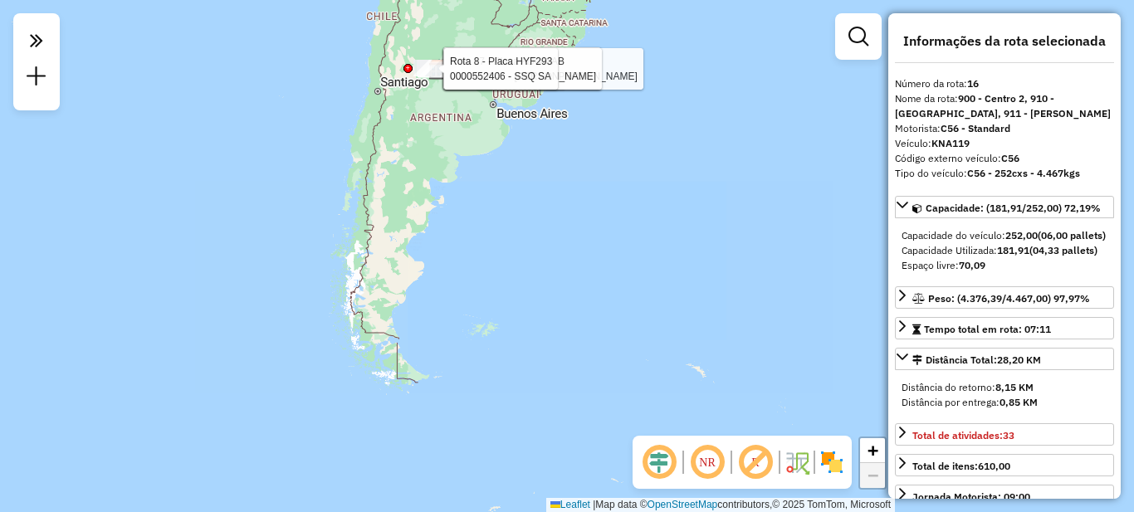
drag, startPoint x: 527, startPoint y: 310, endPoint x: 413, endPoint y: -66, distance: 392.1
click at [413, 0] on html "**********" at bounding box center [567, 256] width 1134 height 512
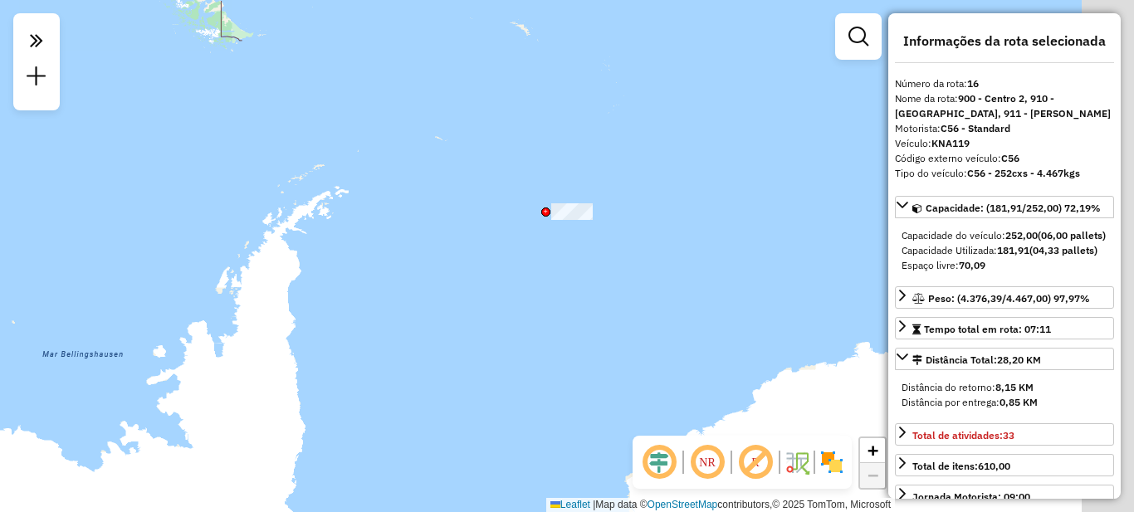
drag, startPoint x: 574, startPoint y: 286, endPoint x: 390, endPoint y: 347, distance: 193.5
click at [390, 347] on div "Rota 5 - Placa HYF289 0000419917 - MARTINO IVAN EZEQUIEL Rota 7 - Placa AG870PR…" at bounding box center [567, 256] width 1134 height 512
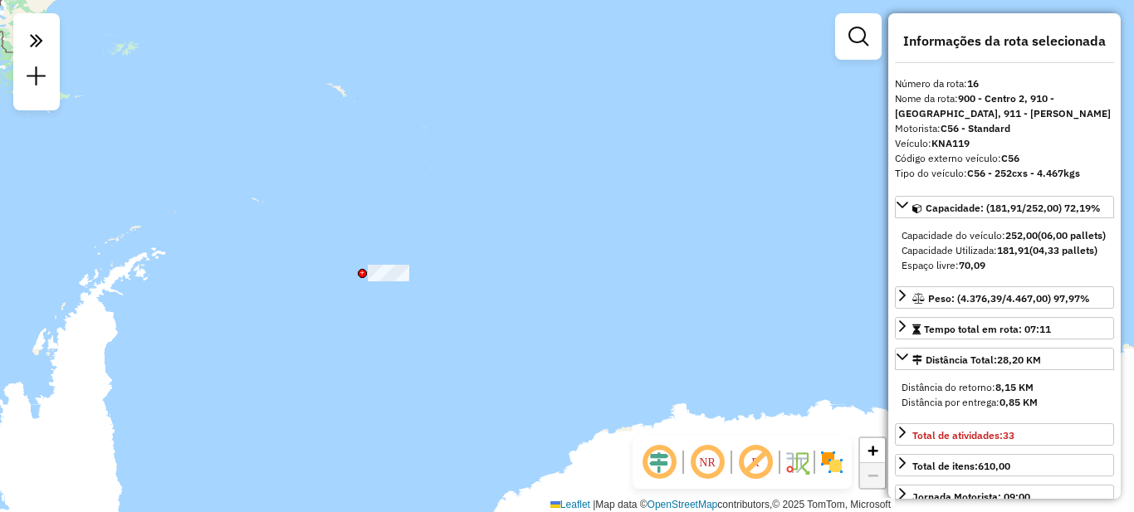
select select "**********"
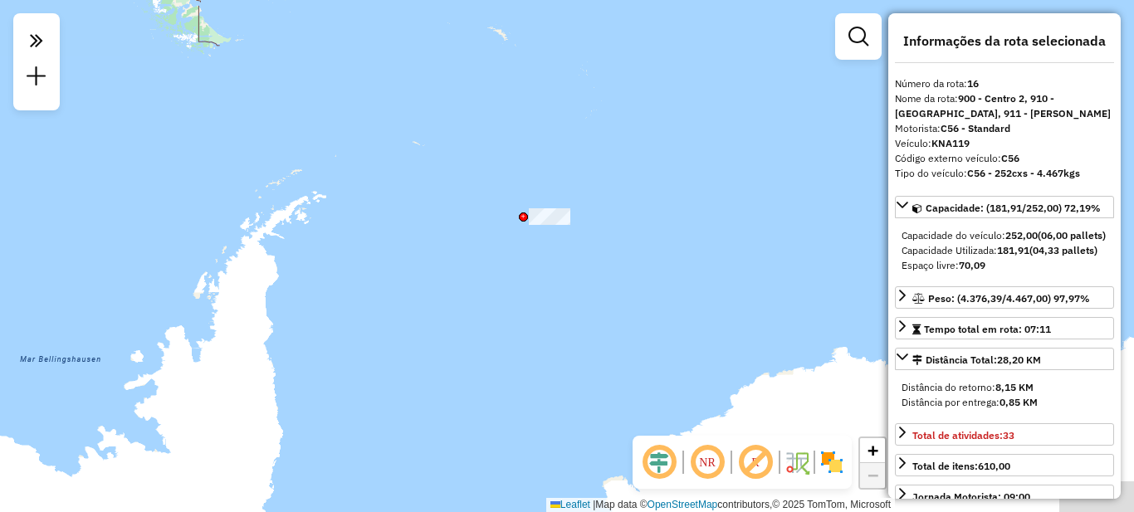
drag, startPoint x: 281, startPoint y: 140, endPoint x: 443, endPoint y: 83, distance: 171.7
click at [443, 83] on div "Rota 5 - Placa HYF289 0000419917 - [PERSON_NAME] Rota 7 - Placa AG870PR 0000508…" at bounding box center [567, 256] width 1134 height 512
